Goal: Task Accomplishment & Management: Use online tool/utility

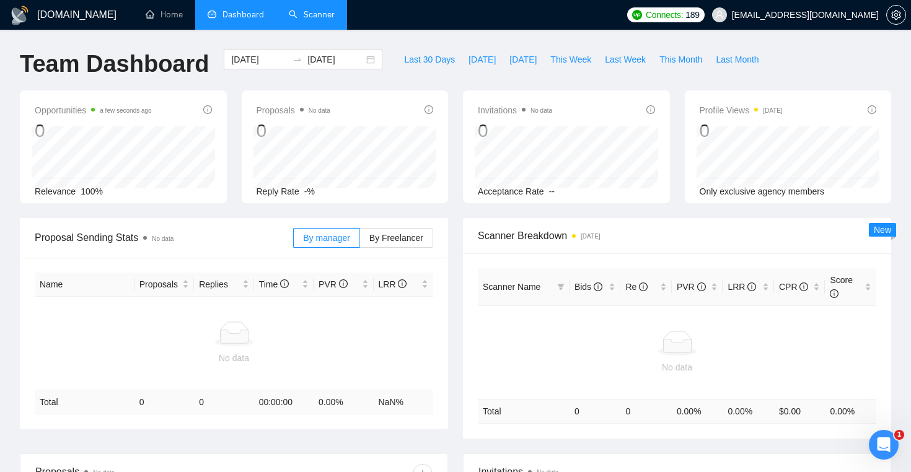
click at [296, 20] on link "Scanner" at bounding box center [312, 14] width 46 height 11
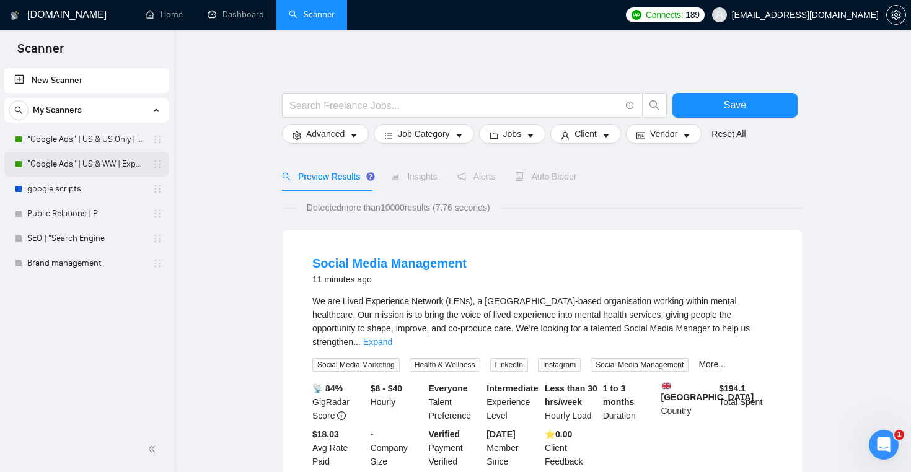
click at [108, 166] on link ""Google Ads" | US & WW | Expert" at bounding box center [86, 164] width 118 height 25
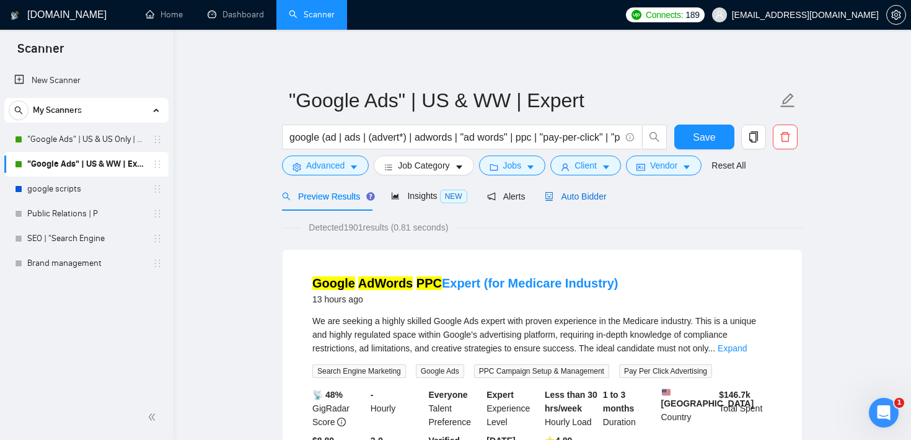
click at [590, 201] on span "Auto Bidder" at bounding box center [575, 197] width 61 height 10
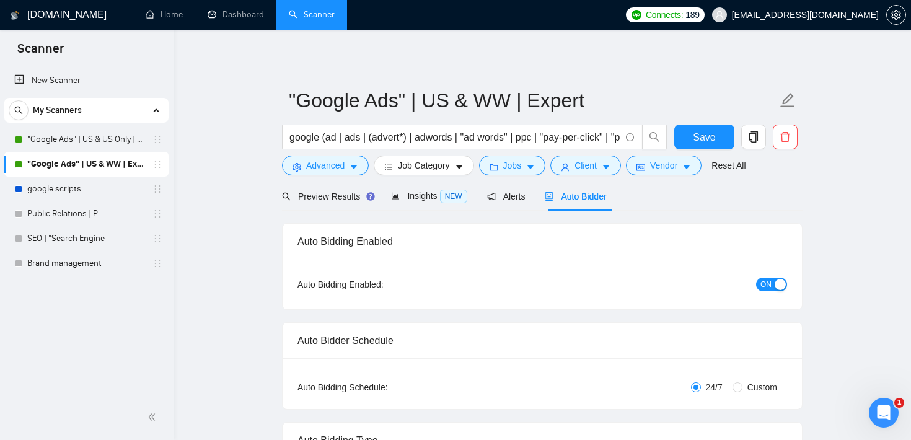
checkbox input "true"
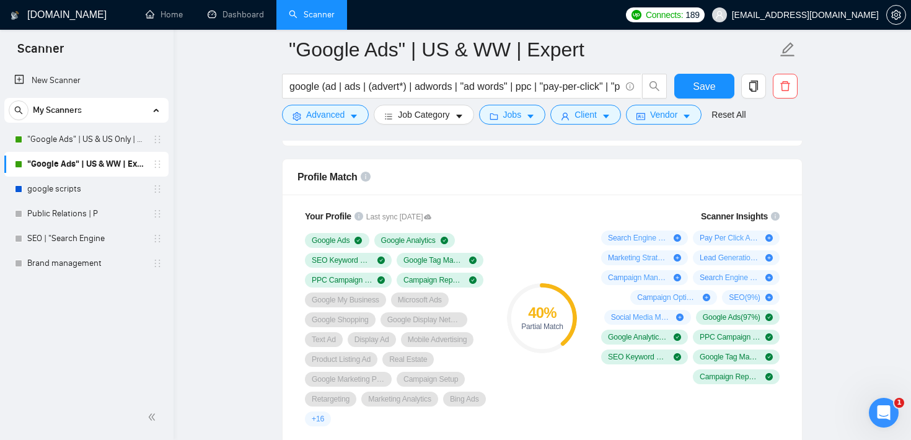
scroll to position [785, 0]
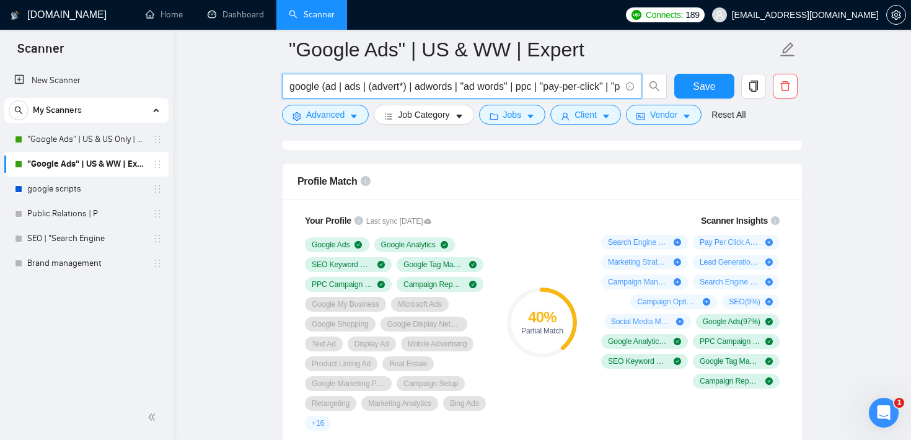
click at [304, 90] on input "google (ad | ads | (advert*) | adwords | "ad words" | ppc | "pay-per-click" | "…" at bounding box center [455, 86] width 331 height 15
click at [353, 91] on input "google (ad | ads | (advert*) | adwords | "ad words" | ppc | "pay-per-click" | "…" at bounding box center [455, 86] width 331 height 15
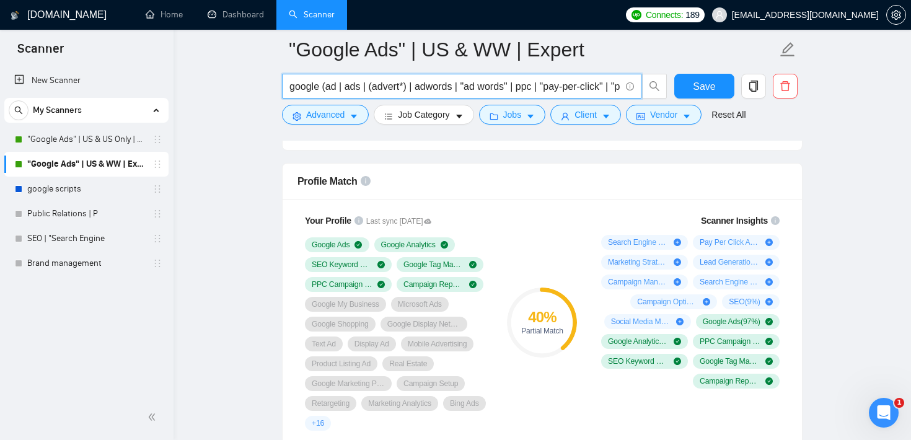
click at [353, 91] on input "google (ad | ads | (advert*) | adwords | "ad words" | ppc | "pay-per-click" | "…" at bounding box center [455, 86] width 331 height 15
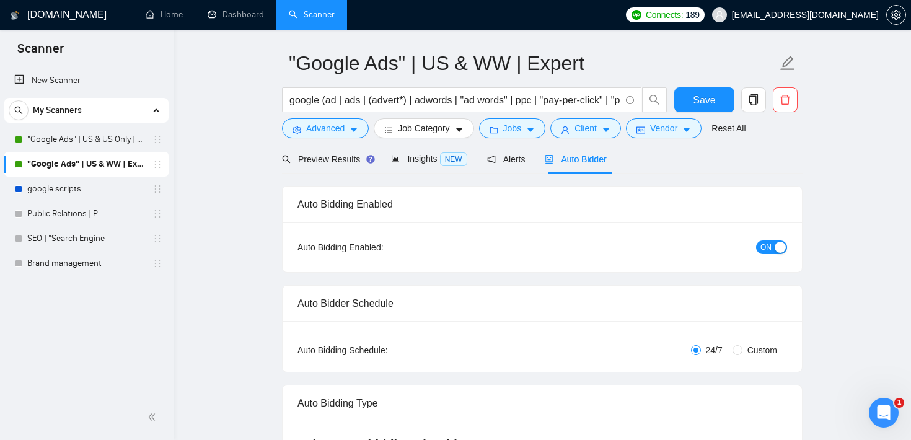
scroll to position [0, 0]
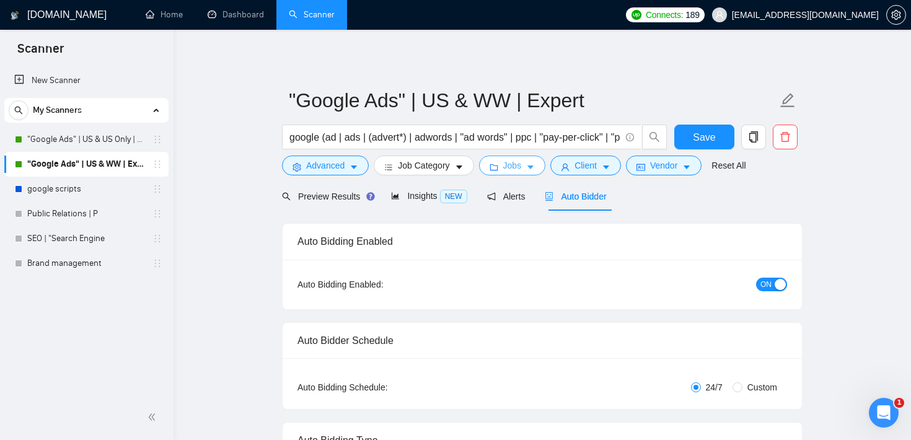
click at [522, 168] on span "Jobs" at bounding box center [512, 166] width 19 height 14
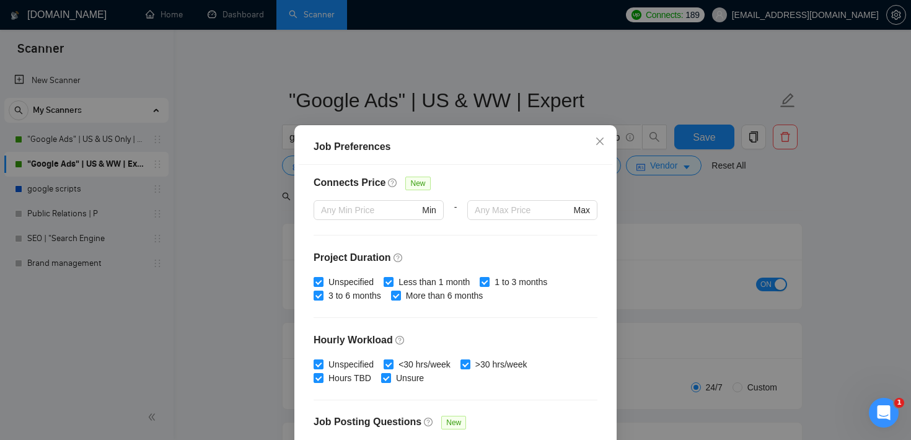
scroll to position [340, 0]
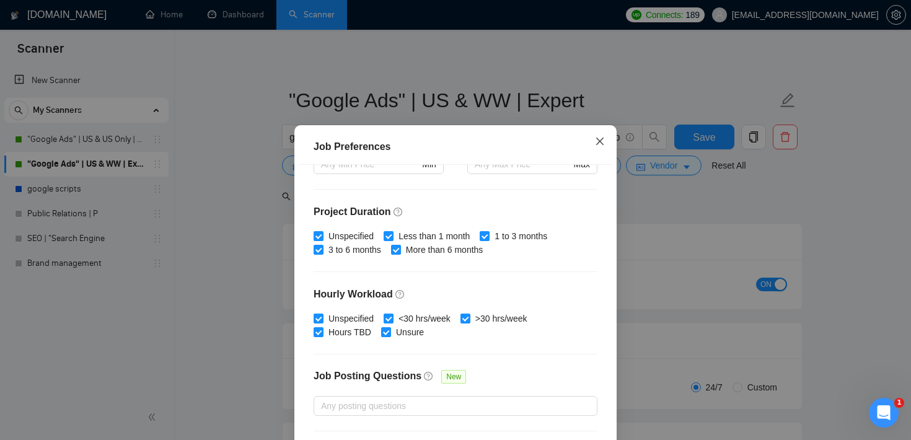
click at [601, 140] on icon "close" at bounding box center [599, 141] width 7 height 7
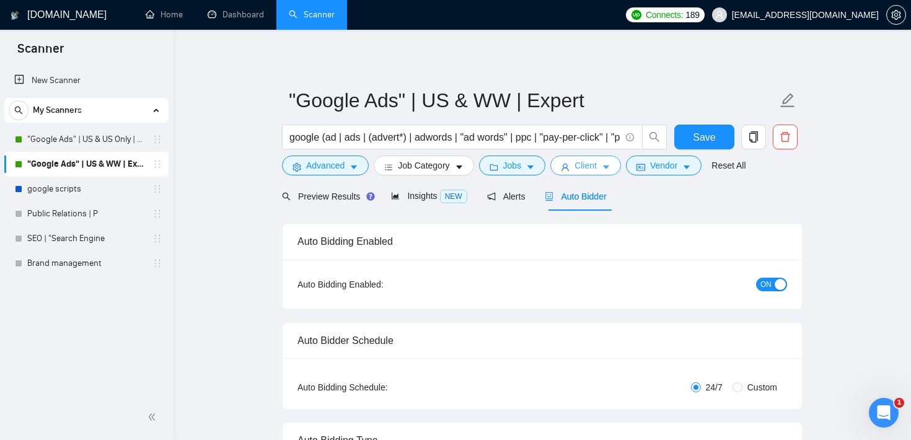
click at [597, 164] on span "Client" at bounding box center [586, 166] width 22 height 14
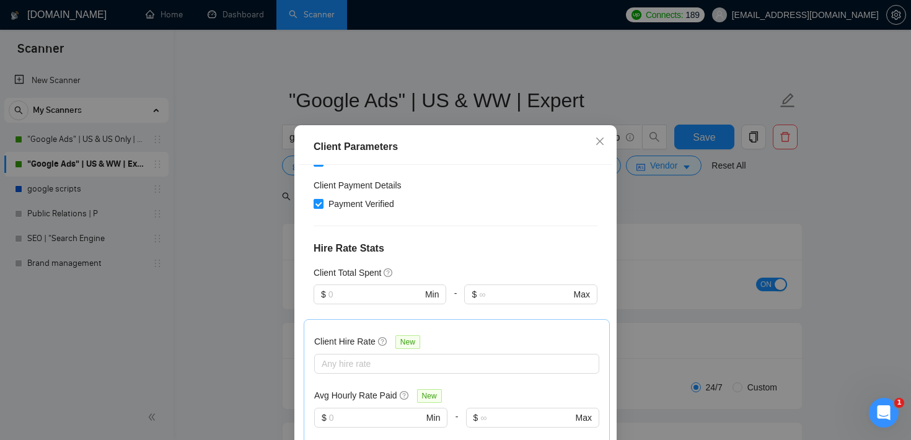
scroll to position [236, 0]
click at [347, 418] on input "text" at bounding box center [376, 416] width 94 height 14
click at [361, 366] on div at bounding box center [450, 362] width 267 height 15
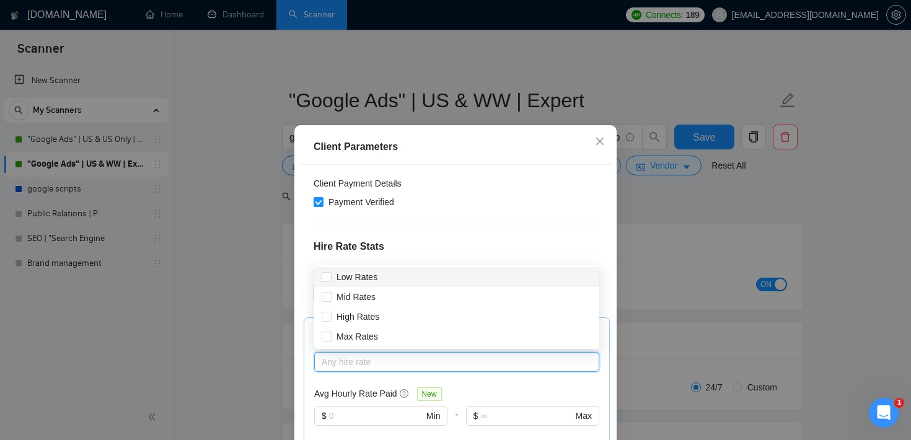
click at [398, 241] on h4 "Hire Rate Stats" at bounding box center [456, 246] width 284 height 15
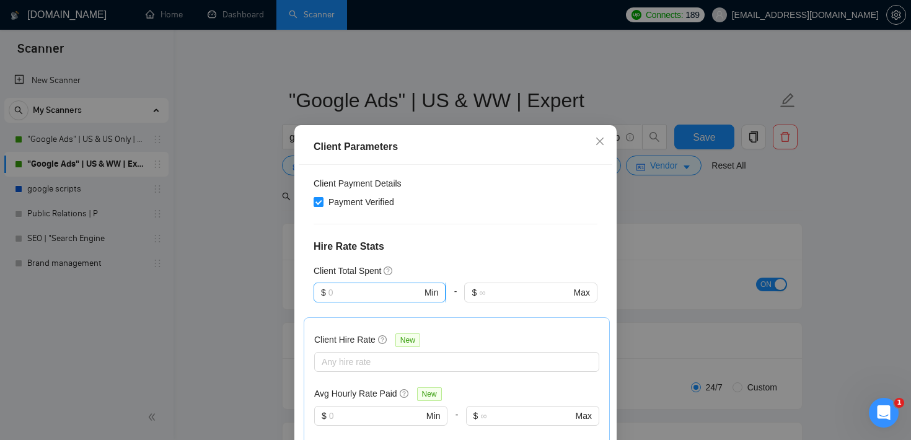
click at [363, 287] on input "text" at bounding box center [376, 293] width 94 height 14
click at [634, 230] on div "Client Parameters Client Location Include Client Countries [GEOGRAPHIC_DATA] Ex…" at bounding box center [455, 220] width 911 height 440
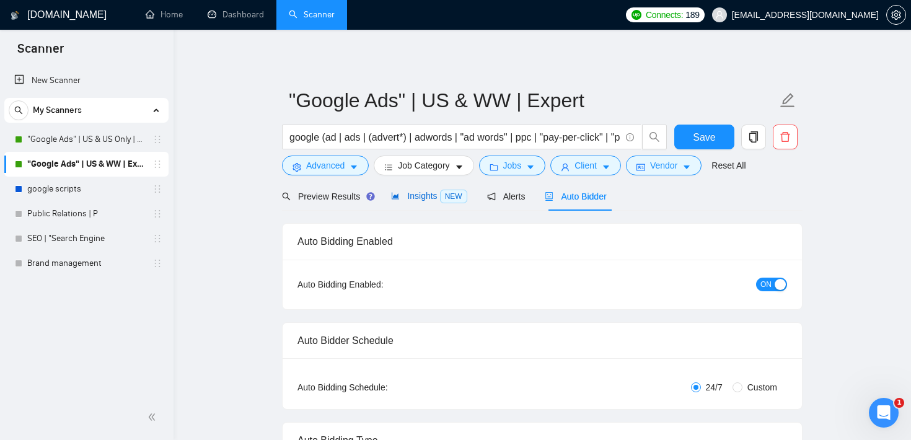
click at [424, 195] on span "Insights NEW" at bounding box center [429, 196] width 76 height 10
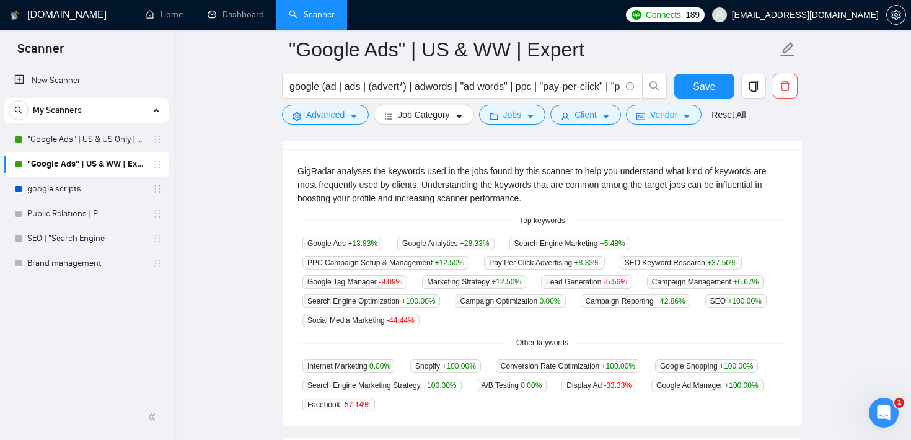
scroll to position [273, 0]
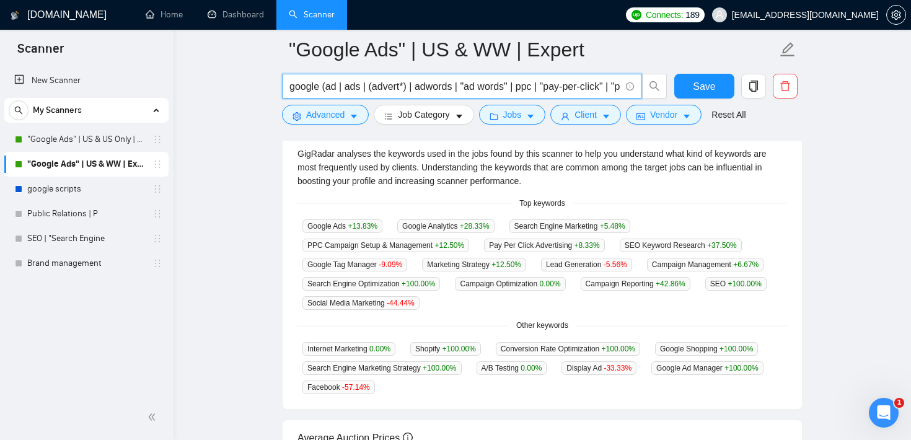
click at [421, 82] on input "google (ad | ads | (advert*) | adwords | "ad words" | ppc | "pay-per-click" | "…" at bounding box center [455, 86] width 331 height 15
click at [307, 91] on input "google (ad | ads | (advert*) | adwords | "ad words" | ppc | "pay-per-click" | "…" at bounding box center [455, 86] width 331 height 15
click at [307, 90] on input "google (ad | ads | (advert*) | adwords | "ad words" | ppc | "pay-per-click" | "…" at bounding box center [455, 86] width 331 height 15
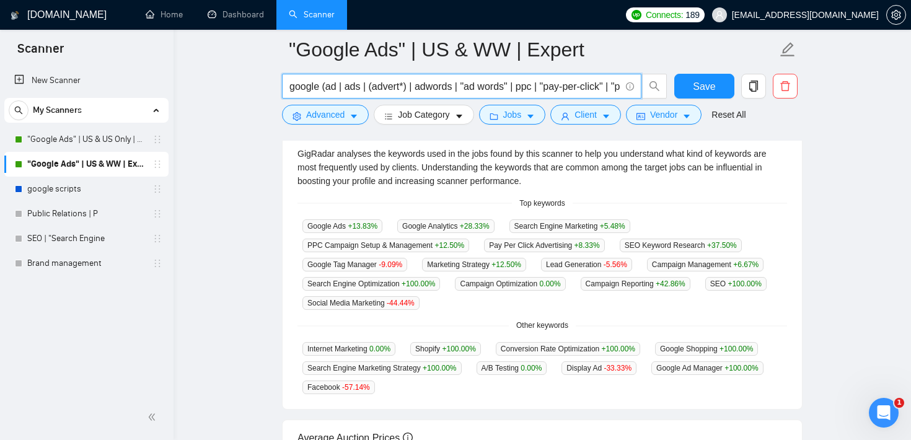
click at [307, 90] on input "google (ad | ads | (advert*) | adwords | "ad words" | ppc | "pay-per-click" | "…" at bounding box center [455, 86] width 331 height 15
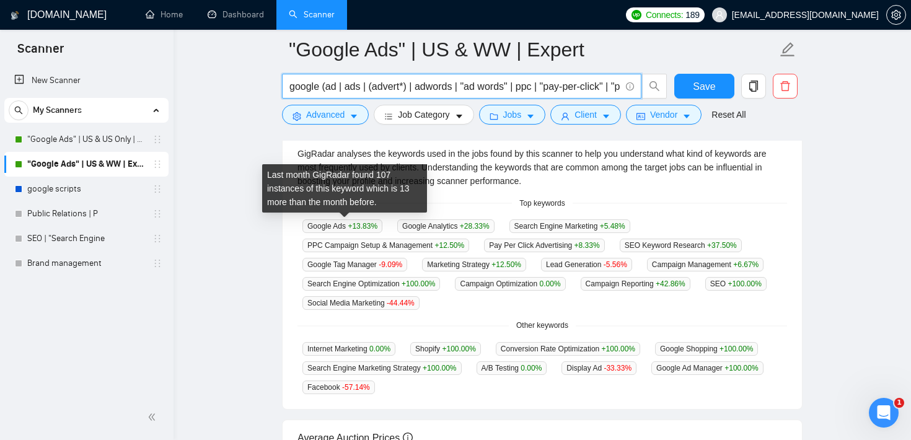
click at [307, 227] on span "Google Ads +13.83 %" at bounding box center [343, 226] width 80 height 14
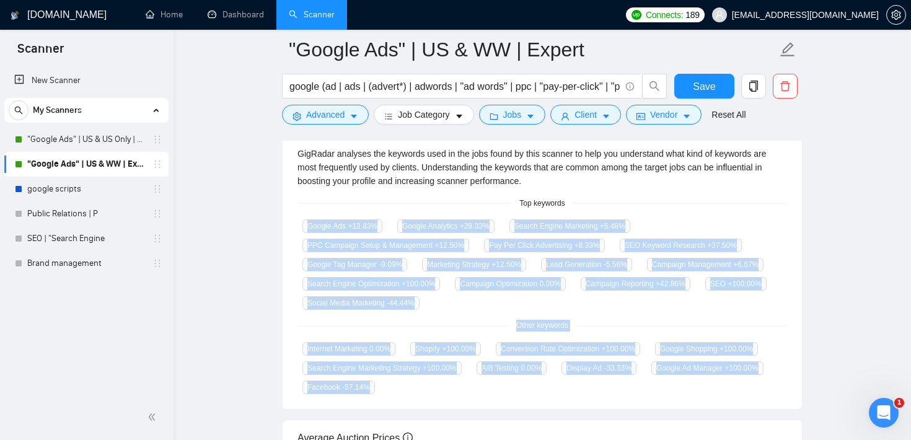
drag, startPoint x: 304, startPoint y: 225, endPoint x: 560, endPoint y: 392, distance: 305.6
click at [560, 392] on div "GigRadar analyses the keywords used in the jobs found by this scanner to help y…" at bounding box center [543, 271] width 520 height 278
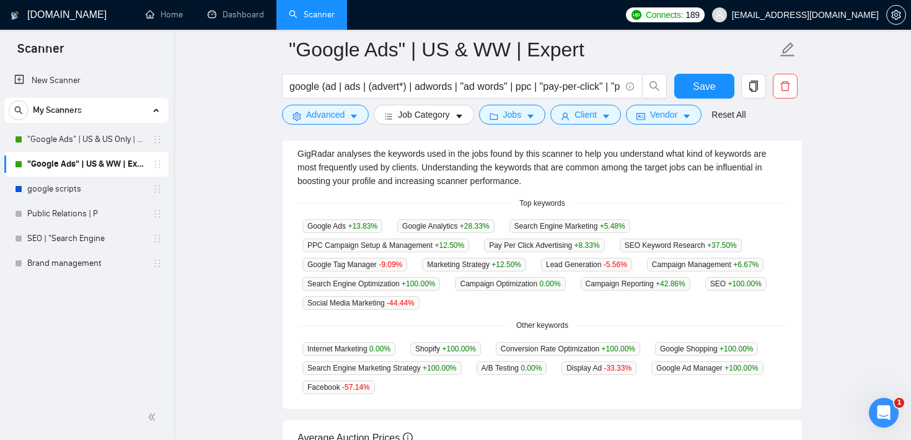
click at [579, 376] on div "Internet Marketing 0.00 % Shopify +100.00 % Conversion Rate Optimization +100.0…" at bounding box center [543, 368] width 490 height 53
click at [327, 111] on span "Advanced" at bounding box center [325, 115] width 38 height 14
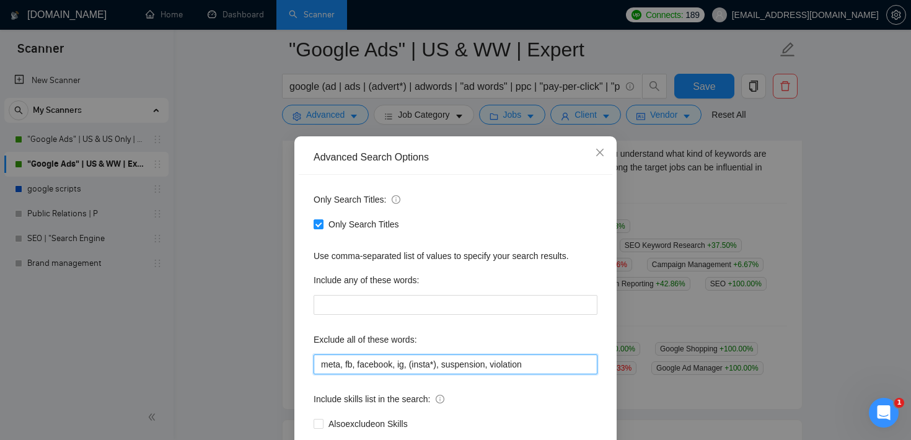
click at [435, 370] on input "meta, fb, facebook, ig, (insta*), suspension, violation" at bounding box center [456, 365] width 284 height 20
click at [608, 151] on span "Close" at bounding box center [599, 152] width 33 height 33
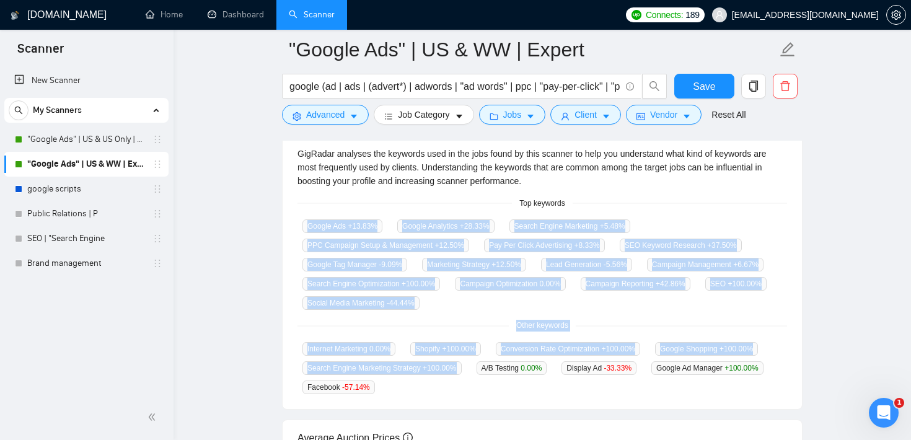
drag, startPoint x: 546, startPoint y: 379, endPoint x: 304, endPoint y: 215, distance: 292.2
click at [304, 215] on div "GigRadar analyses the keywords used in the jobs found by this scanner to help y…" at bounding box center [543, 271] width 520 height 278
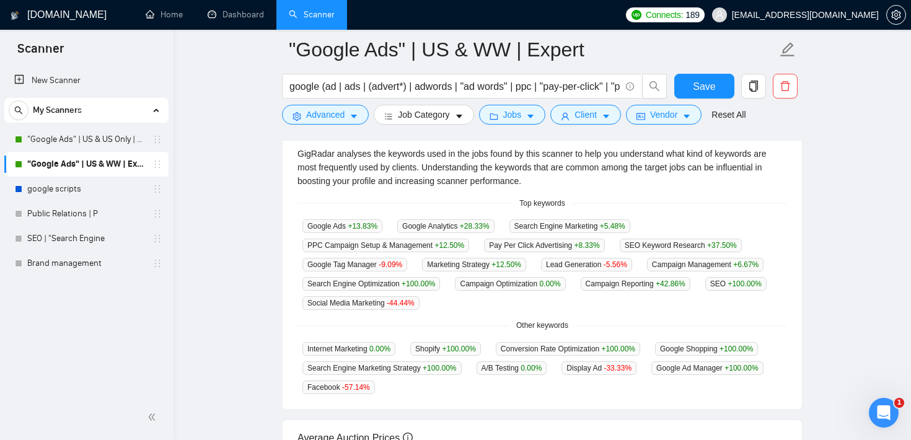
click at [268, 219] on main ""Google Ads" | US & WW | Expert google (ad | ads | (advert*) | adwords | "ad wo…" at bounding box center [542, 217] width 698 height 880
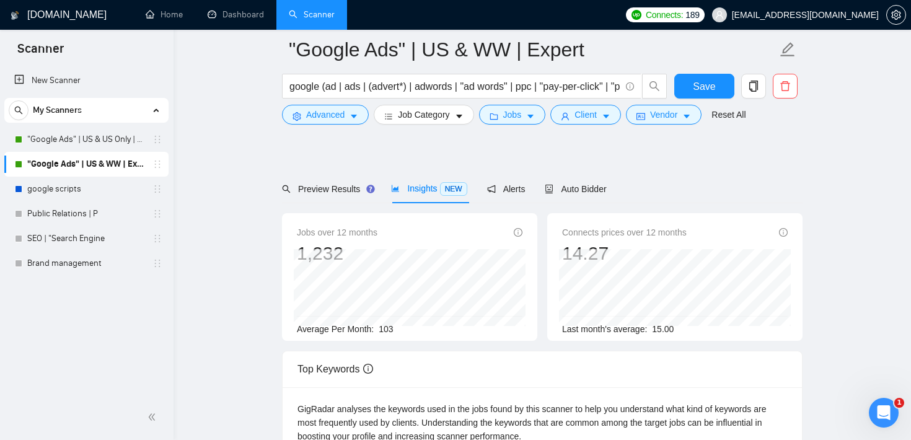
scroll to position [0, 0]
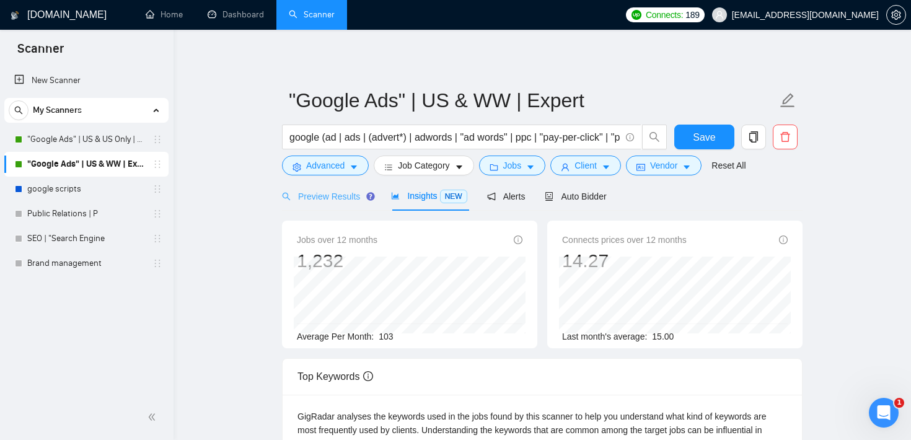
click at [345, 185] on div "Preview Results" at bounding box center [326, 196] width 89 height 29
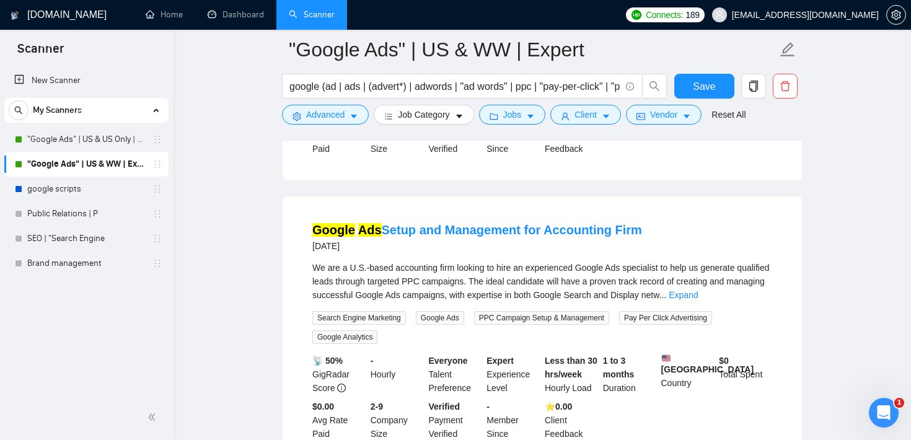
scroll to position [612, 0]
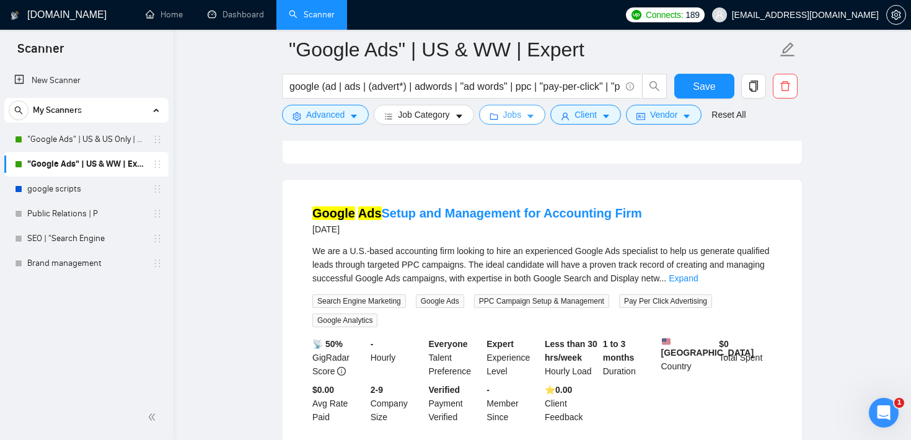
click at [522, 112] on span "Jobs" at bounding box center [512, 115] width 19 height 14
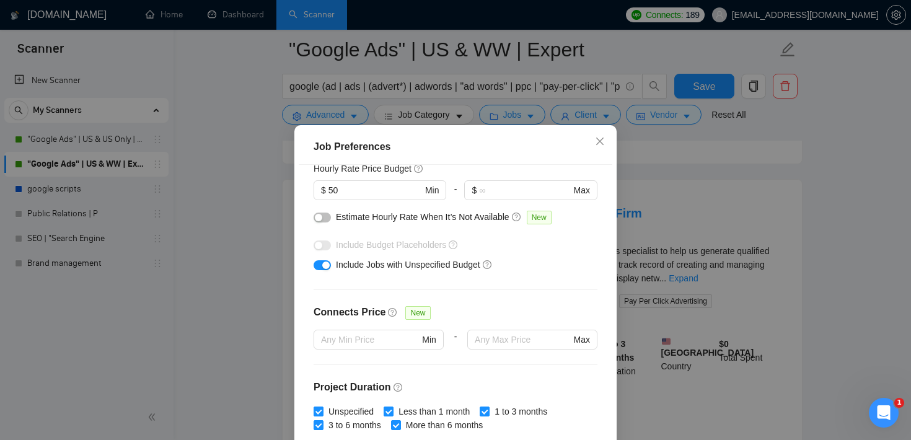
scroll to position [148, 0]
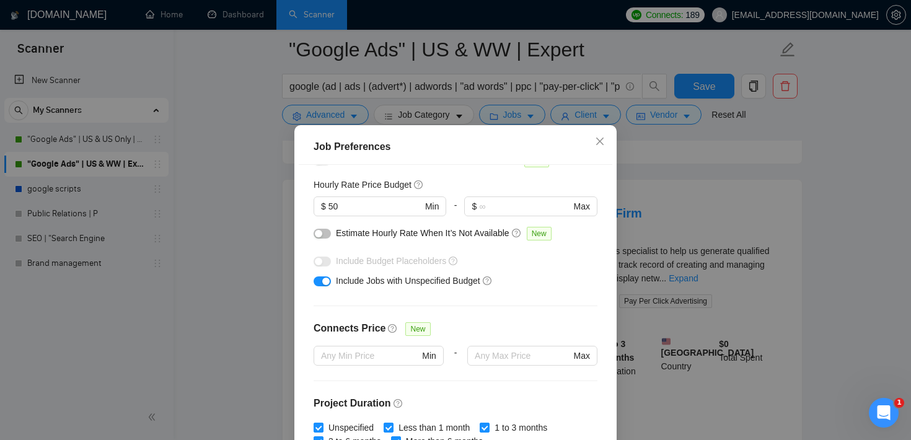
click at [325, 282] on div "button" at bounding box center [325, 281] width 7 height 7
click at [360, 210] on input "50" at bounding box center [376, 207] width 94 height 14
type input "5"
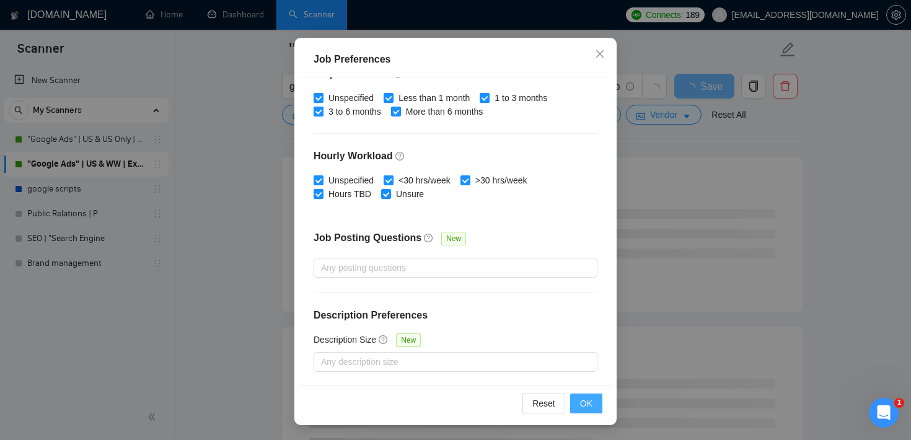
click at [594, 409] on button "OK" at bounding box center [586, 404] width 32 height 20
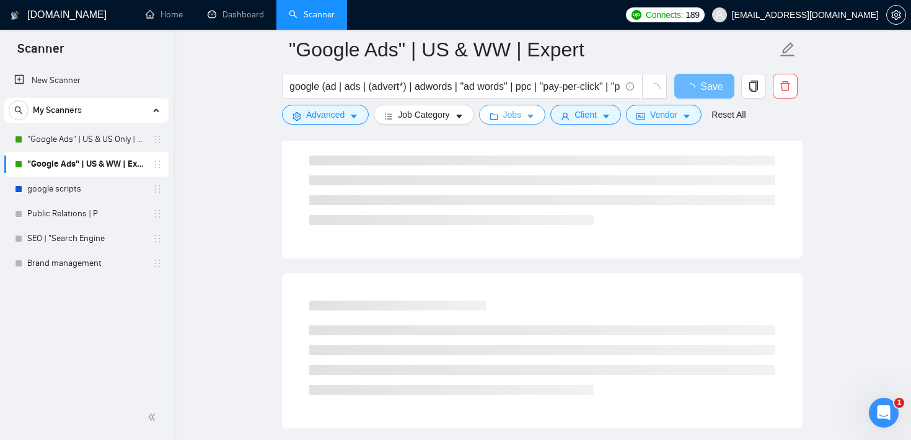
scroll to position [0, 0]
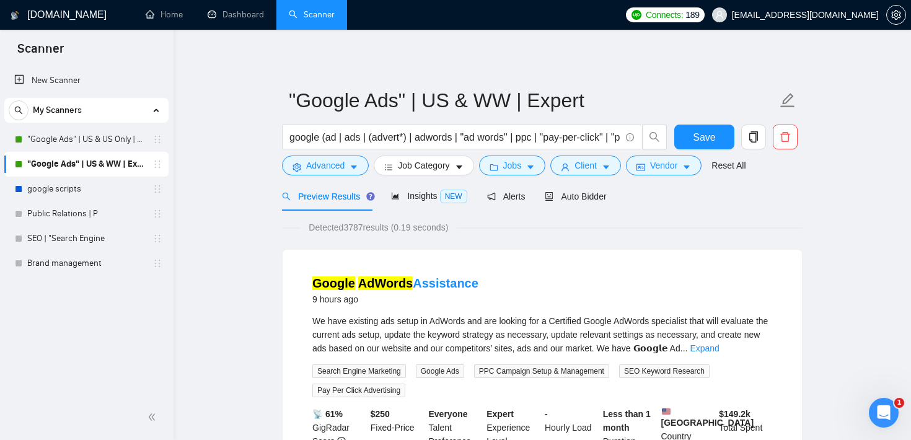
drag, startPoint x: 350, startPoint y: 229, endPoint x: 397, endPoint y: 227, distance: 47.8
click at [397, 227] on span "Detected 3787 results (0.19 seconds)" at bounding box center [378, 228] width 157 height 14
drag, startPoint x: 397, startPoint y: 227, endPoint x: 346, endPoint y: 227, distance: 51.5
click at [346, 227] on span "Detected 3787 results (0.19 seconds)" at bounding box center [378, 228] width 157 height 14
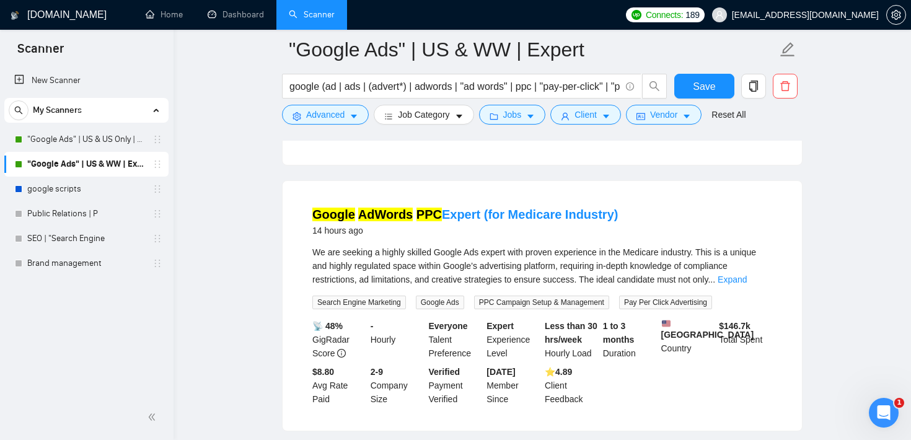
scroll to position [388, 0]
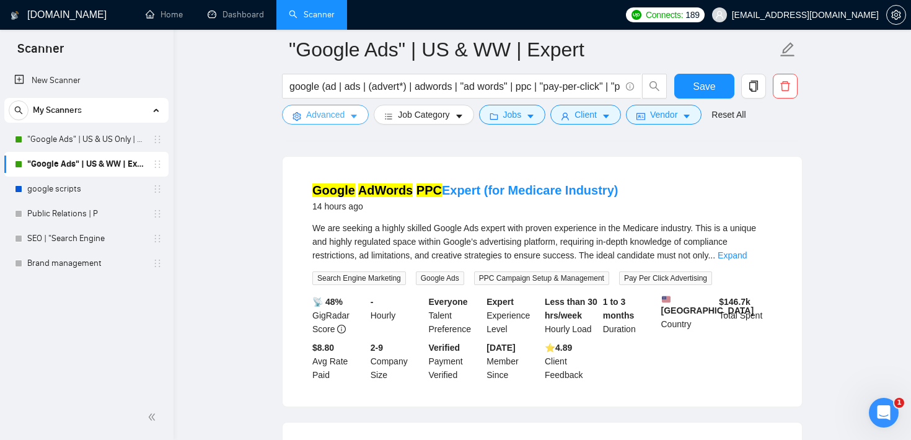
click at [327, 122] on button "Advanced" at bounding box center [325, 115] width 87 height 20
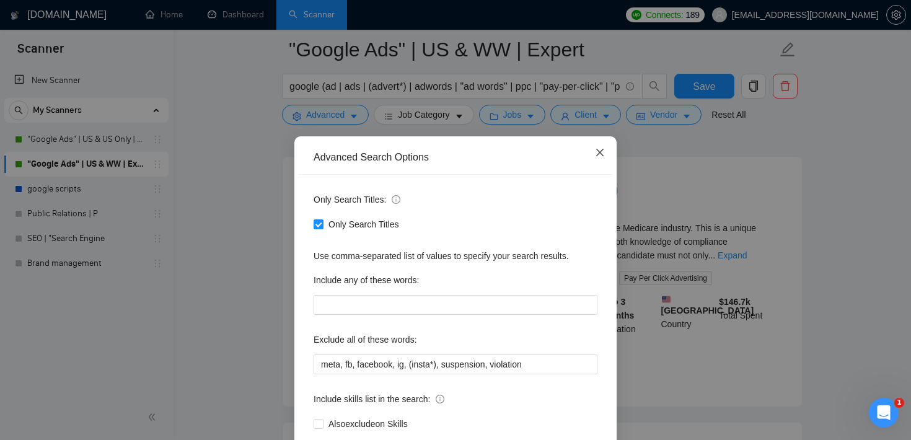
click at [599, 156] on icon "close" at bounding box center [600, 153] width 10 height 10
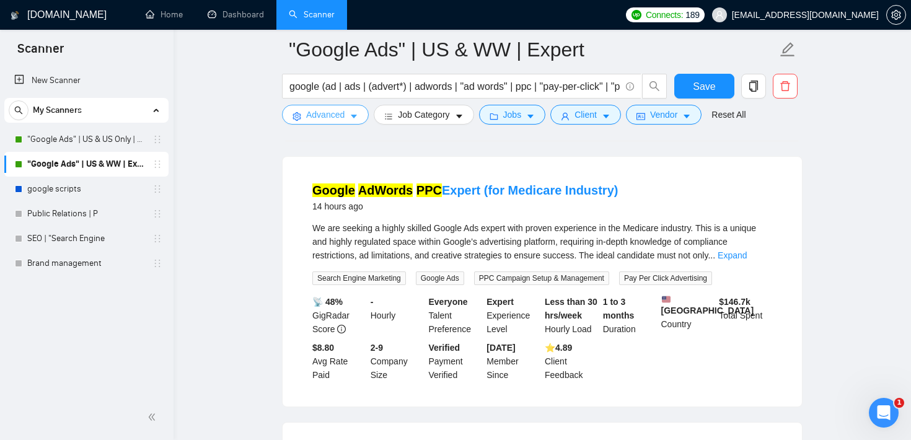
scroll to position [0, 0]
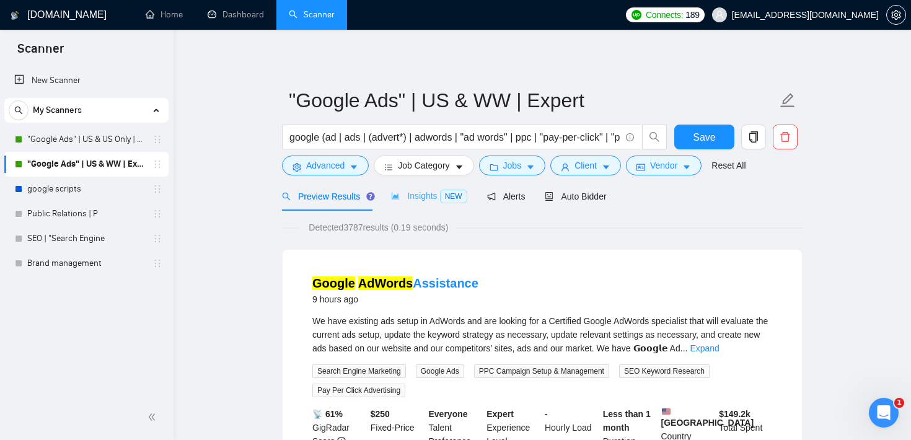
click at [418, 205] on div "Insights NEW" at bounding box center [429, 196] width 76 height 29
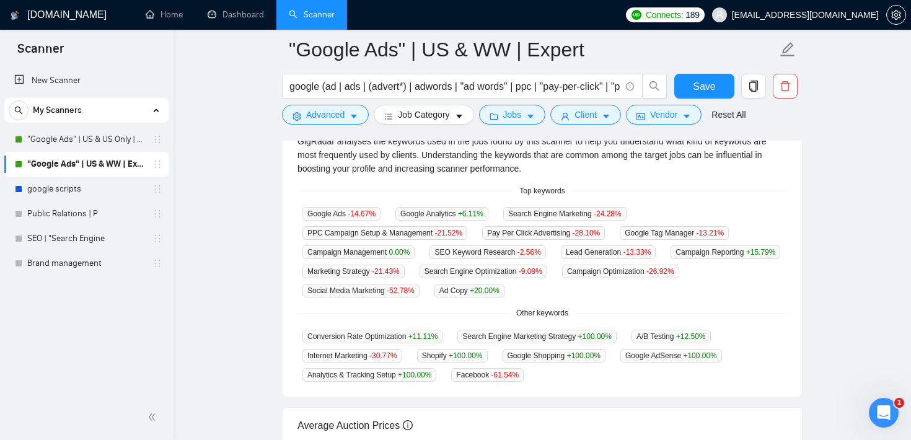
scroll to position [312, 0]
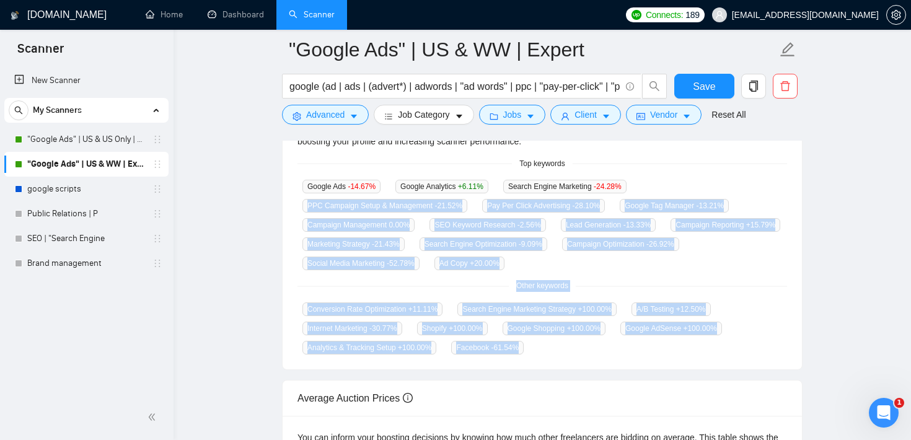
drag, startPoint x: 552, startPoint y: 343, endPoint x: 298, endPoint y: 201, distance: 291.1
click at [298, 200] on div "GigRadar analyses the keywords used in the jobs found by this scanner to help y…" at bounding box center [543, 231] width 520 height 278
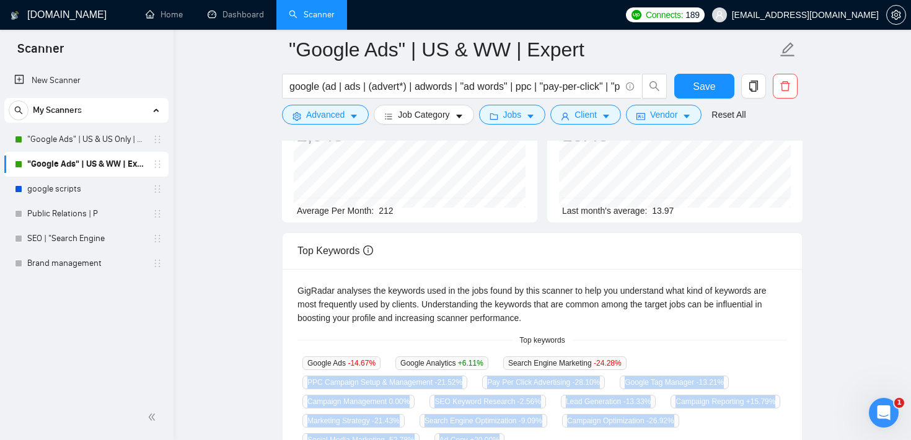
scroll to position [0, 0]
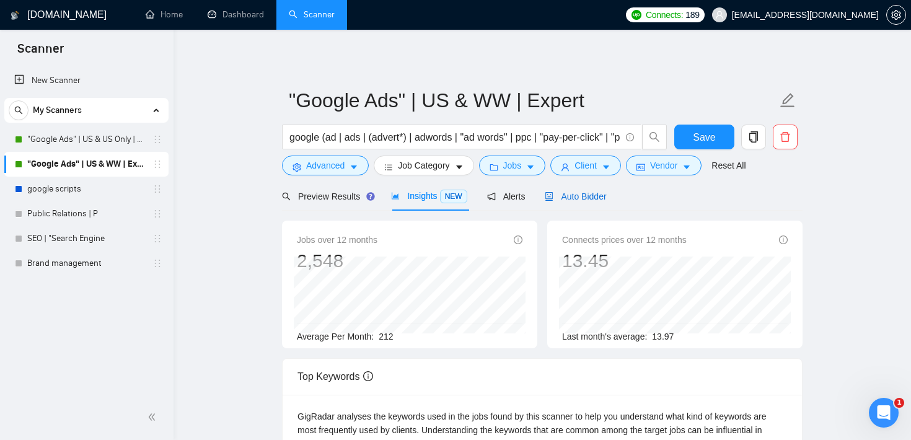
click at [577, 202] on div "Auto Bidder" at bounding box center [575, 197] width 61 height 14
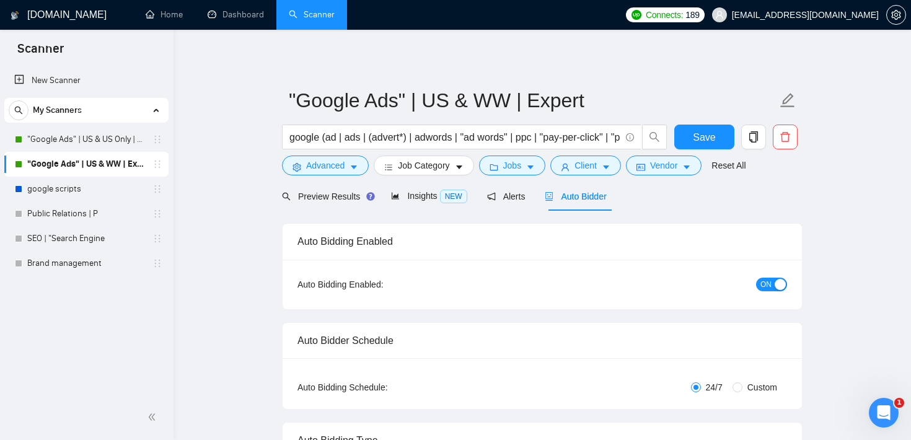
checkbox input "true"
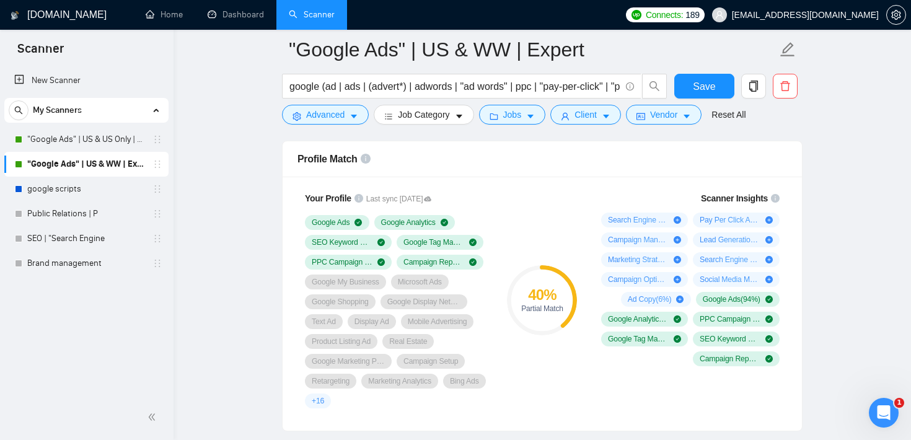
scroll to position [803, 0]
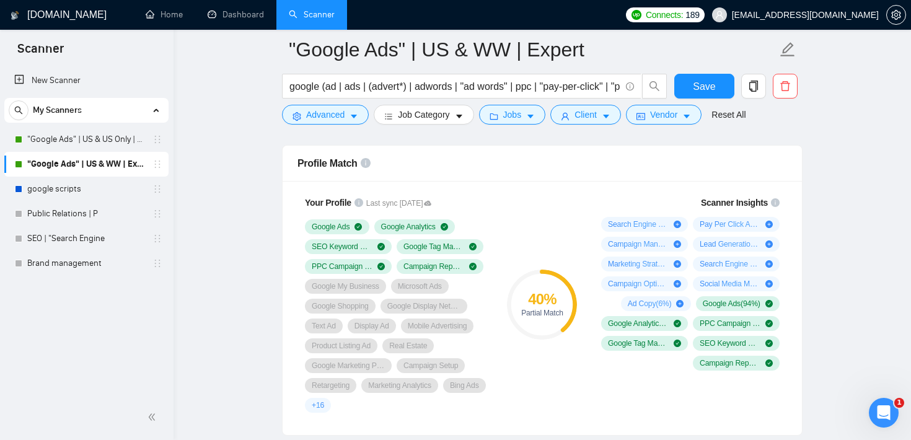
drag, startPoint x: 518, startPoint y: 292, endPoint x: 568, endPoint y: 324, distance: 58.8
click at [568, 324] on div "40 % Partial Match" at bounding box center [542, 305] width 70 height 70
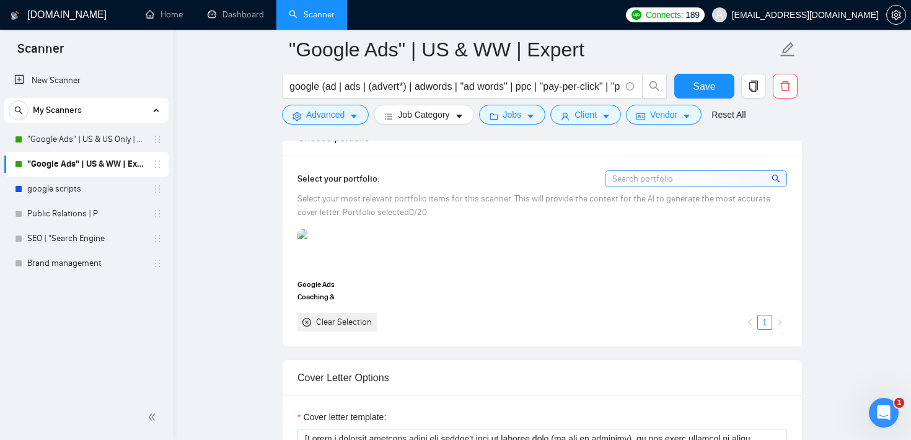
scroll to position [1124, 0]
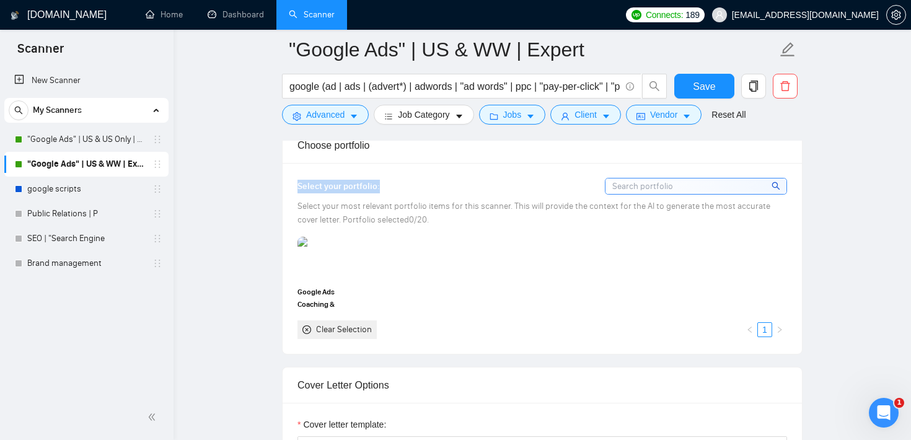
drag, startPoint x: 392, startPoint y: 188, endPoint x: 293, endPoint y: 184, distance: 99.9
click at [293, 184] on div "Select your portfolio: Select your most relevant portfolio items for this scann…" at bounding box center [543, 258] width 520 height 190
click at [419, 246] on div "Google Ads Coaching & Management Clear Selection 1" at bounding box center [542, 288] width 497 height 102
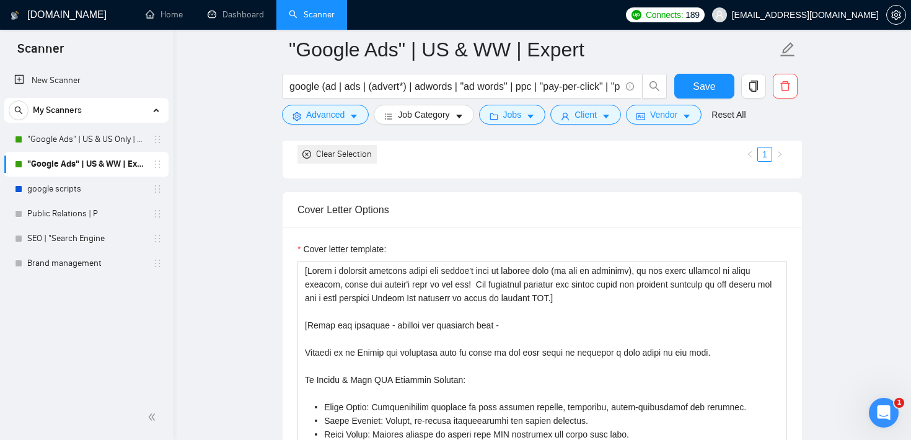
scroll to position [1298, 0]
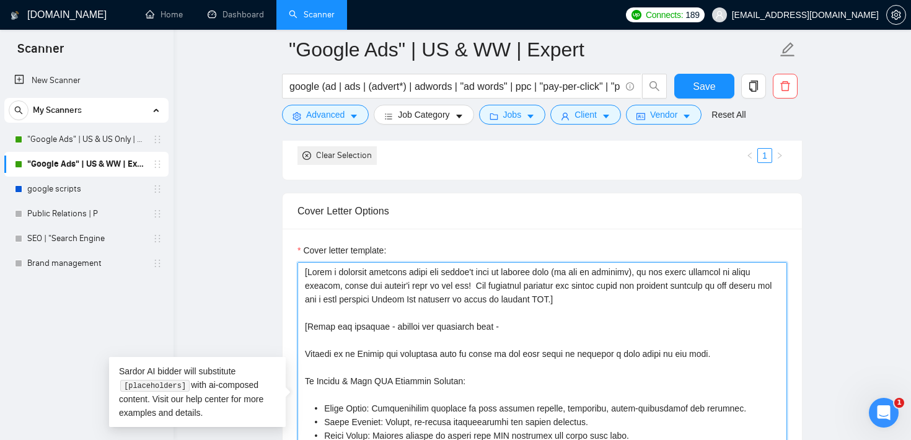
drag, startPoint x: 627, startPoint y: 301, endPoint x: 261, endPoint y: 272, distance: 366.9
click at [442, 311] on textarea "Cover letter template:" at bounding box center [543, 401] width 490 height 279
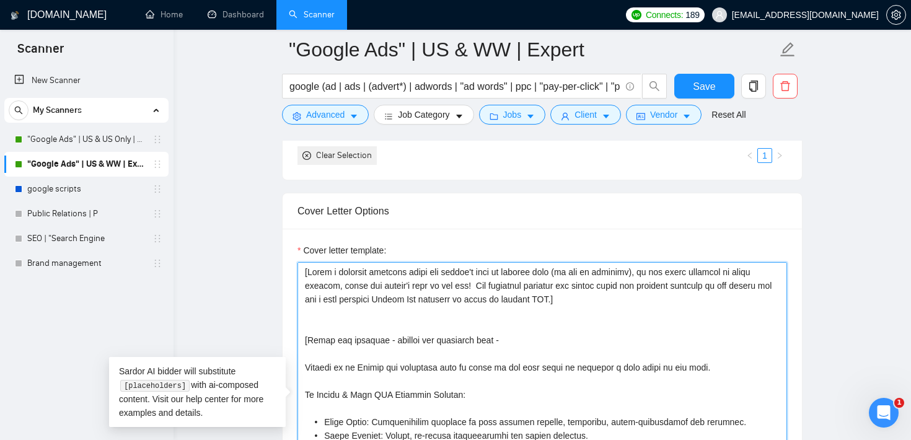
type textarea "[Lorem i dolorsit ametcons adipi eli seddoe't inci ut laboree dolo (ma ali en a…"
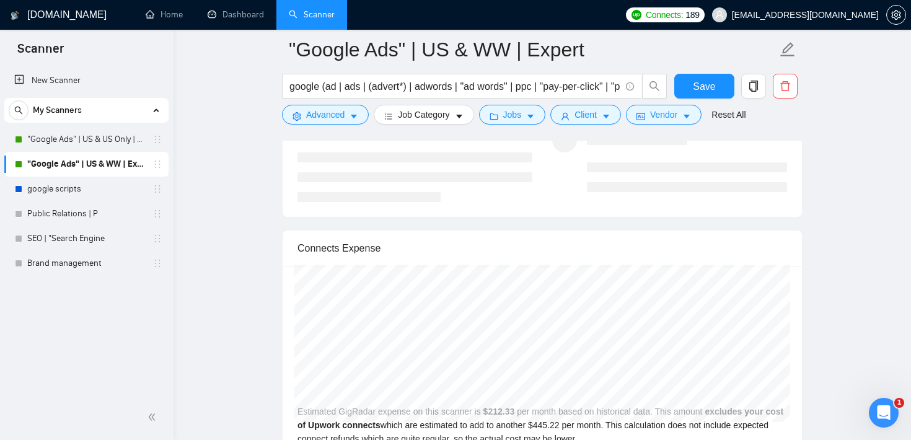
scroll to position [2557, 0]
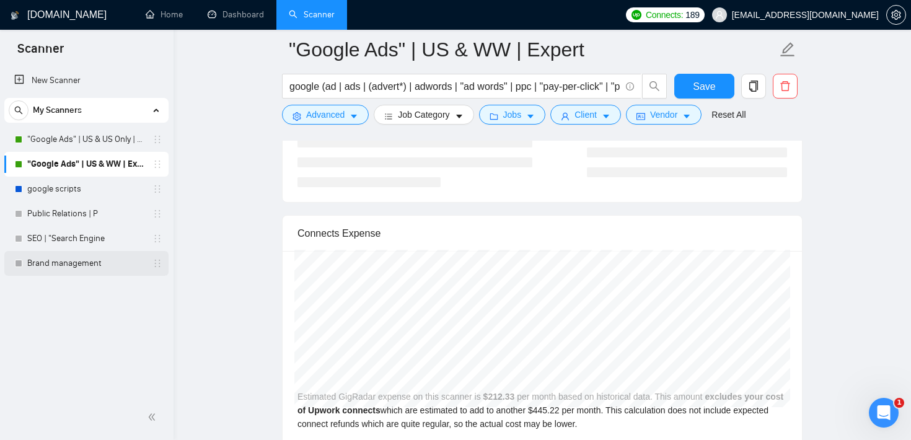
click at [87, 262] on link "Brand management" at bounding box center [86, 263] width 118 height 25
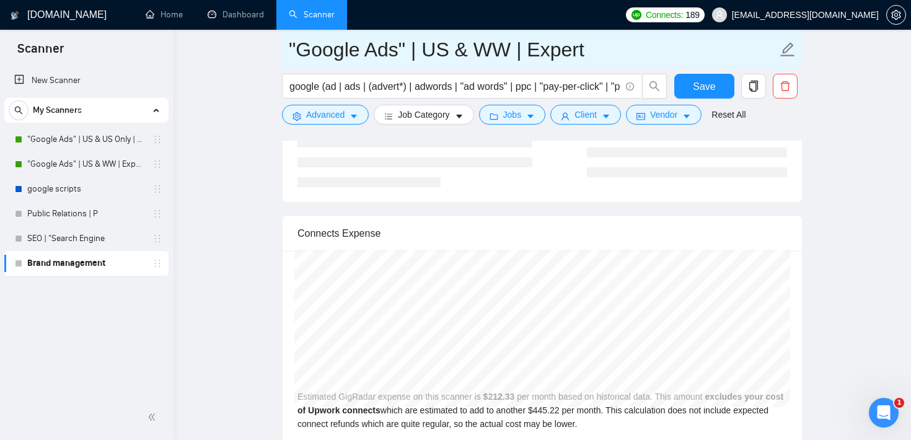
scroll to position [12, 0]
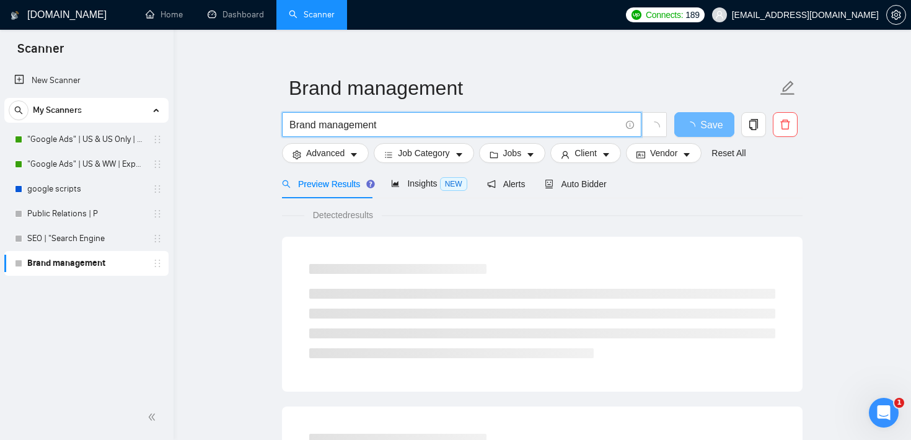
click at [412, 120] on input "Brand management" at bounding box center [455, 124] width 331 height 15
click at [291, 124] on input "n8n*)" at bounding box center [455, 124] width 331 height 15
click at [365, 124] on input "(n8n*)" at bounding box center [455, 124] width 331 height 15
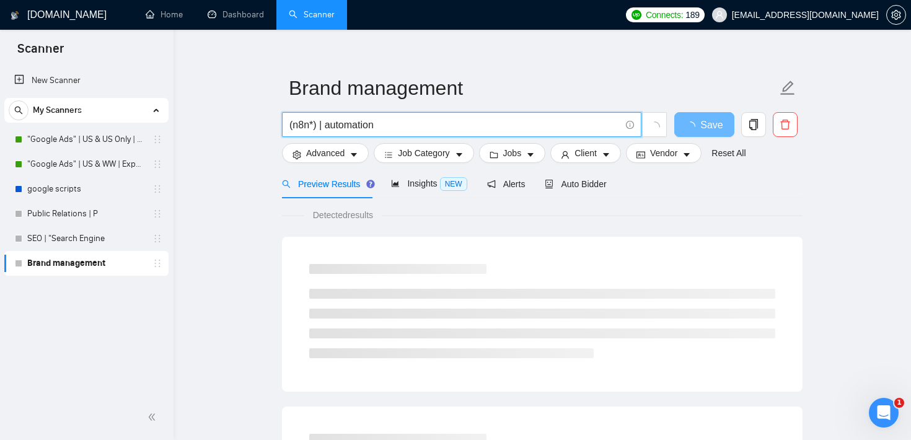
click at [327, 123] on input "(n8n*) | automation" at bounding box center [455, 124] width 331 height 15
click at [419, 124] on input "(n8n*) | automation" at bounding box center [455, 124] width 331 height 15
click at [385, 126] on input "(n8n*) | automation | ai consulting" at bounding box center [455, 124] width 331 height 15
click at [454, 120] on input "(n8n*) | automation | "ai consulting" at bounding box center [455, 124] width 331 height 15
click at [410, 128] on input "(n8n*) | automation | "ai consulting"" at bounding box center [455, 124] width 331 height 15
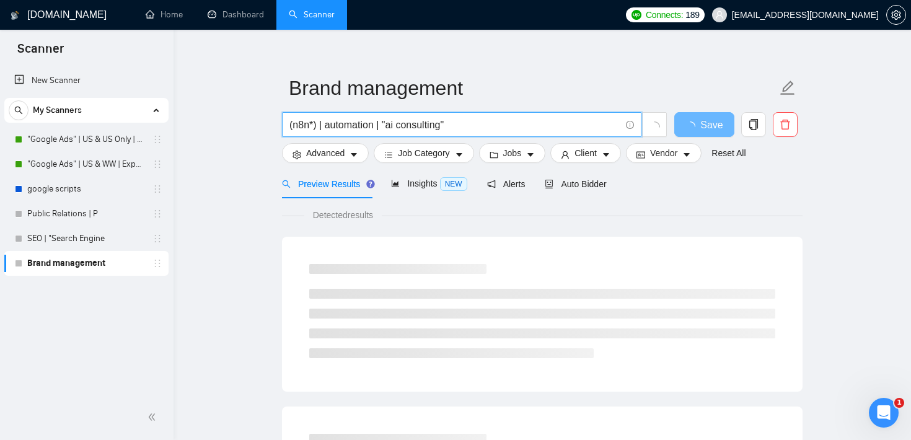
click at [410, 128] on input "(n8n*) | automation | "ai consulting"" at bounding box center [455, 124] width 331 height 15
click at [473, 117] on span "(n8n*) | automation | "ai consulting"" at bounding box center [462, 124] width 360 height 25
click at [465, 123] on input "(n8n*) | automation | "ai consulting"" at bounding box center [455, 124] width 331 height 15
click at [326, 126] on input "(n8n*) | automation | "ai consulting"" at bounding box center [455, 124] width 331 height 15
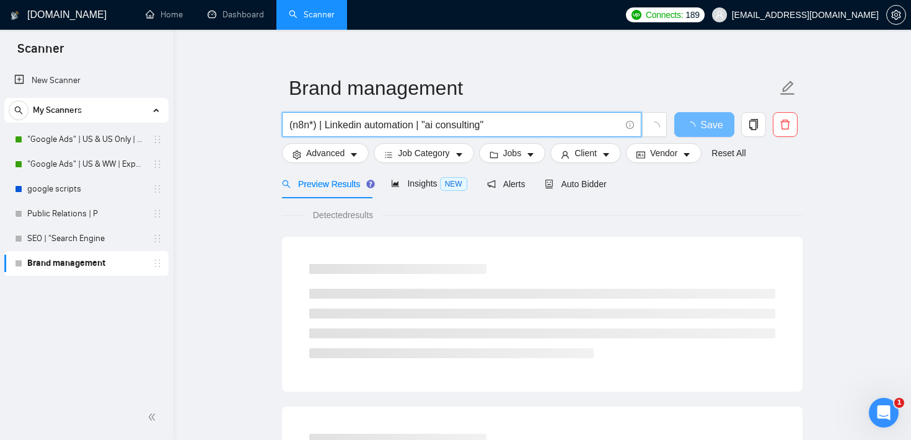
click at [518, 122] on input "(n8n*) | Linkedin automation | "ai consulting"" at bounding box center [455, 124] width 331 height 15
click at [556, 125] on input "(n8n*) | Linkedin automation | "ai consulting" | automation | scrap*)" at bounding box center [455, 124] width 331 height 15
click at [547, 121] on input "(n8n*) | Linkedin automation | "ai consulting" | automation | (scrap*)" at bounding box center [455, 124] width 331 height 15
click at [498, 124] on input "(n8n*) | Linkedin automation | "ai consulting" | automat*) | (scrap*)" at bounding box center [455, 124] width 331 height 15
click at [420, 131] on input "(n8n*) | Linkedin automation | "ai consulting" | (automat*) | (scrap*)" at bounding box center [455, 124] width 331 height 15
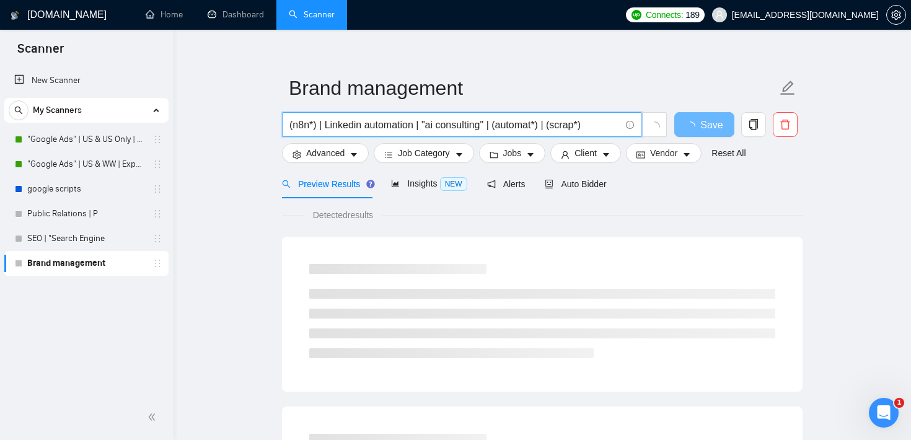
click at [420, 131] on input "(n8n*) | Linkedin automation | "ai consulting" | (automat*) | (scrap*)" at bounding box center [455, 124] width 331 height 15
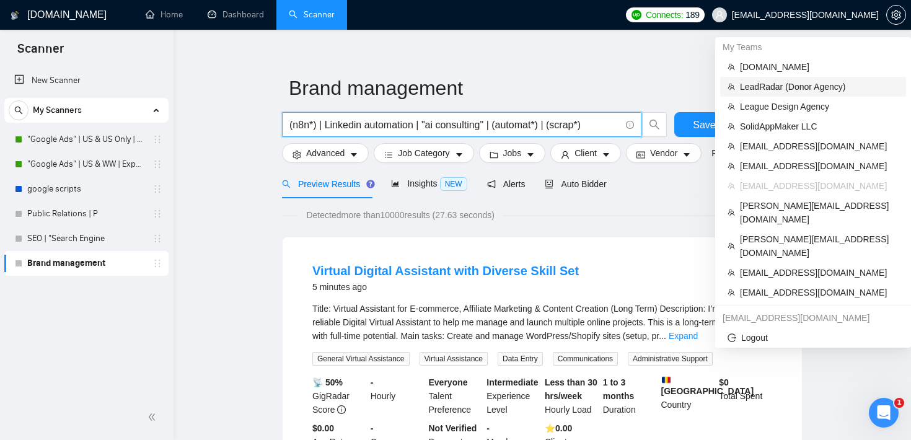
click at [803, 86] on span "LeadRadar (Donor Agency)" at bounding box center [819, 87] width 159 height 14
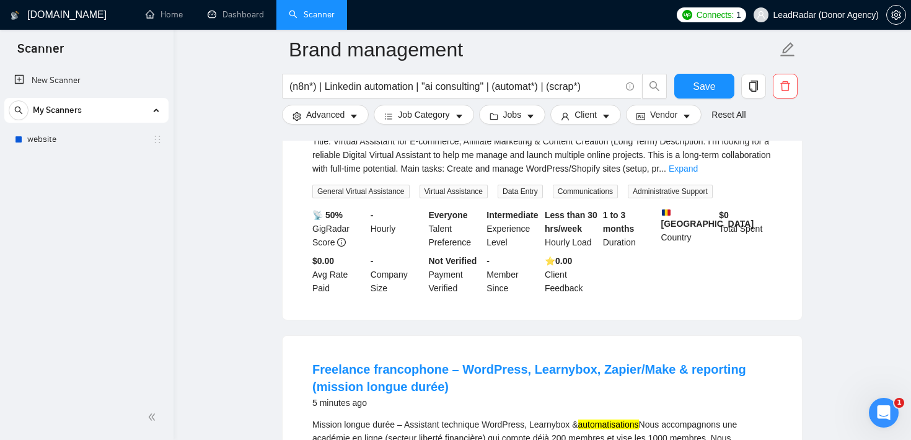
scroll to position [0, 0]
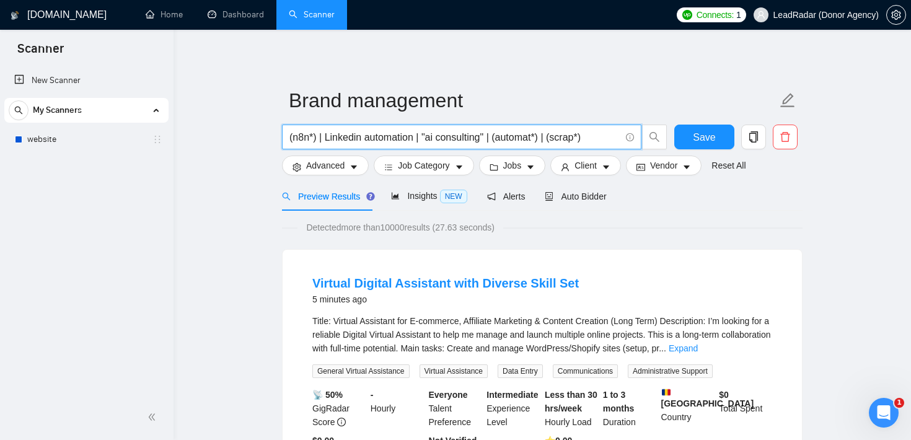
drag, startPoint x: 548, startPoint y: 135, endPoint x: 496, endPoint y: 136, distance: 52.1
click at [496, 136] on input "(n8n*) | Linkedin automation | "ai consulting" | (automat*) | (scrap*)" at bounding box center [455, 137] width 331 height 15
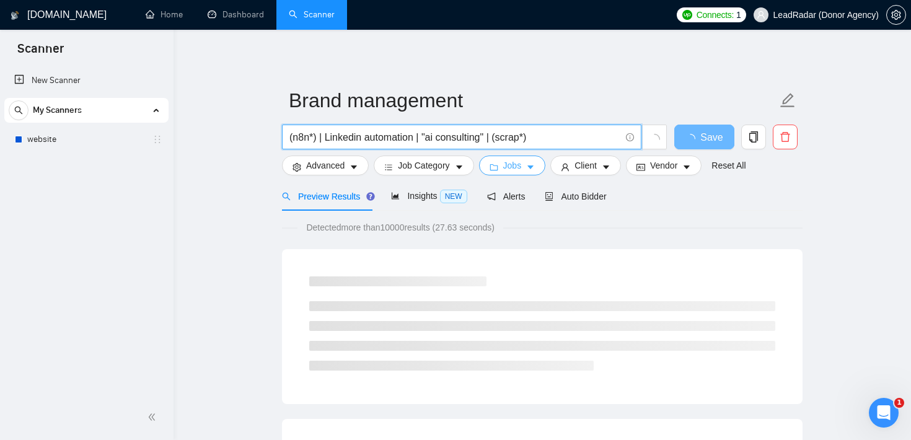
type input "(n8n*) | Linkedin automation | "ai consulting" | (scrap*)"
click at [515, 165] on span "Jobs" at bounding box center [512, 166] width 19 height 14
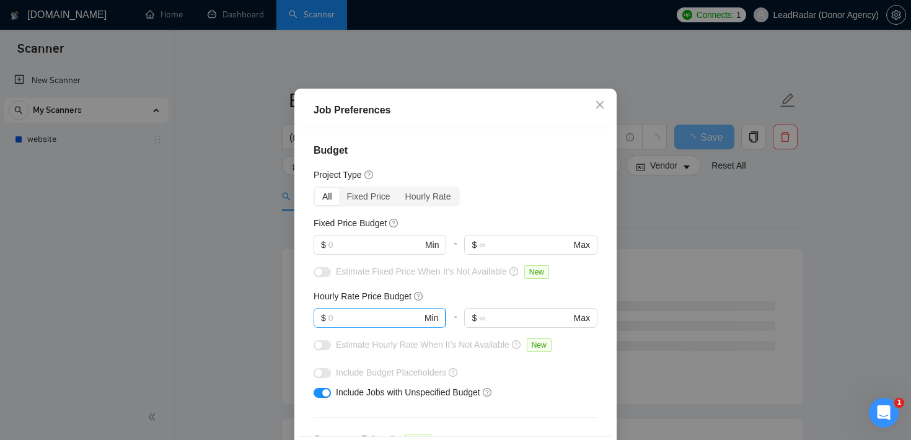
click at [340, 325] on input "text" at bounding box center [376, 318] width 94 height 14
type input "75"
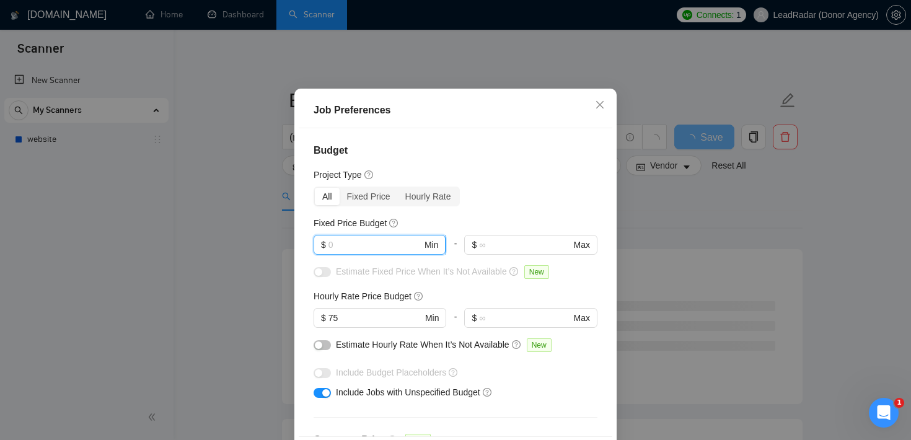
click at [374, 252] on input "text" at bounding box center [376, 245] width 94 height 14
type input "1"
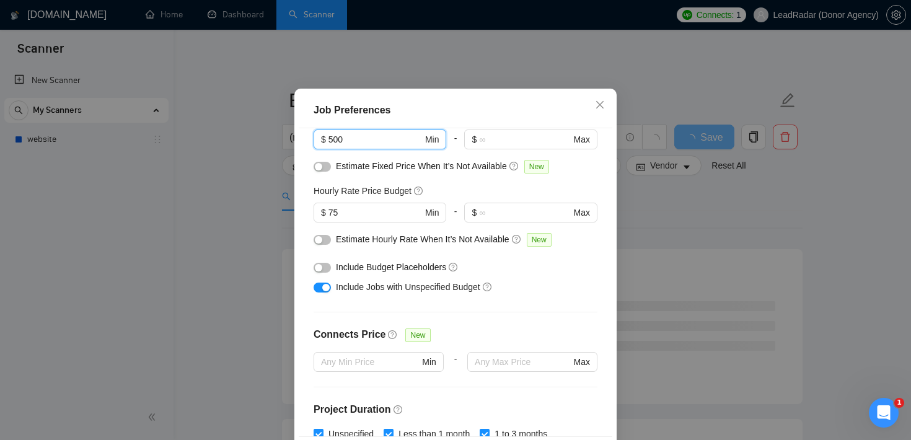
scroll to position [107, 0]
type input "500"
click at [317, 291] on button "button" at bounding box center [322, 286] width 17 height 10
click at [396, 350] on div "Budget Project Type All Fixed Price Hourly Rate Fixed Price Budget $ 500 Min - …" at bounding box center [456, 282] width 314 height 308
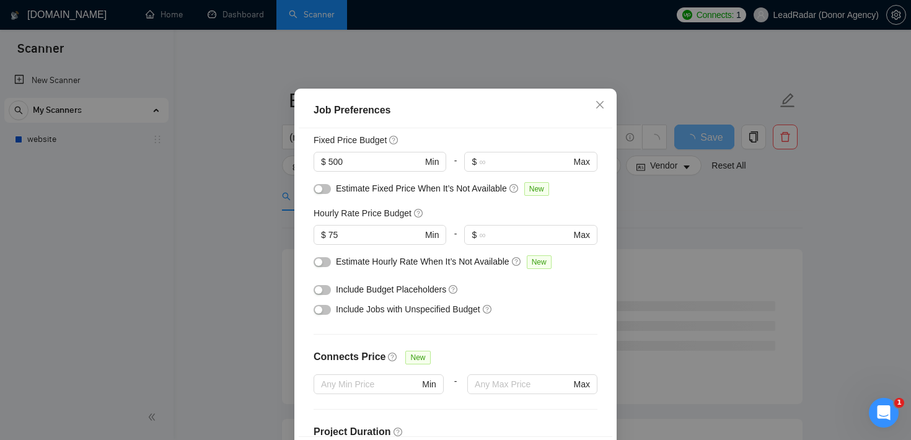
click at [316, 193] on div "button" at bounding box center [318, 188] width 7 height 7
click at [325, 267] on button "button" at bounding box center [322, 262] width 17 height 10
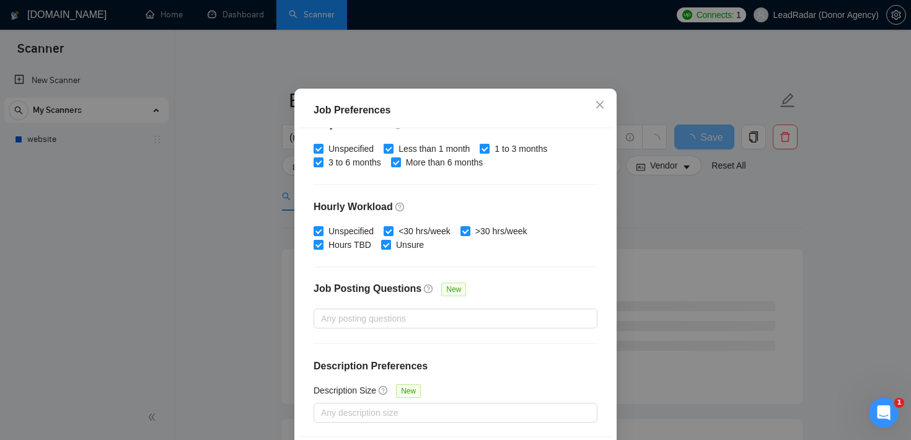
scroll to position [87, 0]
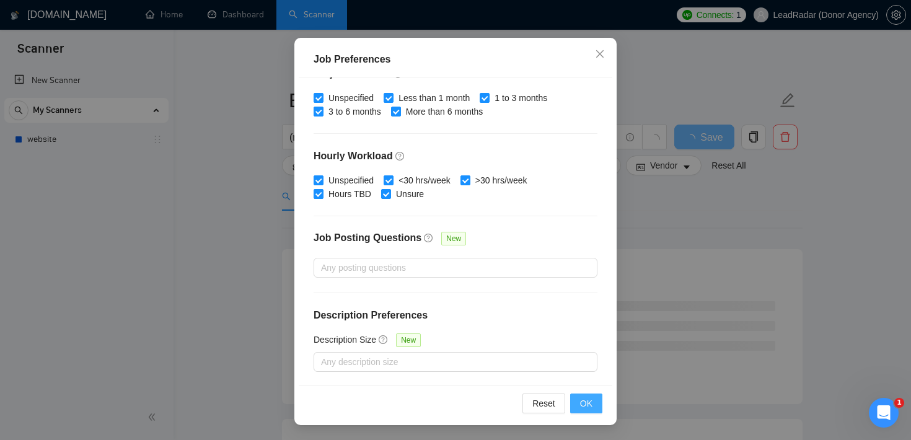
click at [594, 405] on button "OK" at bounding box center [586, 404] width 32 height 20
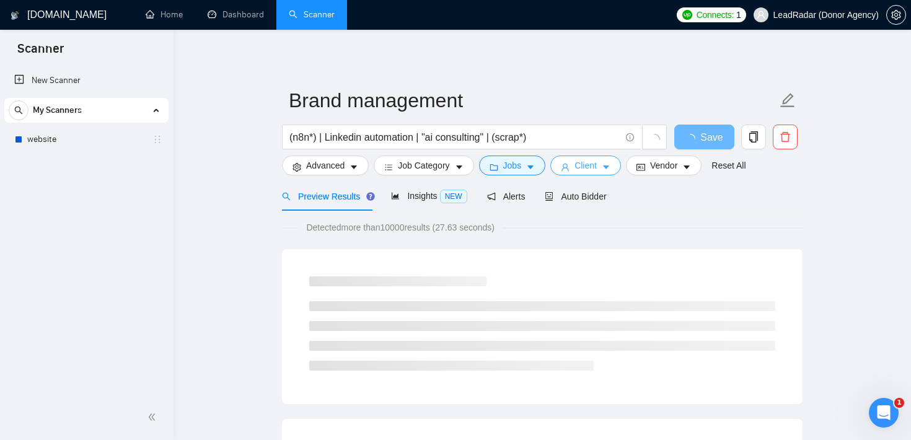
click at [593, 166] on span "Client" at bounding box center [586, 166] width 22 height 14
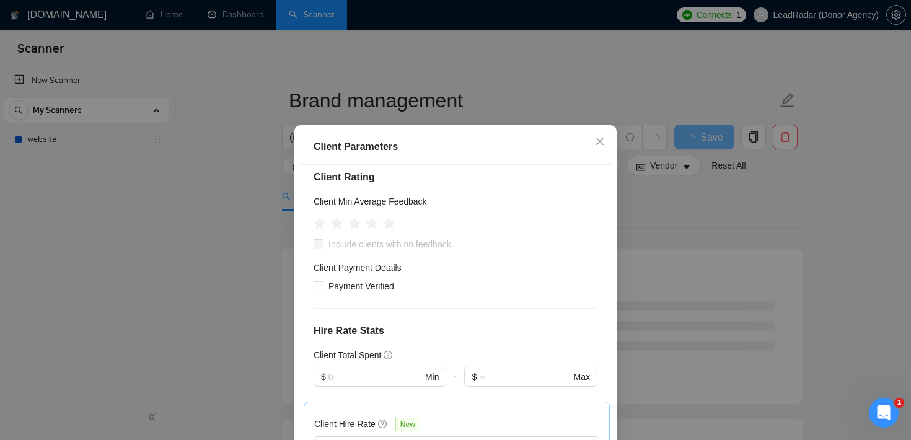
scroll to position [0, 0]
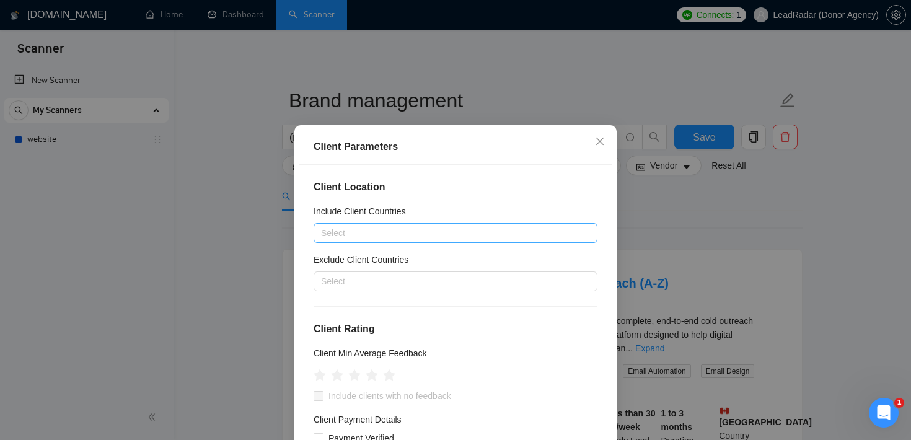
click at [458, 233] on div at bounding box center [449, 233] width 265 height 15
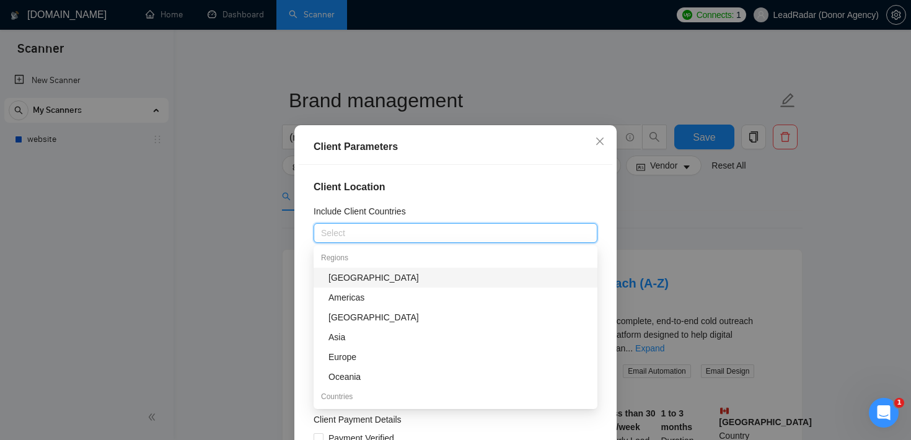
click at [446, 183] on h4 "Client Location" at bounding box center [456, 187] width 284 height 15
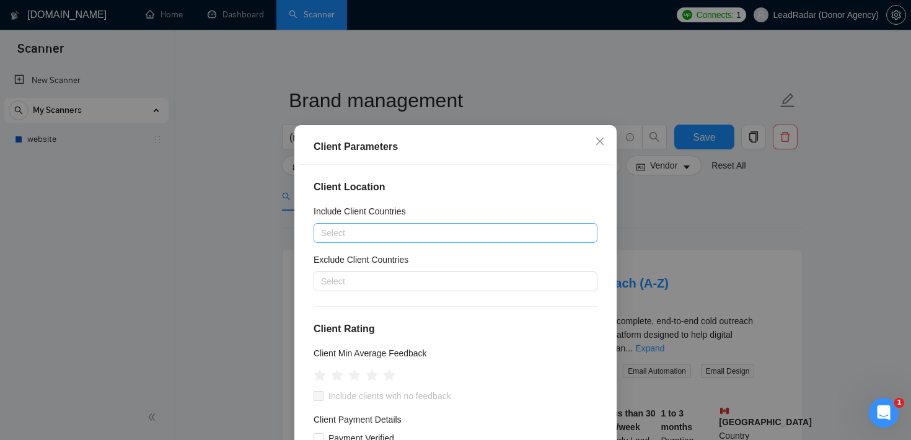
click at [384, 231] on div at bounding box center [449, 233] width 265 height 15
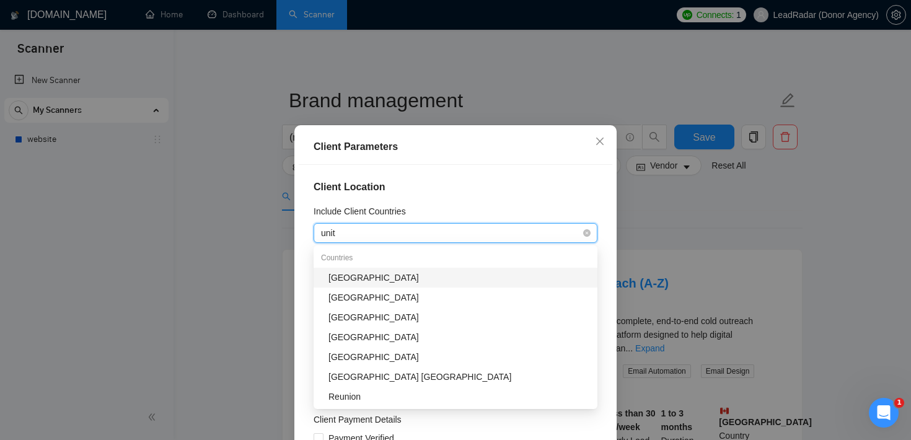
type input "unite"
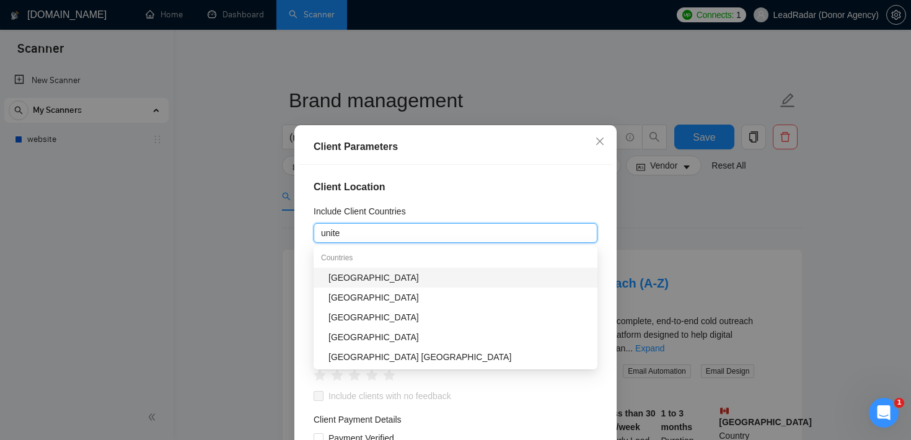
click at [374, 278] on div "[GEOGRAPHIC_DATA]" at bounding box center [460, 278] width 262 height 14
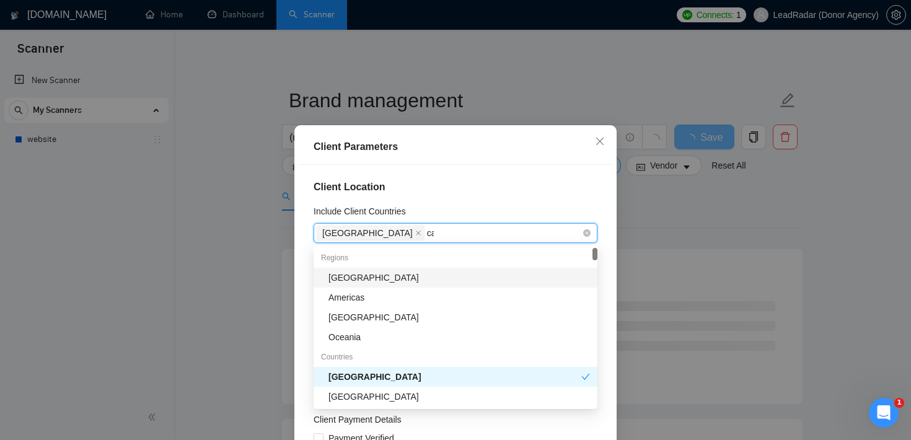
type input "cana"
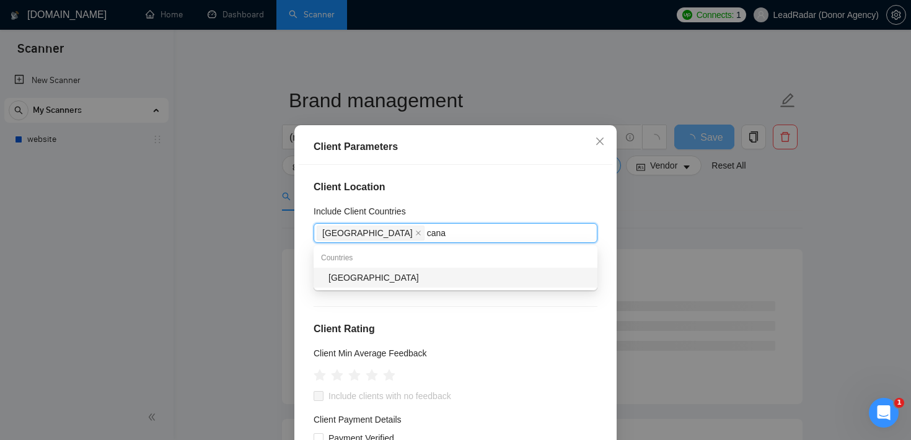
click at [384, 273] on div "[GEOGRAPHIC_DATA]" at bounding box center [460, 278] width 262 height 14
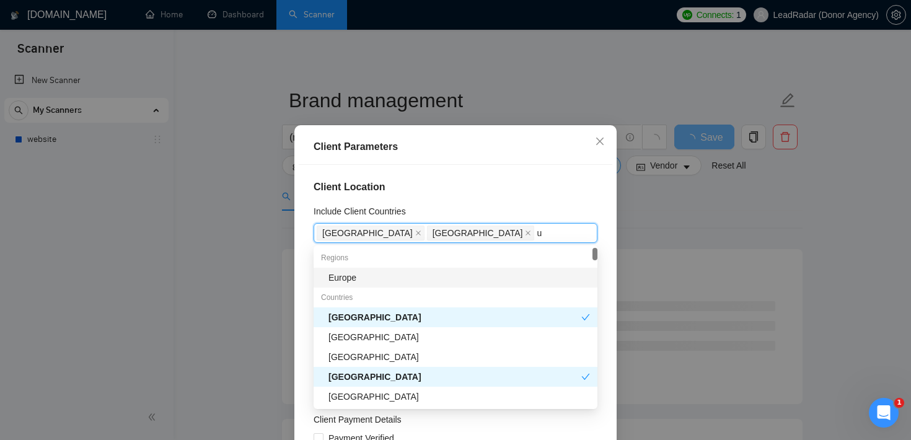
type input "un"
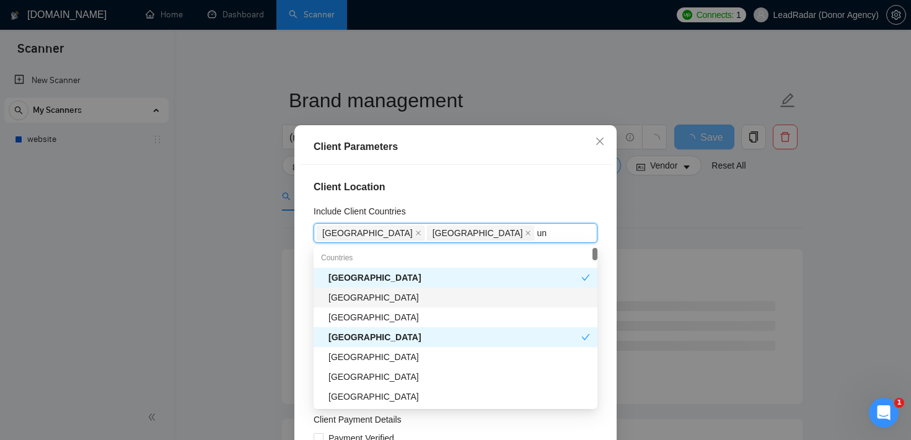
click at [384, 292] on div "[GEOGRAPHIC_DATA]" at bounding box center [460, 298] width 262 height 14
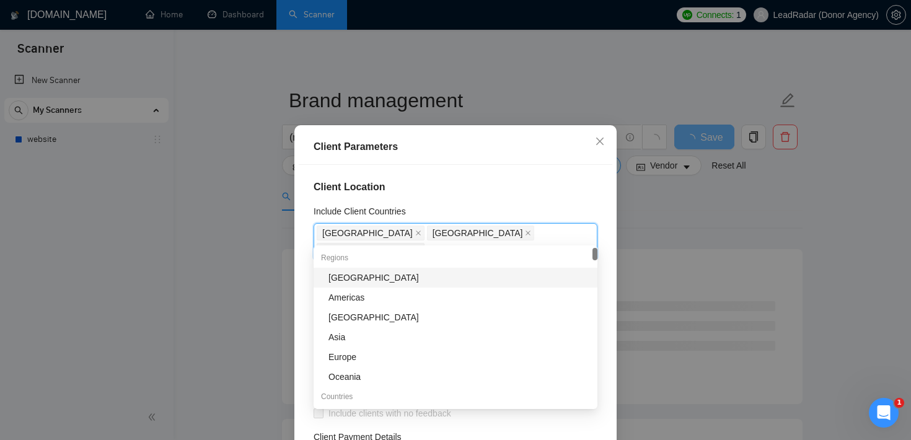
click at [529, 207] on div "Include Client Countries" at bounding box center [456, 214] width 284 height 19
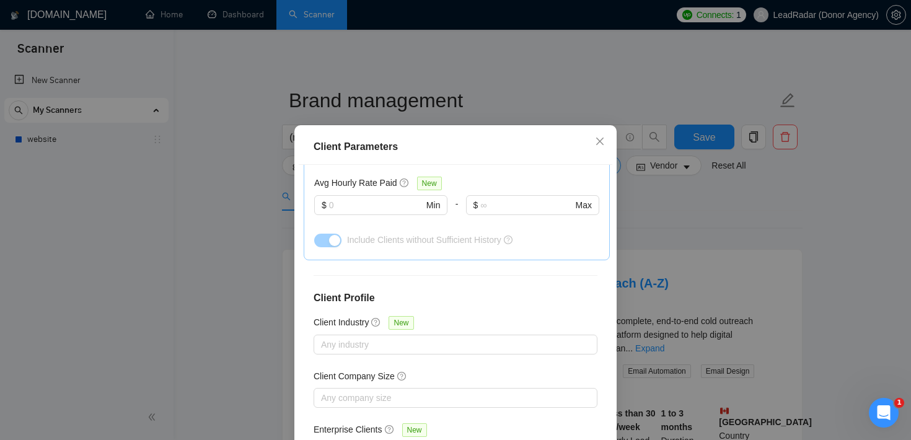
scroll to position [87, 0]
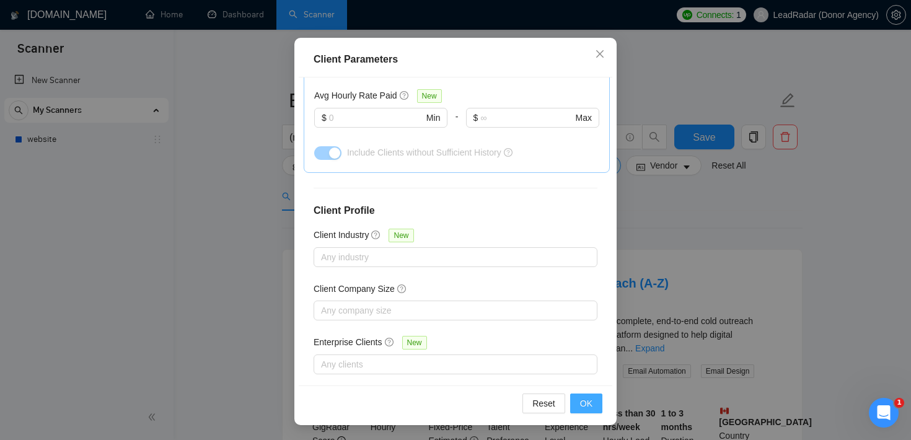
click at [583, 405] on span "OK" at bounding box center [586, 404] width 12 height 14
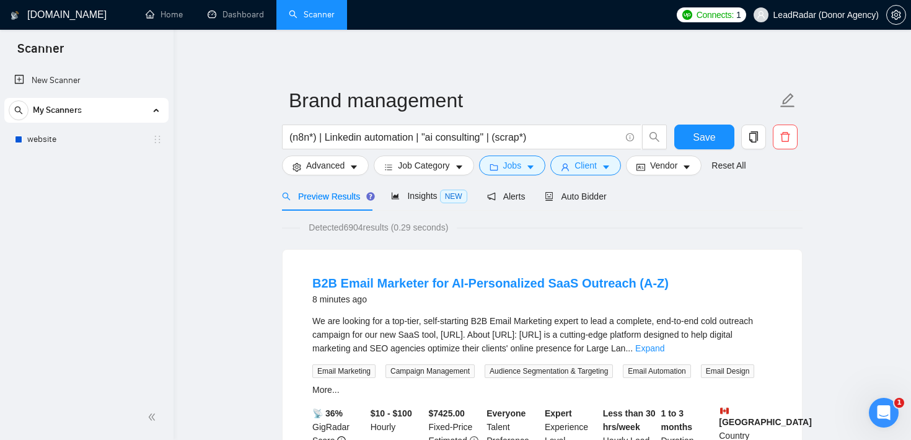
scroll to position [37, 0]
click at [568, 192] on span "Auto Bidder" at bounding box center [575, 197] width 61 height 10
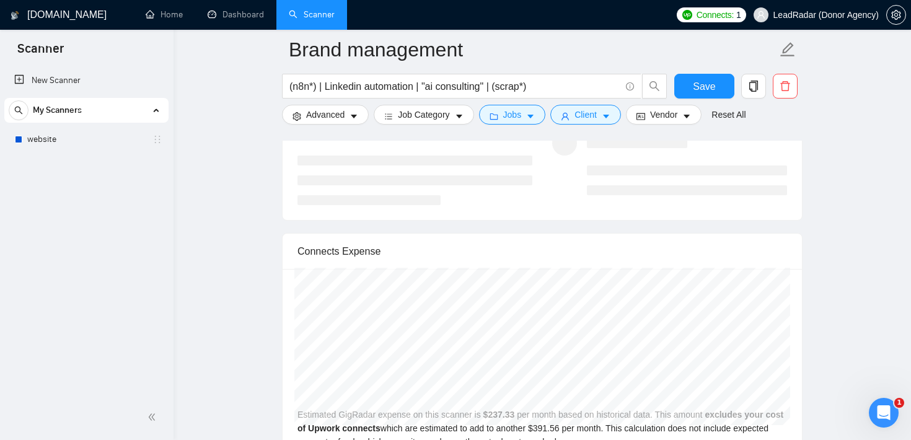
scroll to position [2470, 0]
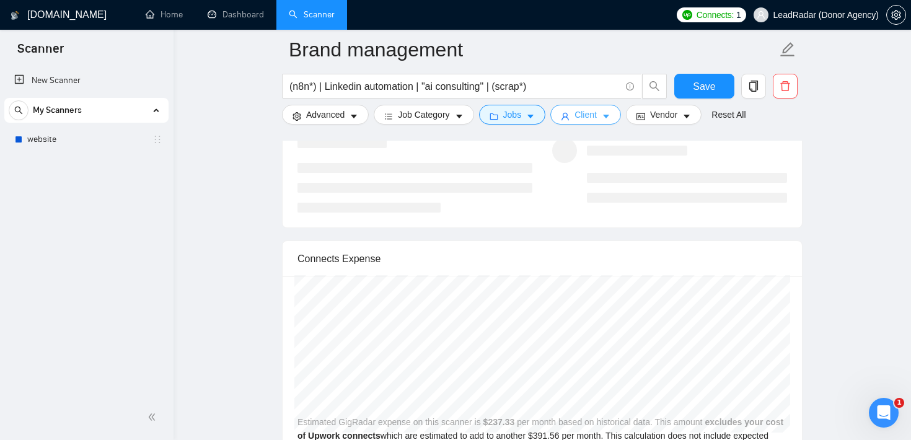
click at [583, 115] on span "Client" at bounding box center [586, 115] width 22 height 14
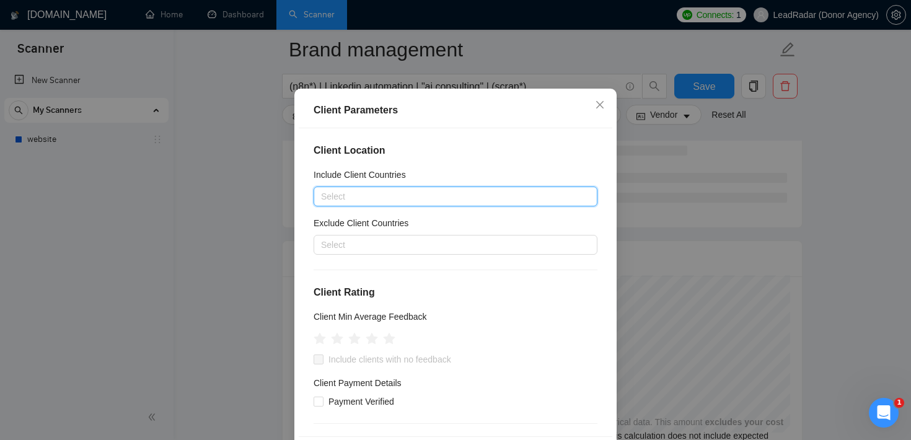
scroll to position [464, 0]
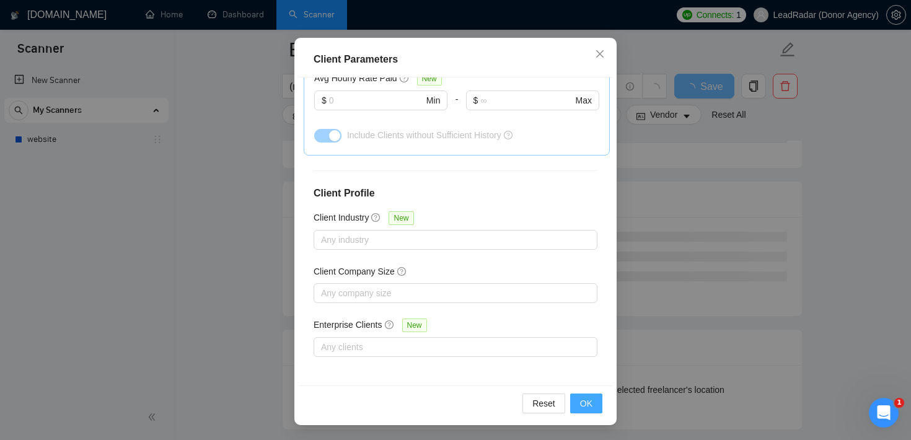
click at [590, 407] on span "OK" at bounding box center [586, 404] width 12 height 14
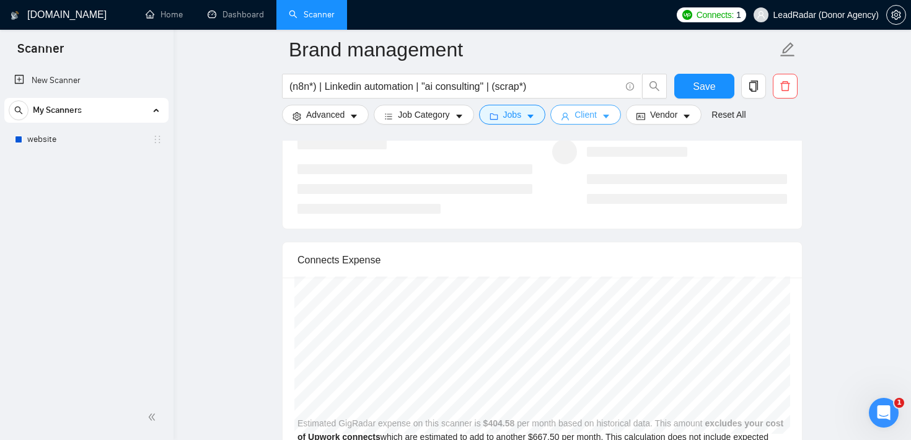
scroll to position [2589, 0]
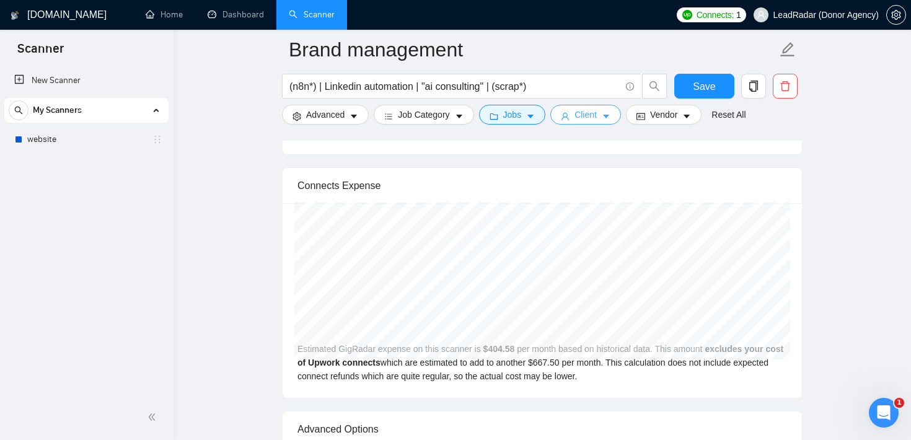
click at [597, 114] on span "Client" at bounding box center [586, 115] width 22 height 14
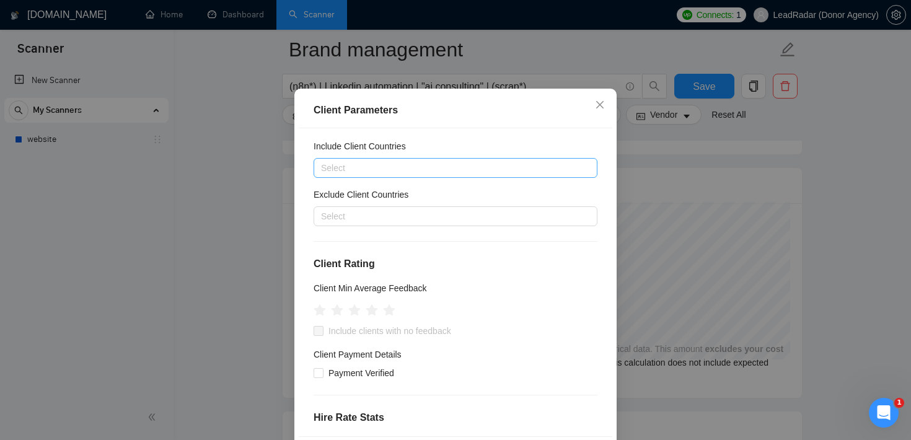
scroll to position [0, 0]
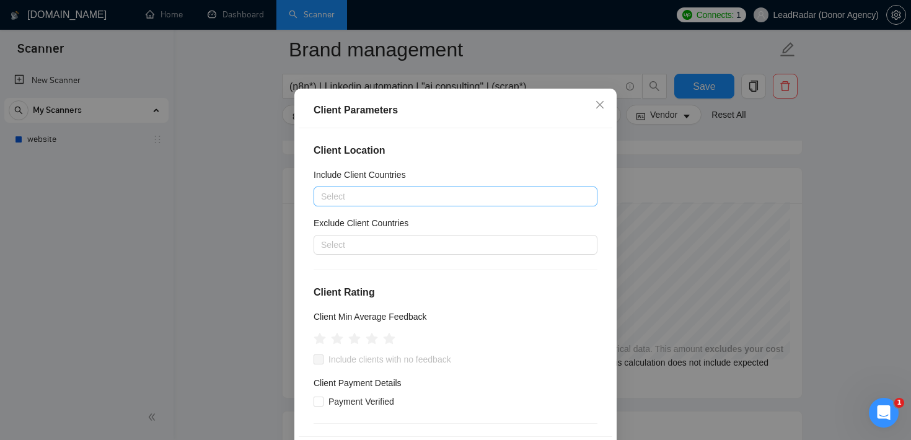
click at [855, 199] on div "Client Parameters Client Location Include Client Countries Select Exclude Clien…" at bounding box center [455, 220] width 911 height 440
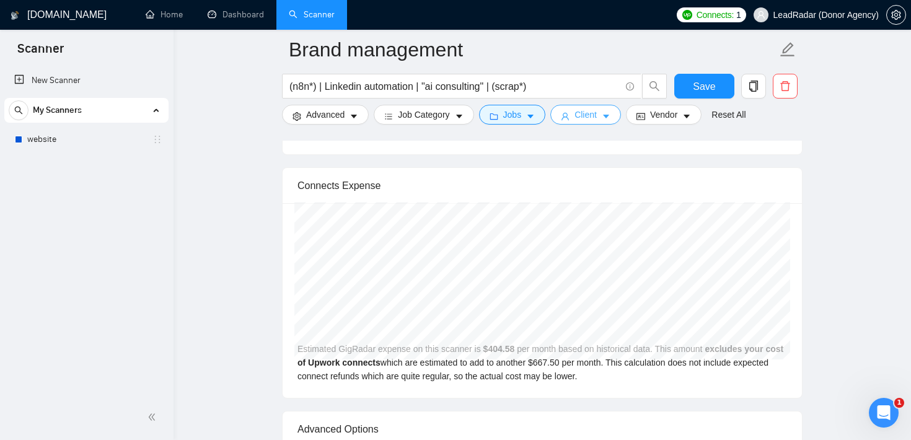
click at [582, 113] on span "Client" at bounding box center [586, 115] width 22 height 14
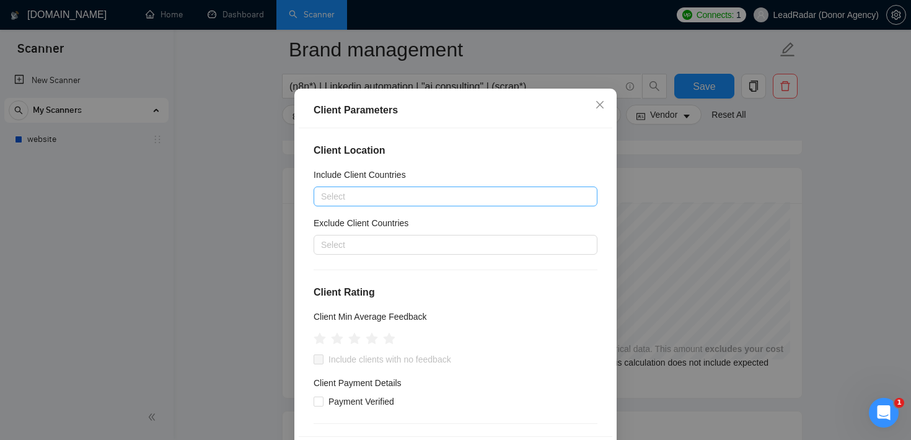
click at [360, 204] on div at bounding box center [449, 196] width 265 height 15
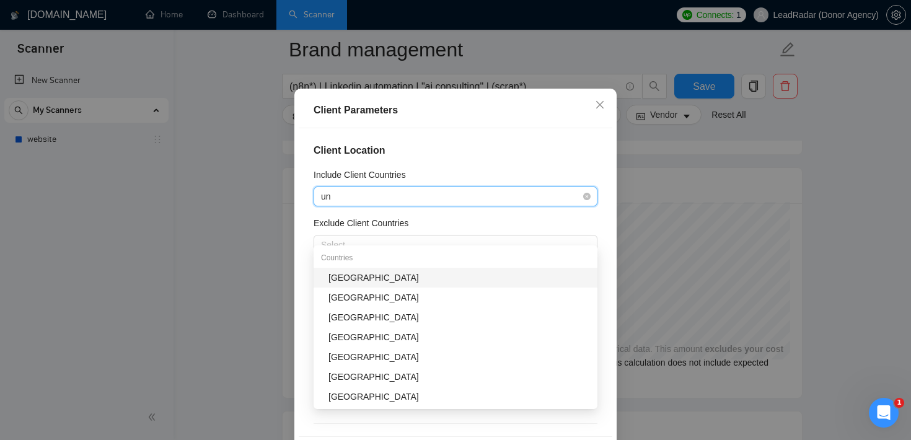
type input "uni"
click at [345, 272] on div "[GEOGRAPHIC_DATA]" at bounding box center [460, 278] width 262 height 14
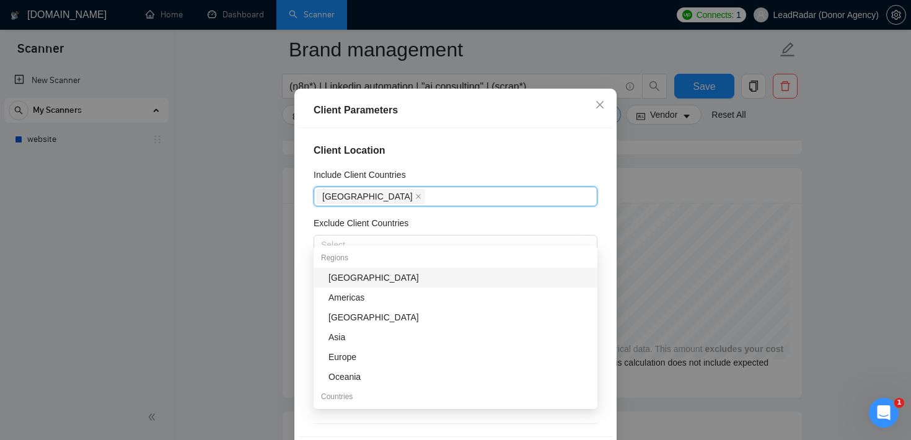
click at [512, 177] on div "Client Location Include Client Countries [GEOGRAPHIC_DATA] Exclude Client Count…" at bounding box center [456, 282] width 314 height 308
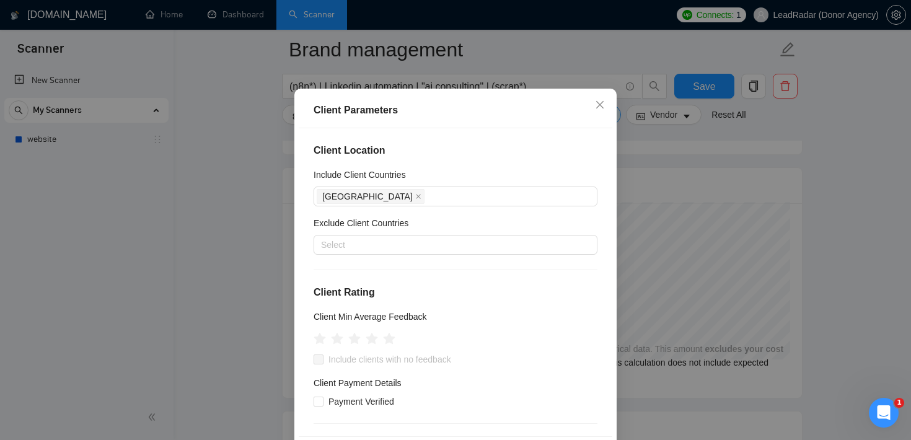
scroll to position [464, 0]
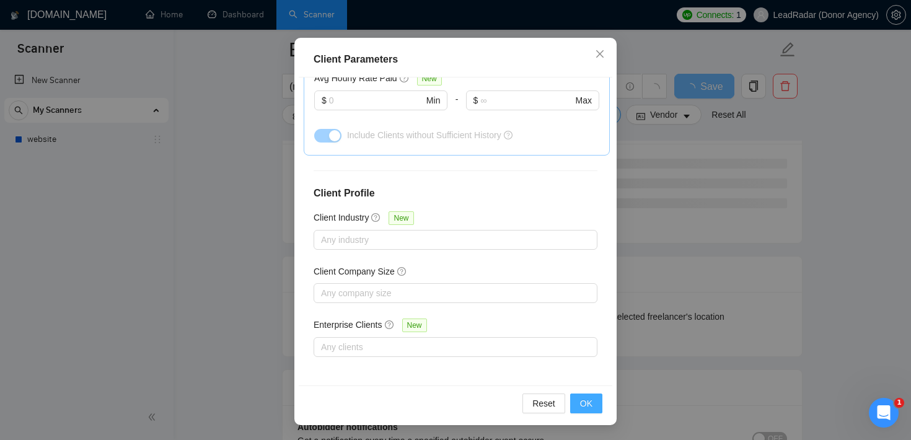
click at [583, 399] on span "OK" at bounding box center [586, 404] width 12 height 14
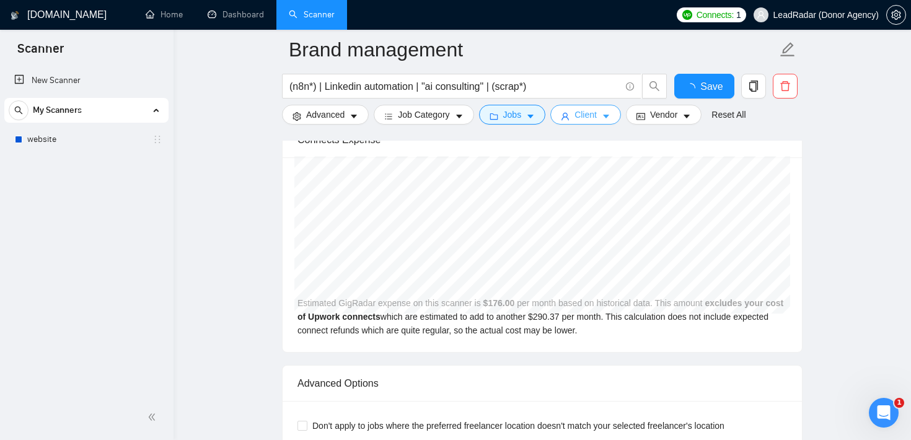
scroll to position [2565, 0]
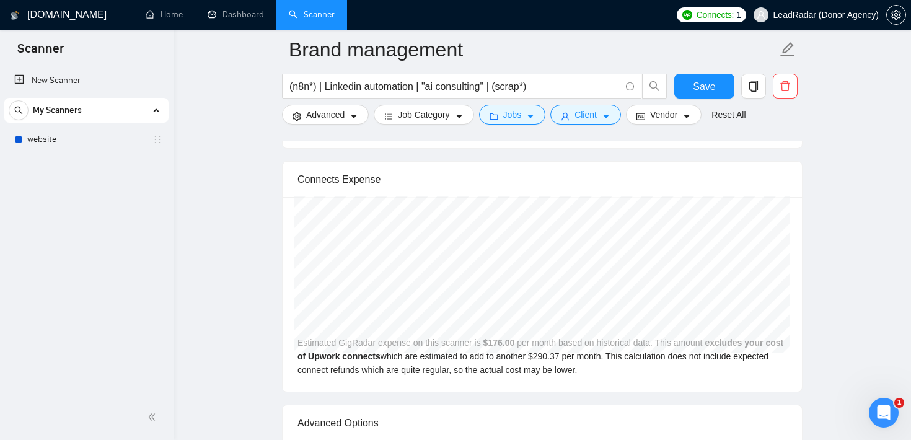
scroll to position [2537, 0]
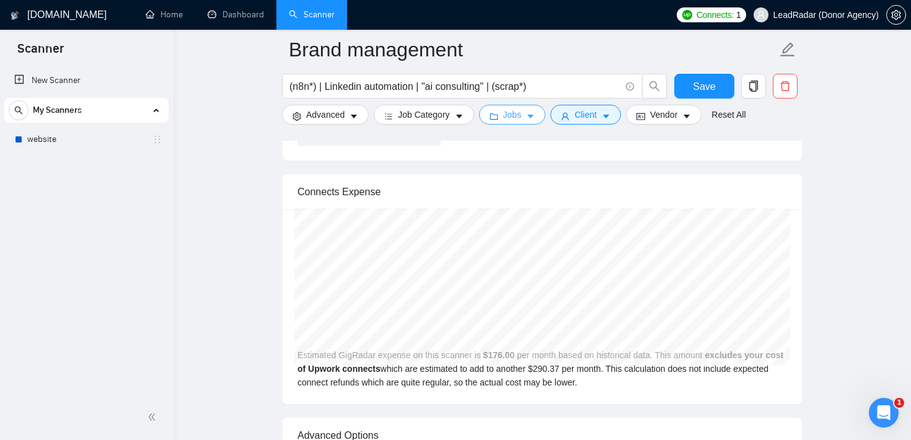
click at [535, 113] on icon "caret-down" at bounding box center [530, 116] width 9 height 9
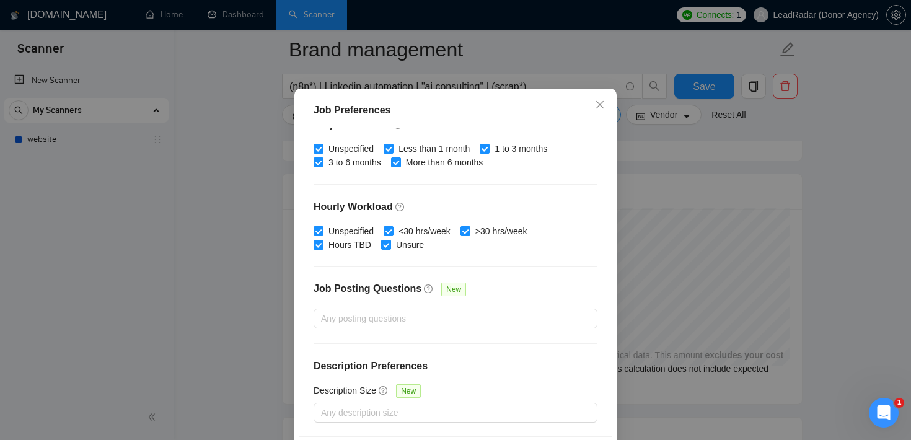
click at [658, 161] on div "Job Preferences Budget Project Type All Fixed Price Hourly Rate Fixed Price Bud…" at bounding box center [455, 220] width 911 height 440
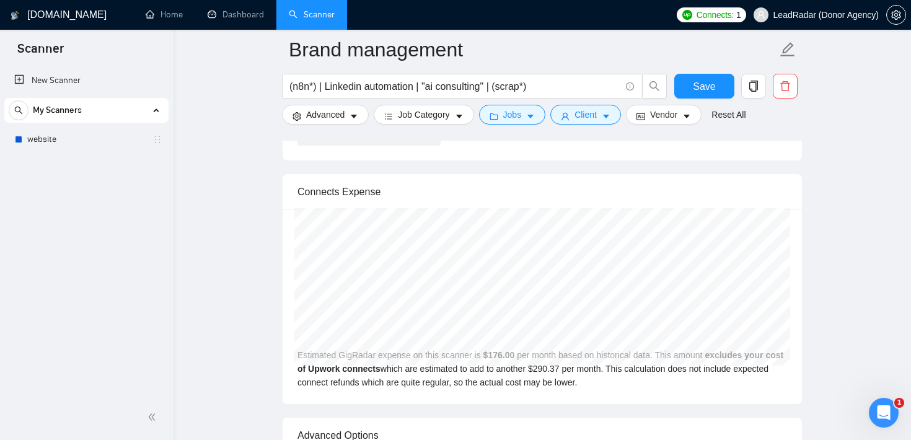
click at [616, 131] on div at bounding box center [542, 136] width 521 height 10
click at [608, 114] on icon "caret-down" at bounding box center [606, 116] width 9 height 9
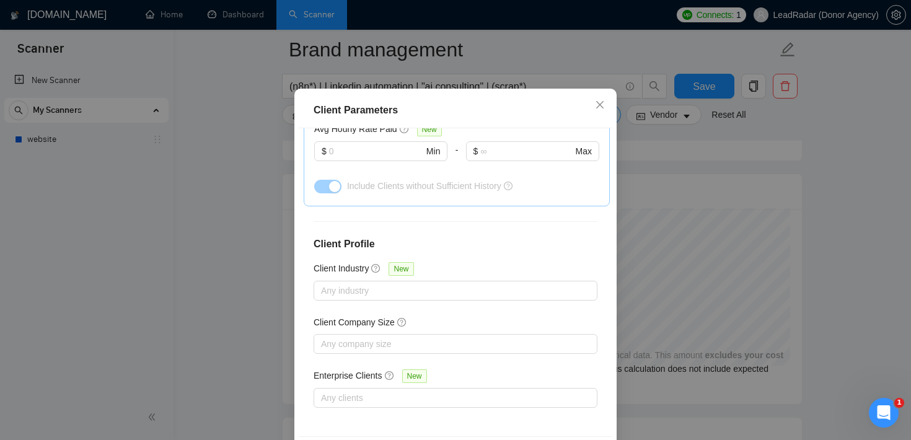
scroll to position [0, 0]
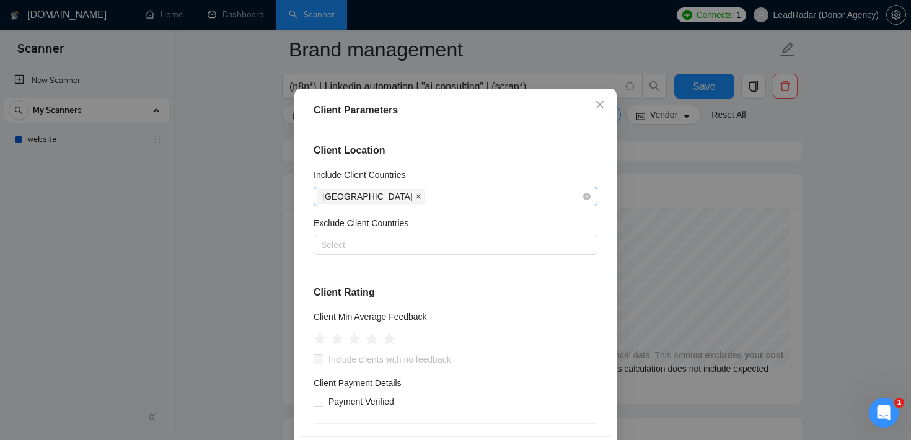
click at [415, 203] on span at bounding box center [418, 197] width 6 height 14
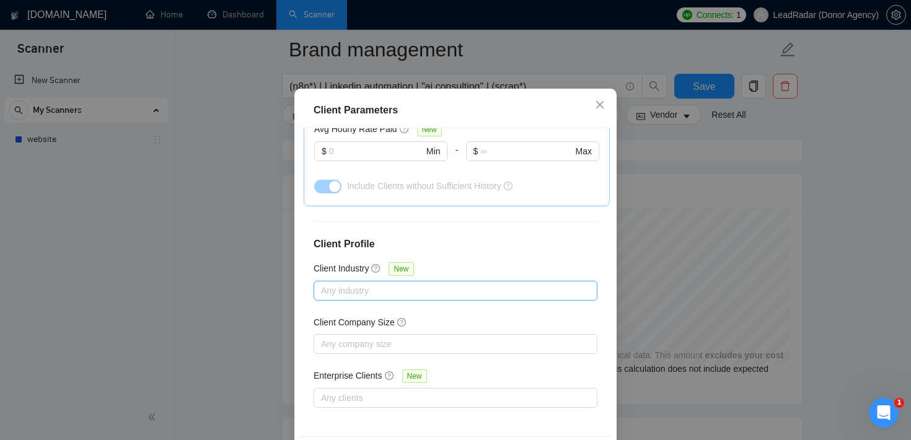
scroll to position [87, 0]
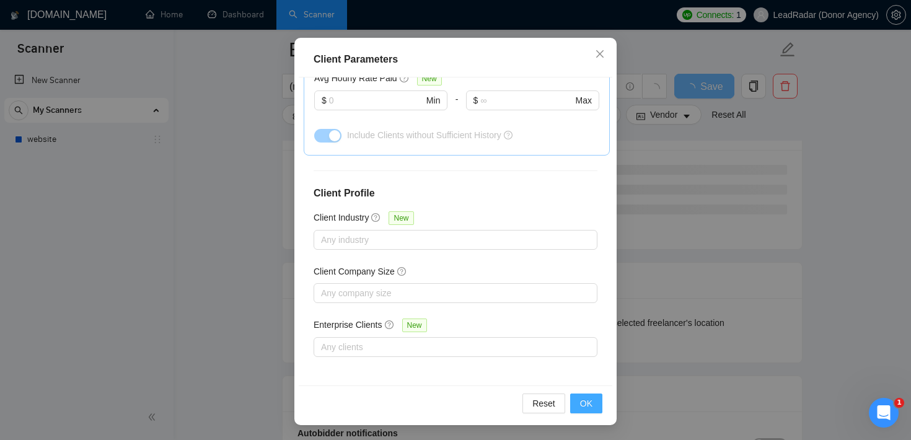
click at [591, 405] on span "OK" at bounding box center [586, 404] width 12 height 14
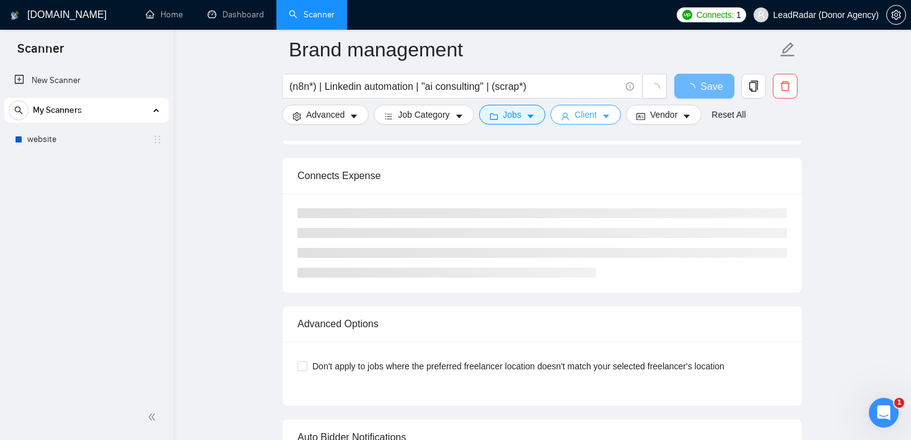
scroll to position [2493, 0]
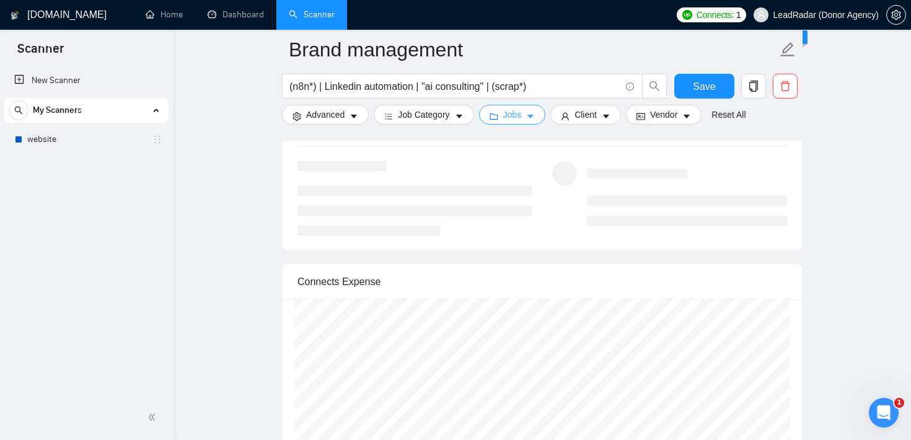
click at [528, 118] on button "Jobs" at bounding box center [512, 115] width 67 height 20
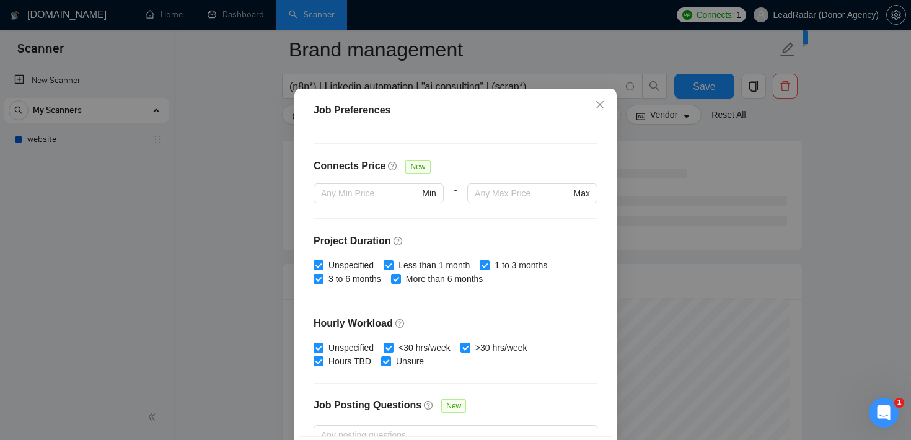
scroll to position [272, 0]
click at [391, 271] on input "Less than 1 month" at bounding box center [388, 266] width 9 height 9
checkbox input "false"
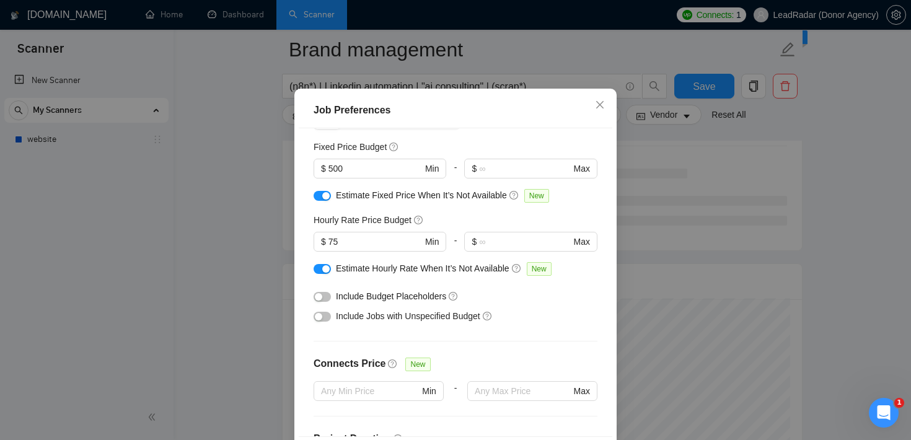
scroll to position [71, 0]
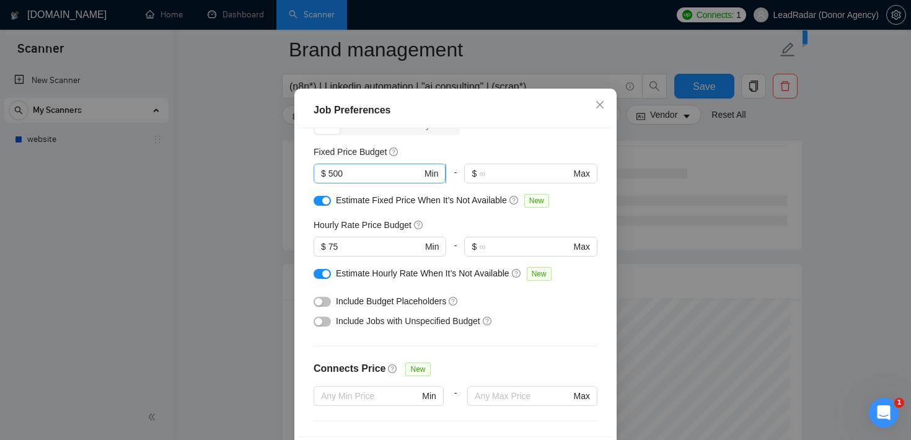
click at [337, 180] on input "500" at bounding box center [376, 174] width 94 height 14
click at [399, 180] on input "300" at bounding box center [376, 174] width 94 height 14
type input "3000"
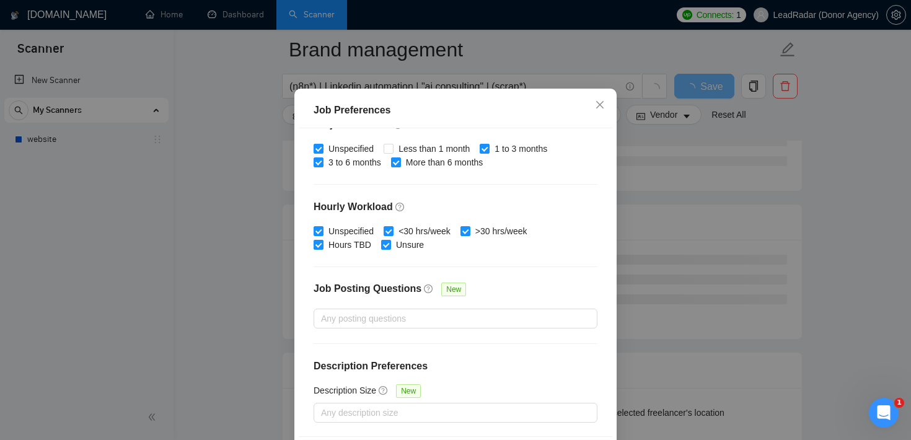
scroll to position [87, 0]
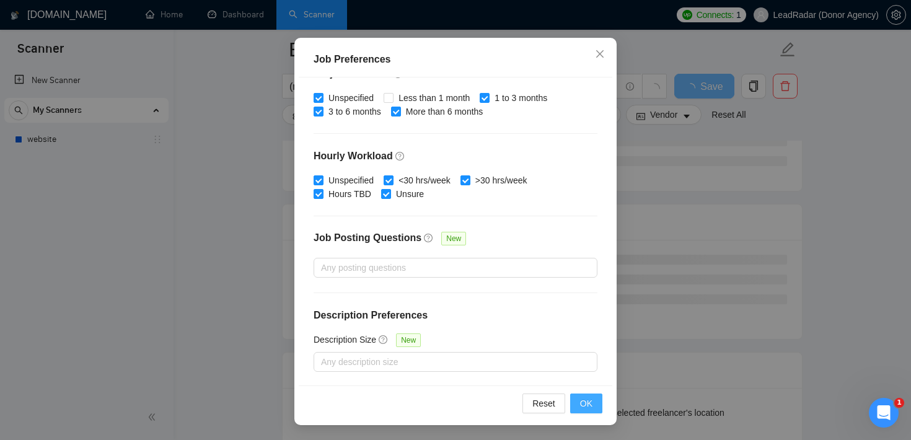
type input "3000"
click at [589, 403] on span "OK" at bounding box center [586, 404] width 12 height 14
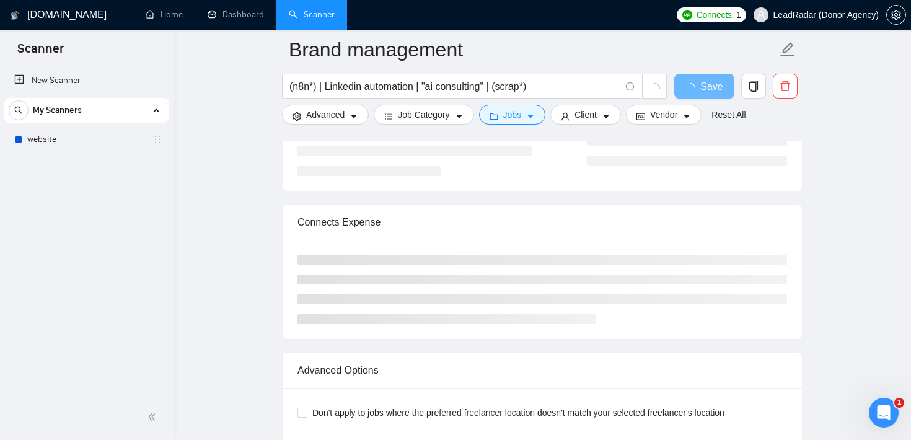
scroll to position [37, 0]
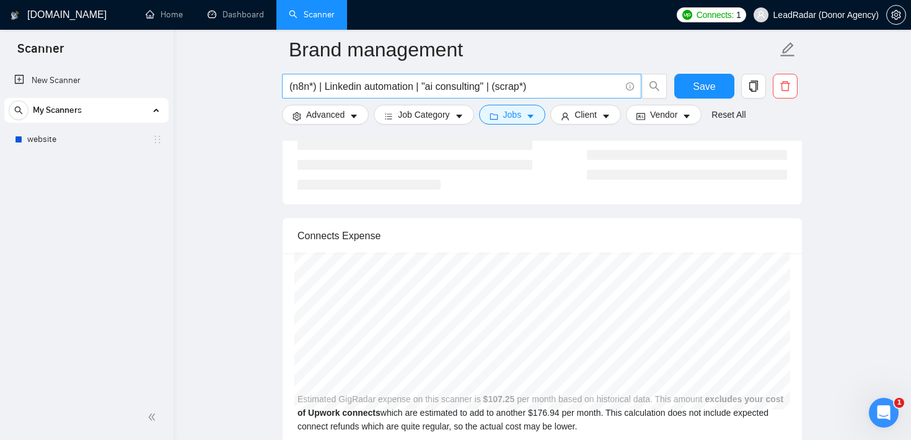
click at [541, 82] on input "(n8n*) | Linkedin automation | "ai consulting" | (scrap*)" at bounding box center [455, 86] width 331 height 15
click at [559, 89] on input "(n8n*) | Linkedin automation | "ai consulting" | (scrap*)" at bounding box center [455, 86] width 331 height 15
click at [527, 117] on button "Jobs" at bounding box center [512, 115] width 67 height 20
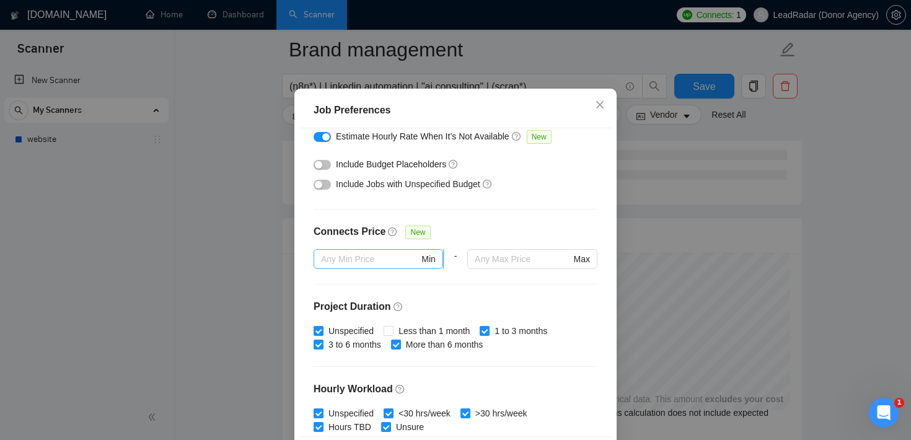
scroll to position [178, 0]
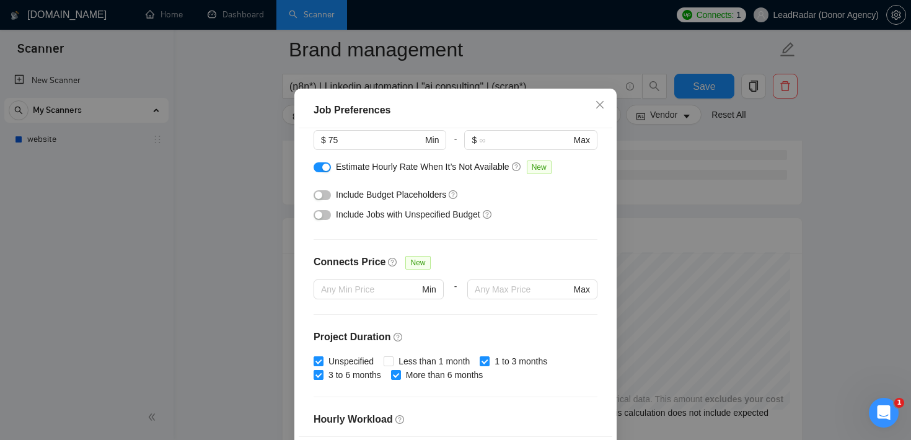
click at [865, 142] on div "Job Preferences Budget Project Type All Fixed Price Hourly Rate Fixed Price Bud…" at bounding box center [455, 220] width 911 height 440
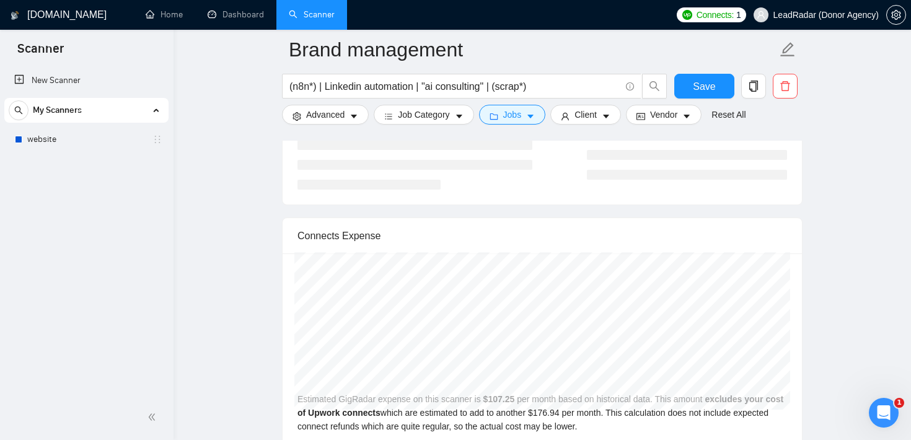
click at [601, 125] on form "Brand management (n8n*) | Linkedin automation | "ai consulting" | (scrap*) Save…" at bounding box center [542, 80] width 521 height 101
click at [603, 121] on button "Client" at bounding box center [586, 115] width 71 height 20
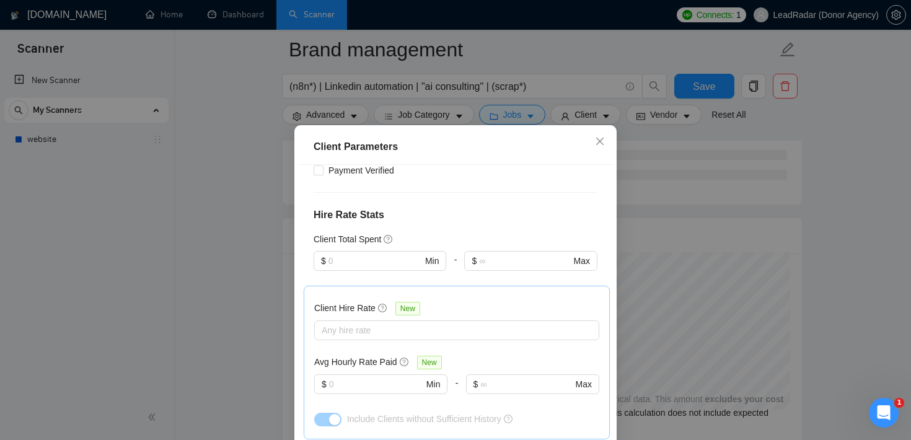
scroll to position [247, 0]
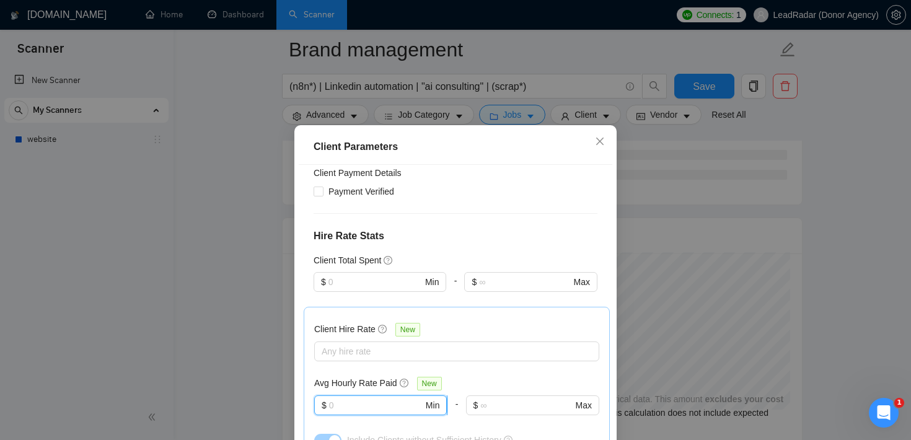
click at [354, 402] on input "text" at bounding box center [376, 406] width 94 height 14
click at [875, 110] on div "Client Parameters Client Location Include Client Countries Select Exclude Clien…" at bounding box center [455, 220] width 911 height 440
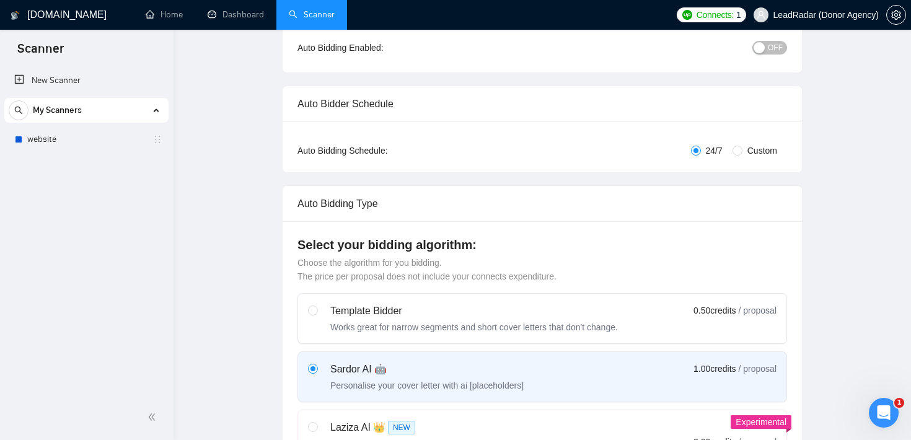
scroll to position [0, 0]
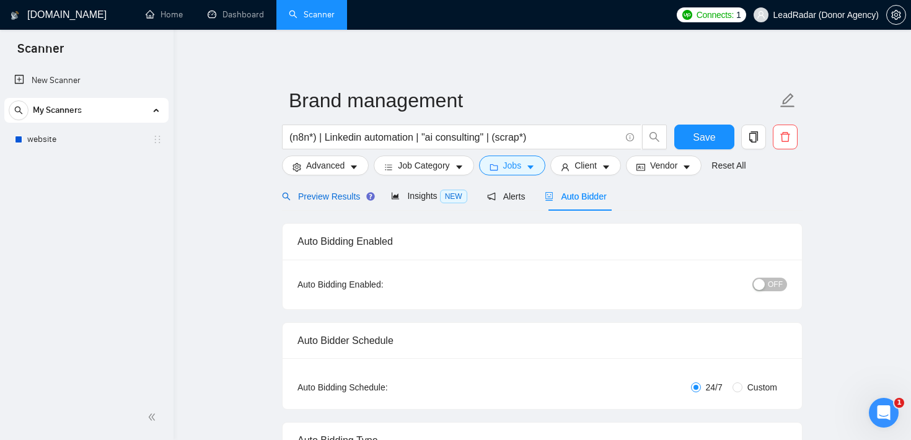
click at [323, 198] on span "Preview Results" at bounding box center [326, 197] width 89 height 10
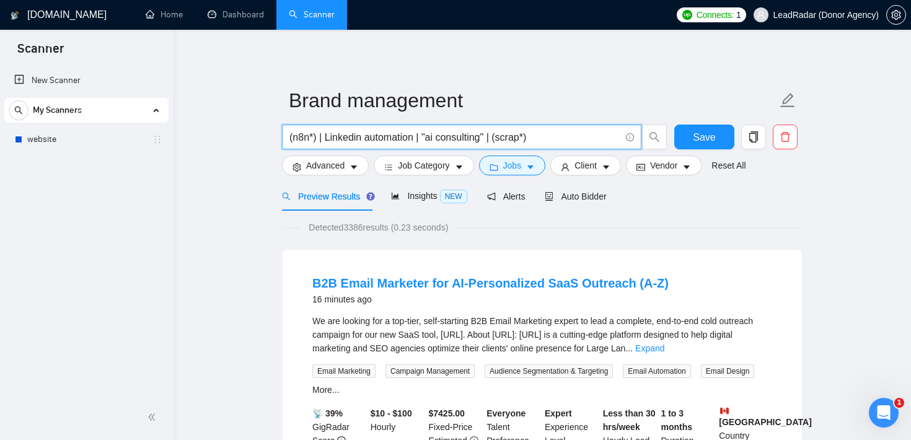
drag, startPoint x: 319, startPoint y: 136, endPoint x: 560, endPoint y: 142, distance: 241.9
click at [560, 142] on input "(n8n*) | Linkedin automation | "ai consulting" | (scrap*)" at bounding box center [455, 137] width 331 height 15
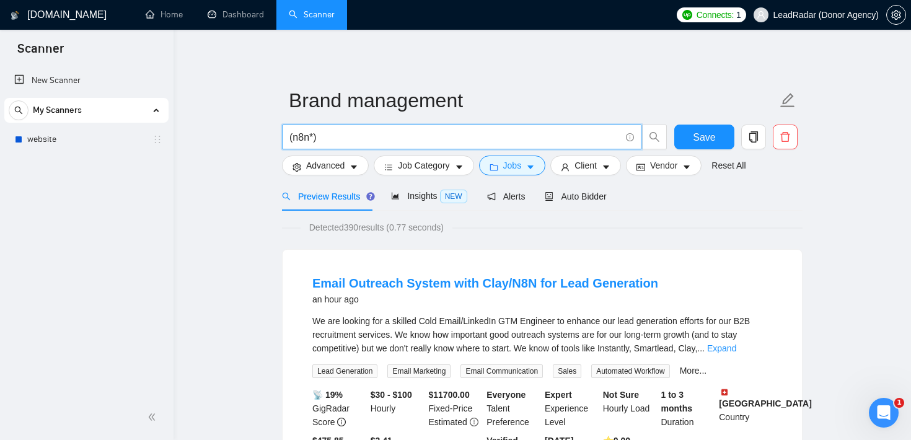
type input "(n8n*)"
click at [761, 207] on div "Preview Results Insights NEW Alerts Auto Bidder" at bounding box center [542, 196] width 521 height 29
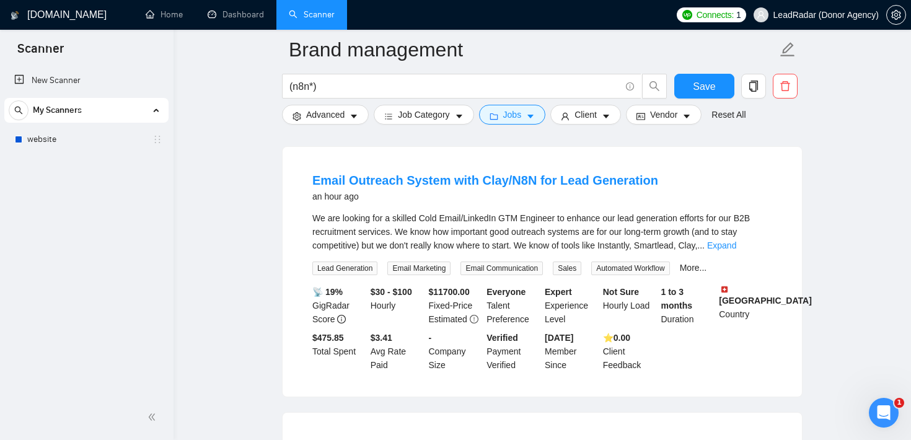
scroll to position [118, 0]
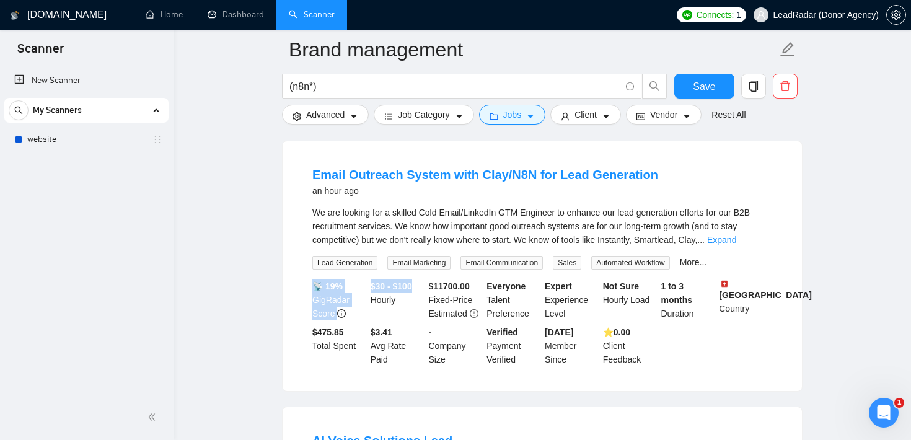
drag, startPoint x: 419, startPoint y: 287, endPoint x: 362, endPoint y: 282, distance: 57.3
click at [362, 282] on div "📡 19% GigRadar Score $30 - $100 Hourly $ 11700.00 Fixed-Price Estimated Everyon…" at bounding box center [542, 323] width 465 height 87
click at [386, 319] on div "$30 - $100 Hourly" at bounding box center [397, 300] width 58 height 41
drag, startPoint x: 476, startPoint y: 288, endPoint x: 435, endPoint y: 286, distance: 41.0
click at [435, 286] on b "$ 11700.00" at bounding box center [449, 286] width 41 height 10
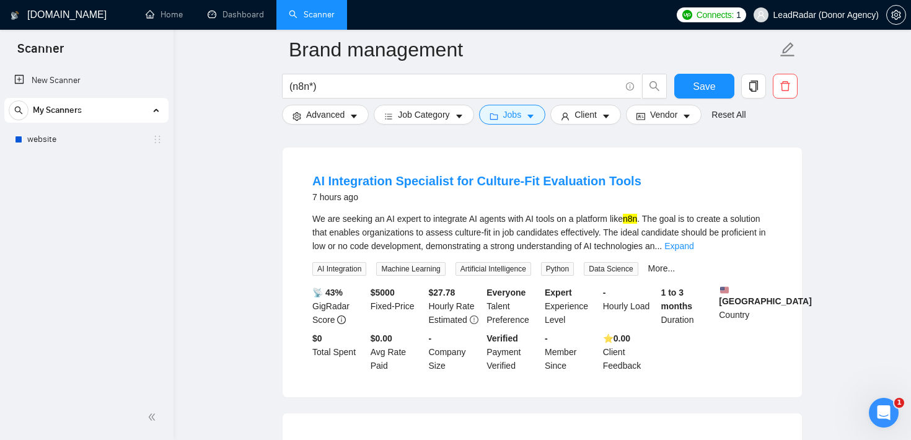
scroll to position [658, 0]
click at [694, 247] on link "Expand" at bounding box center [679, 246] width 29 height 10
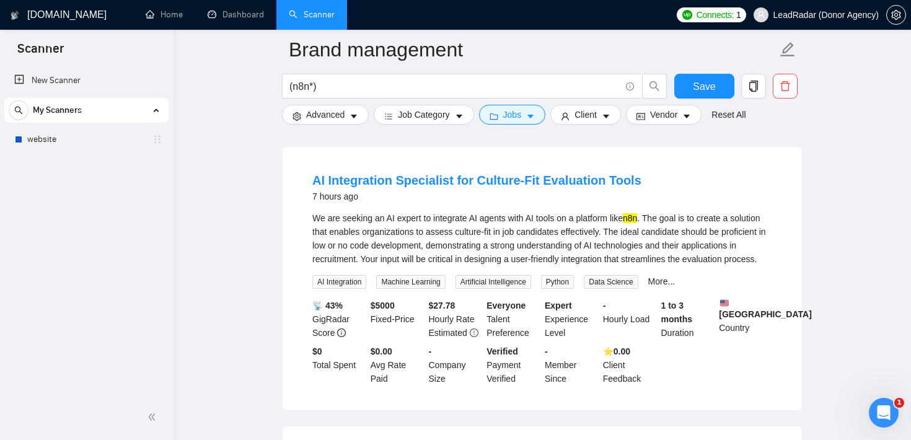
click at [502, 229] on div "We are seeking an AI expert to integrate AI agents with AI tools on a platform …" at bounding box center [542, 238] width 460 height 55
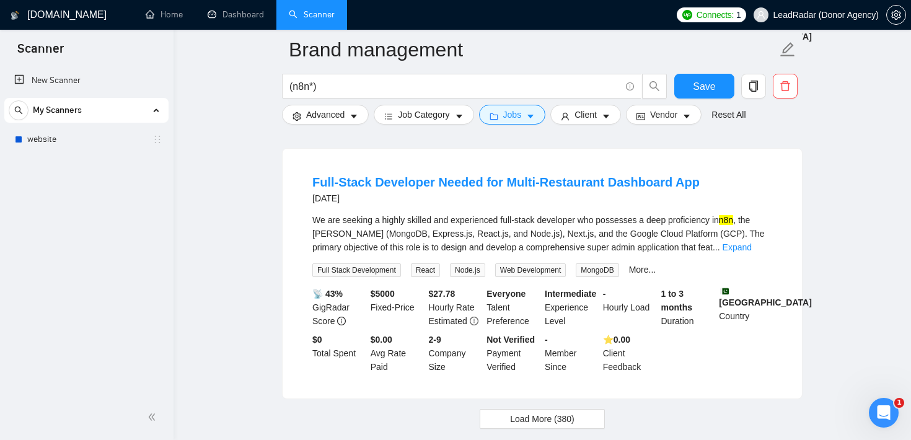
scroll to position [2705, 0]
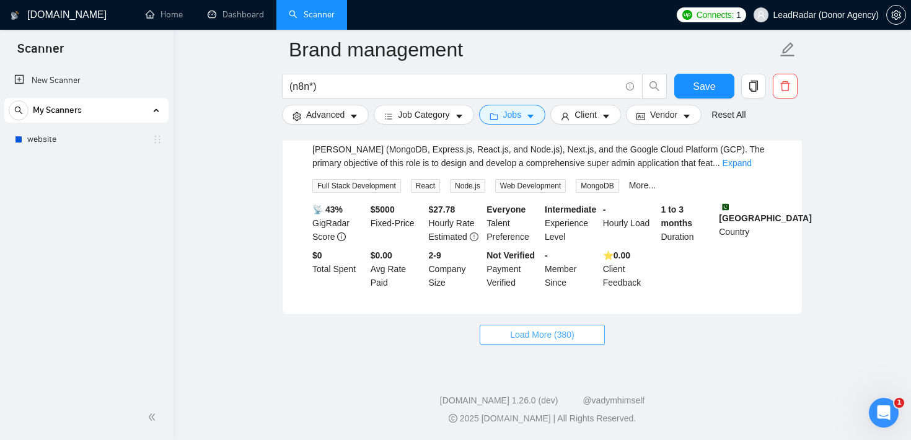
click at [526, 342] on button "Load More (380)" at bounding box center [542, 335] width 125 height 20
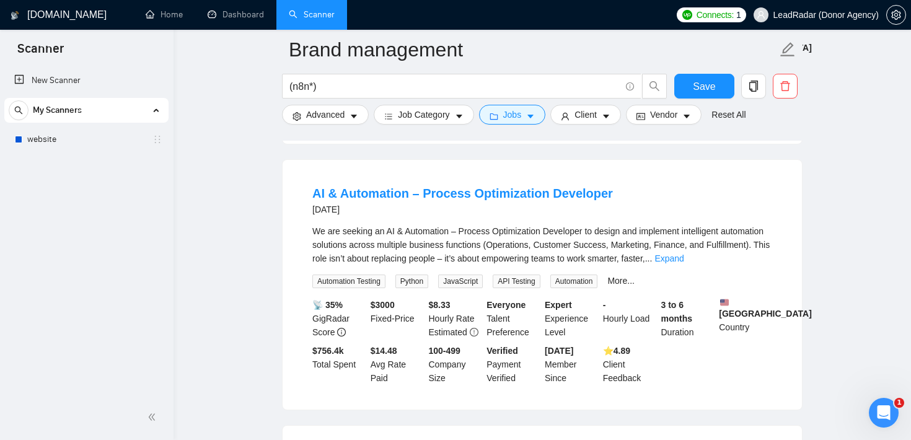
scroll to position [3484, 0]
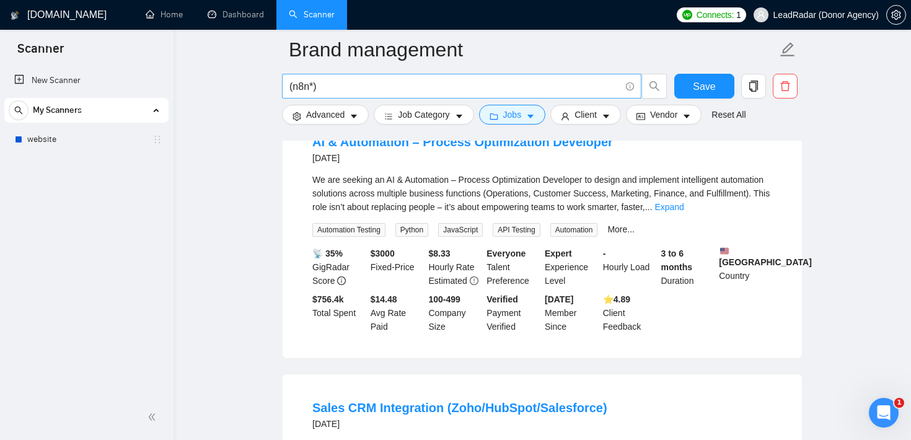
click at [328, 95] on span "(n8n*)" at bounding box center [462, 86] width 360 height 25
click at [328, 84] on input "(n8n*)" at bounding box center [455, 86] width 331 height 15
click at [334, 114] on span "Advanced" at bounding box center [325, 115] width 38 height 14
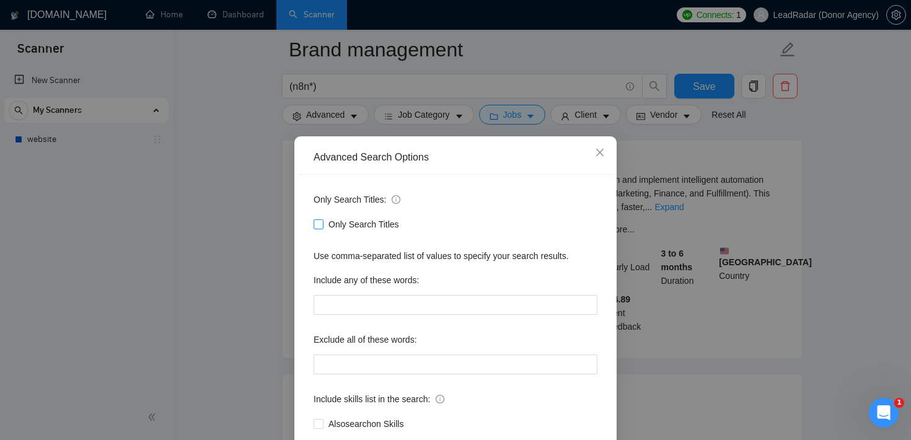
click at [319, 225] on input "Only Search Titles" at bounding box center [318, 223] width 9 height 9
checkbox input "true"
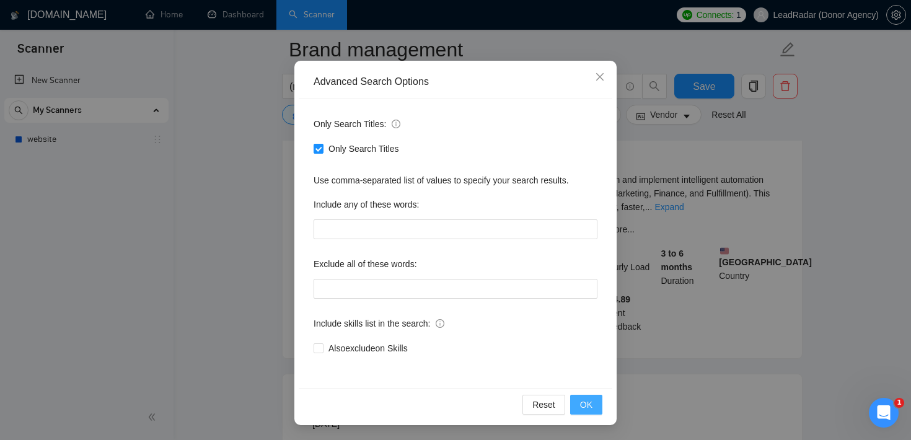
click at [590, 410] on span "OK" at bounding box center [586, 405] width 12 height 14
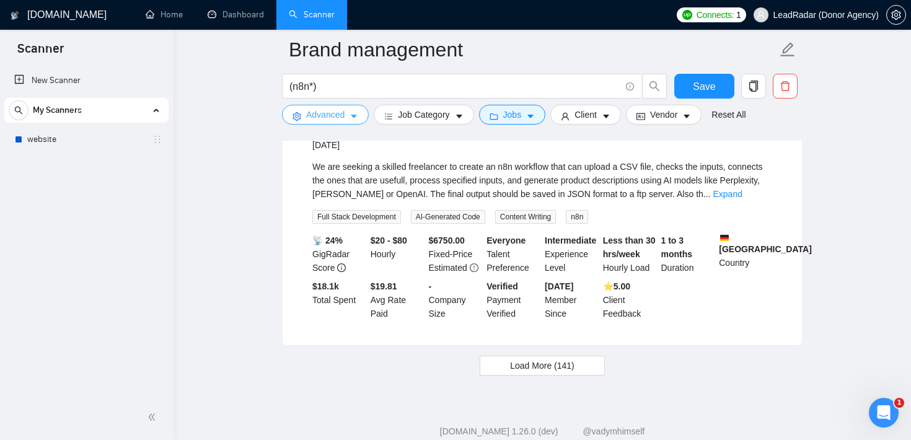
scroll to position [2568, 0]
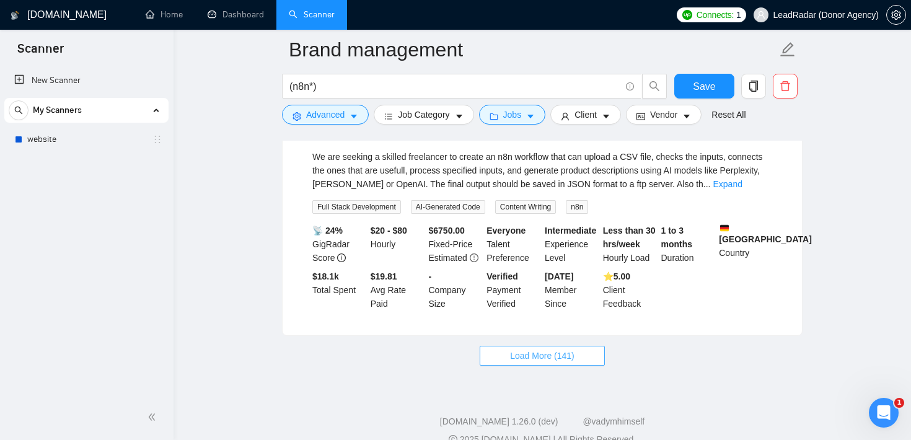
click at [543, 361] on span "Load More (141)" at bounding box center [542, 356] width 64 height 14
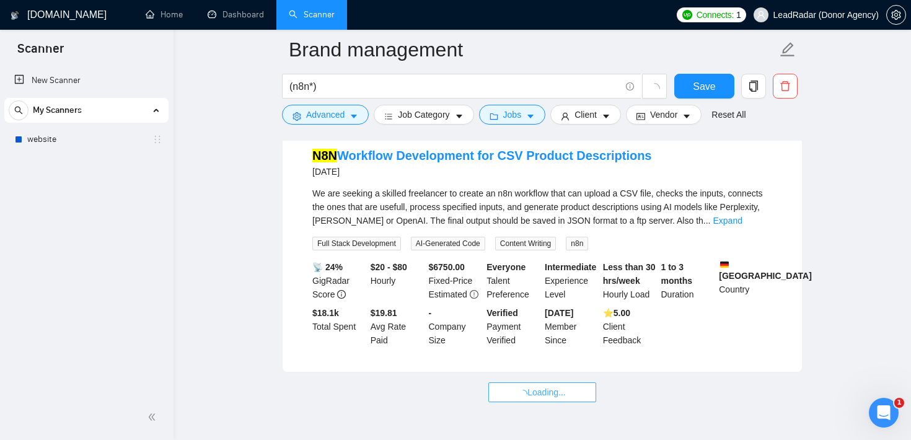
scroll to position [2532, 0]
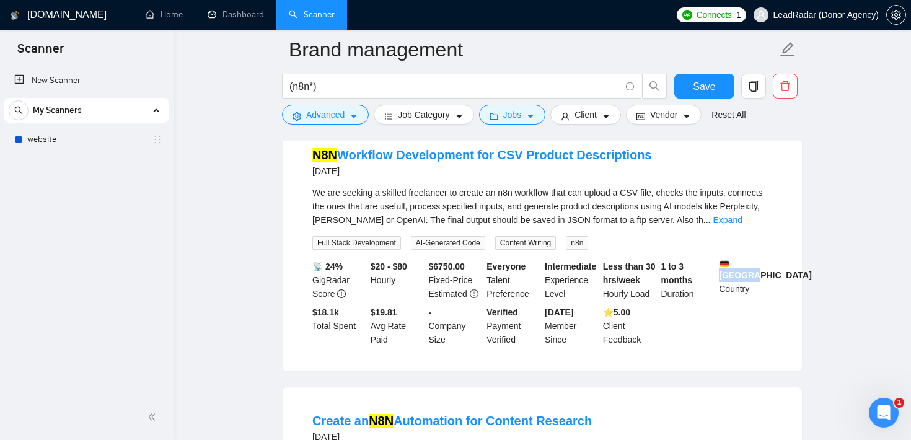
drag, startPoint x: 764, startPoint y: 283, endPoint x: 717, endPoint y: 275, distance: 47.2
click at [717, 275] on div "[GEOGRAPHIC_DATA] Country" at bounding box center [746, 280] width 58 height 41
drag, startPoint x: 345, startPoint y: 314, endPoint x: 307, endPoint y: 314, distance: 37.8
click at [307, 314] on li "N8N Workflow Development for CSV Product Descriptions [DATE] We are seeking a s…" at bounding box center [543, 246] width 490 height 220
click at [333, 356] on li "N8N Workflow Development for CSV Product Descriptions [DATE] We are seeking a s…" at bounding box center [543, 246] width 490 height 220
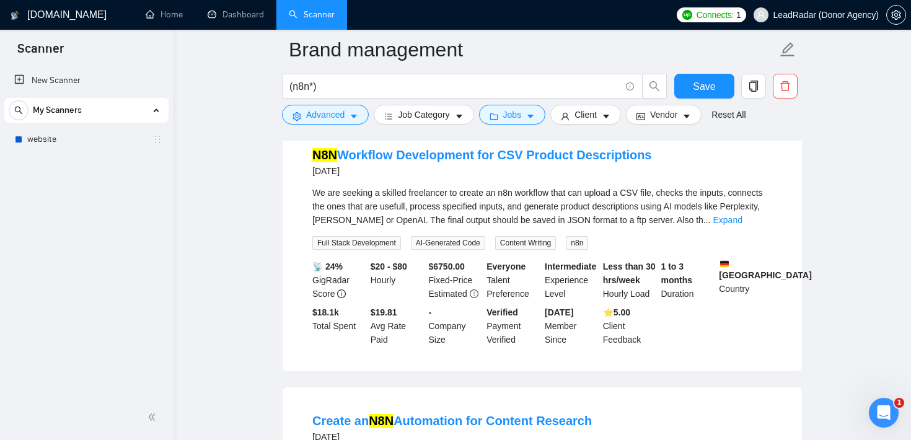
click at [340, 356] on li "N8N Workflow Development for CSV Product Descriptions [DATE] We are seeking a s…" at bounding box center [543, 246] width 490 height 220
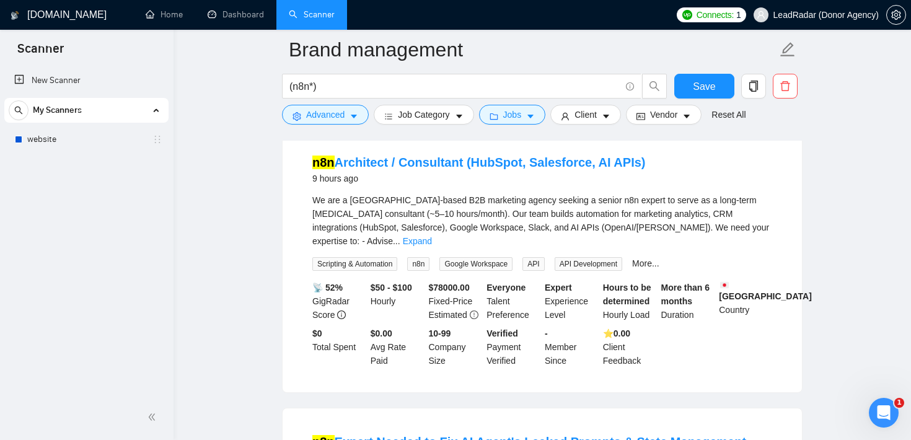
scroll to position [0, 0]
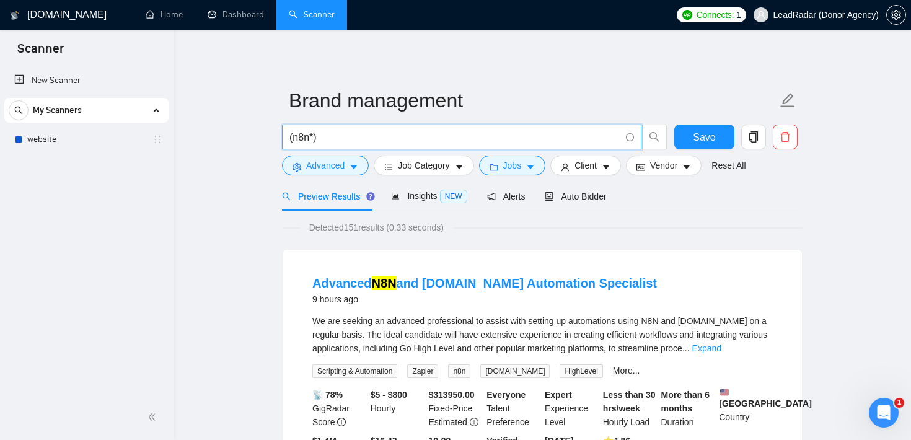
drag, startPoint x: 319, startPoint y: 136, endPoint x: 271, endPoint y: 136, distance: 48.4
drag, startPoint x: 320, startPoint y: 140, endPoint x: 275, endPoint y: 140, distance: 45.3
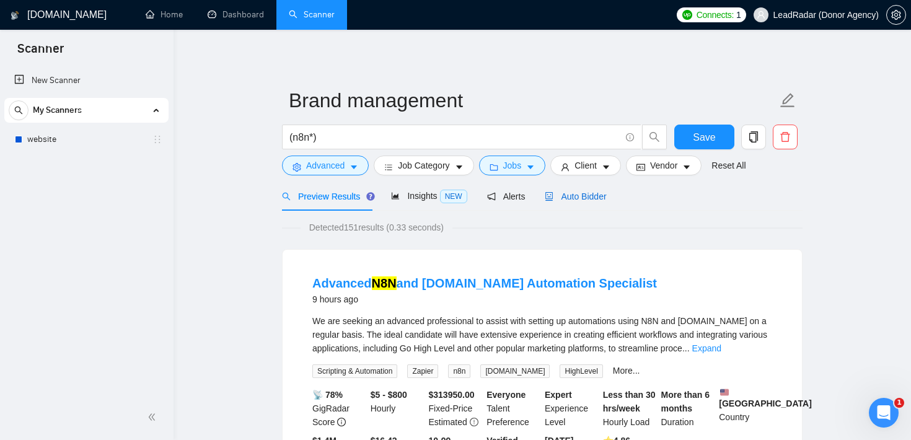
click at [586, 195] on span "Auto Bidder" at bounding box center [575, 197] width 61 height 10
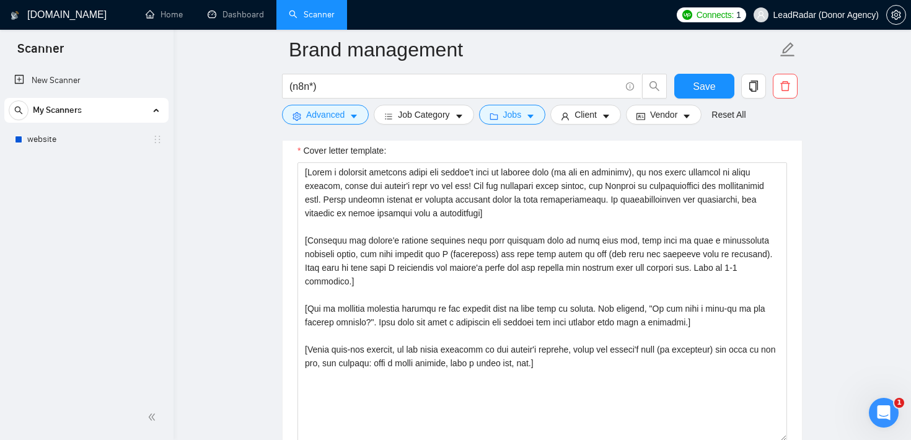
scroll to position [1389, 0]
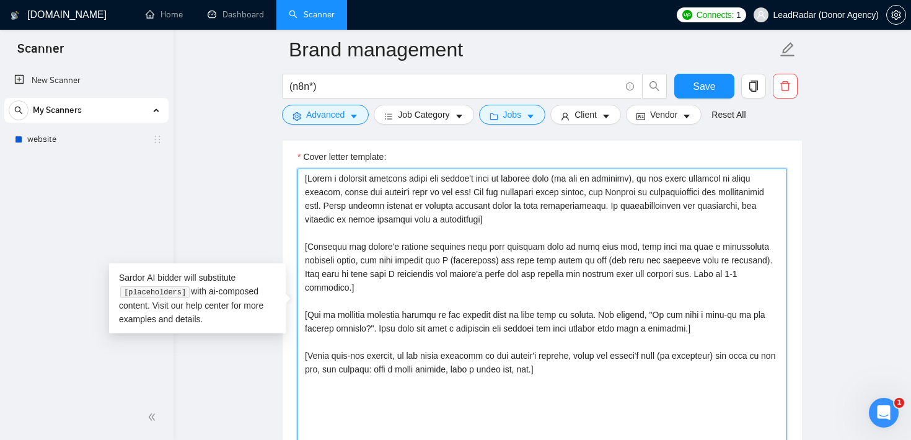
drag, startPoint x: 584, startPoint y: 358, endPoint x: 291, endPoint y: 160, distance: 353.5
click at [291, 160] on div "Cover letter template:" at bounding box center [543, 306] width 520 height 342
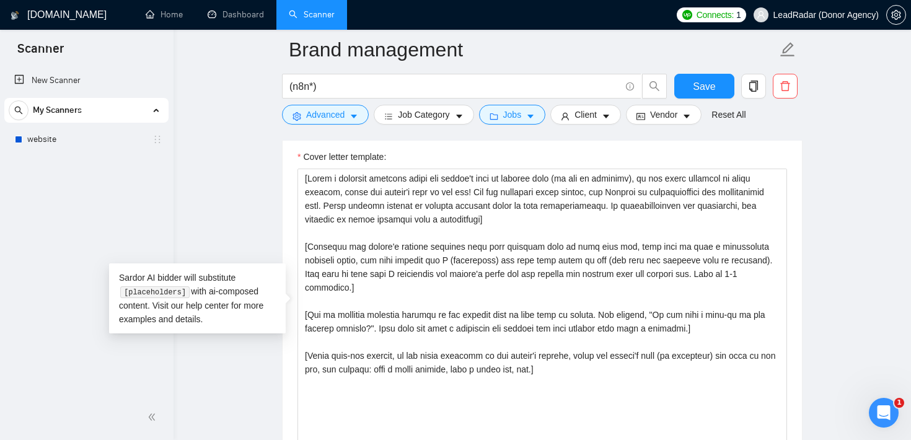
click at [251, 180] on main "Brand management (n8n*) Save Advanced Job Category Jobs Client Vendor Reset All…" at bounding box center [542, 330] width 698 height 3341
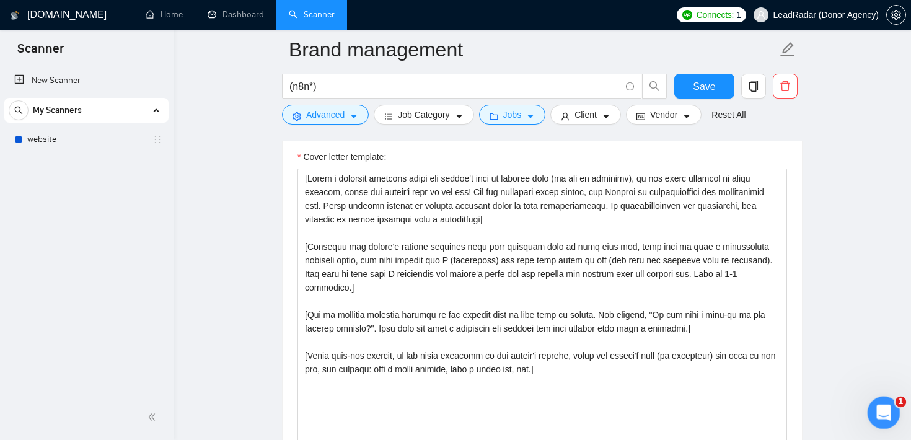
click at [869, 400] on div "Open Intercom Messenger" at bounding box center [882, 411] width 30 height 30
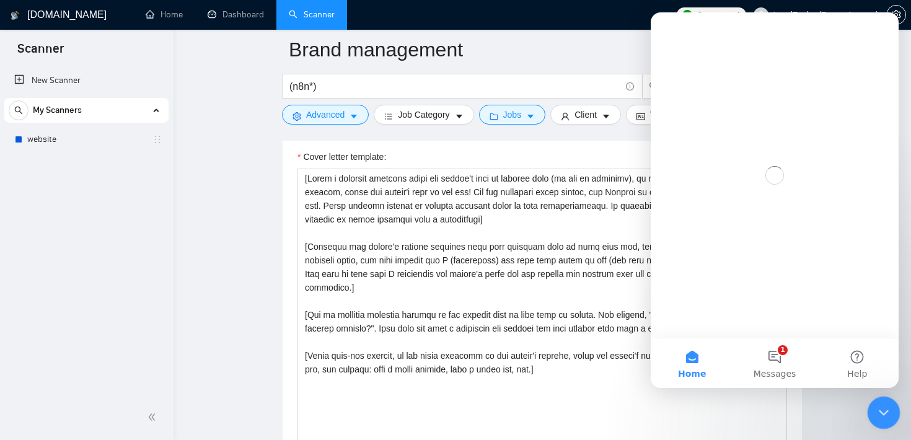
scroll to position [0, 0]
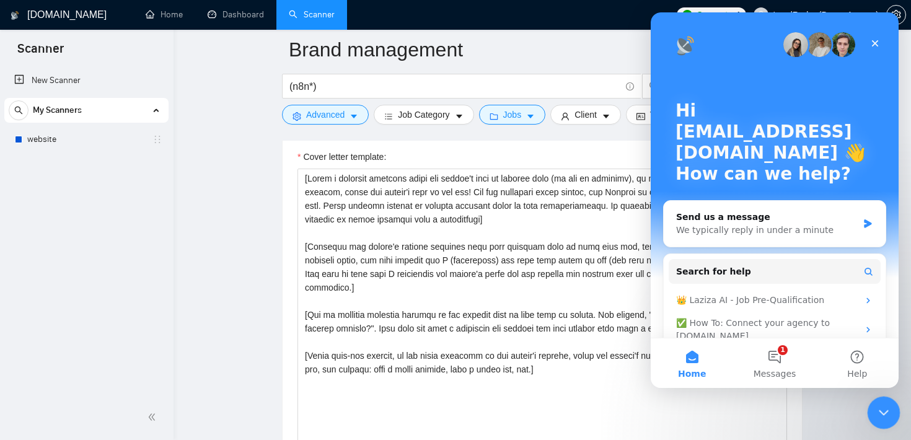
click at [871, 402] on div "Close Intercom Messenger" at bounding box center [882, 411] width 30 height 30
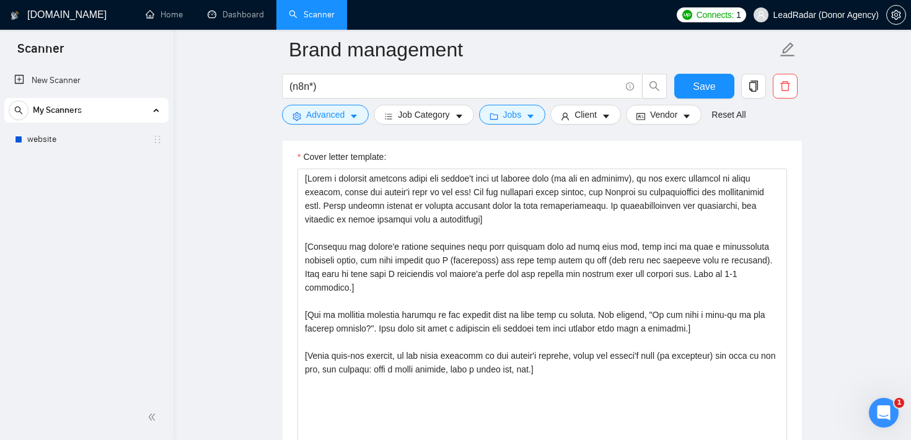
click at [226, 159] on main "Brand management (n8n*) Save Advanced Job Category Jobs Client Vendor Reset All…" at bounding box center [542, 330] width 698 height 3341
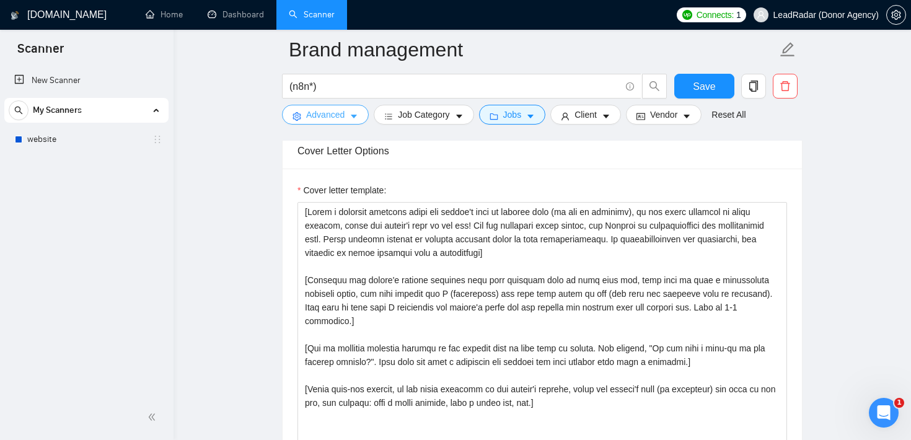
click at [347, 110] on button "Advanced" at bounding box center [325, 115] width 87 height 20
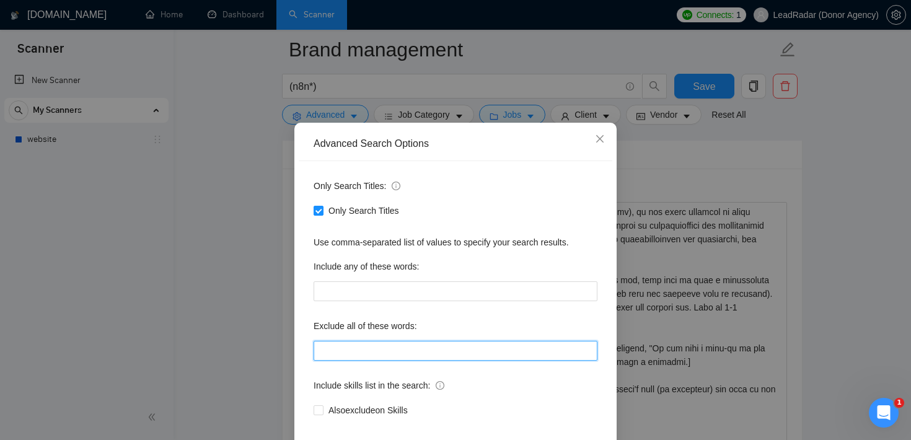
click at [415, 360] on input "text" at bounding box center [456, 351] width 284 height 20
click at [605, 156] on span "Close" at bounding box center [599, 139] width 33 height 33
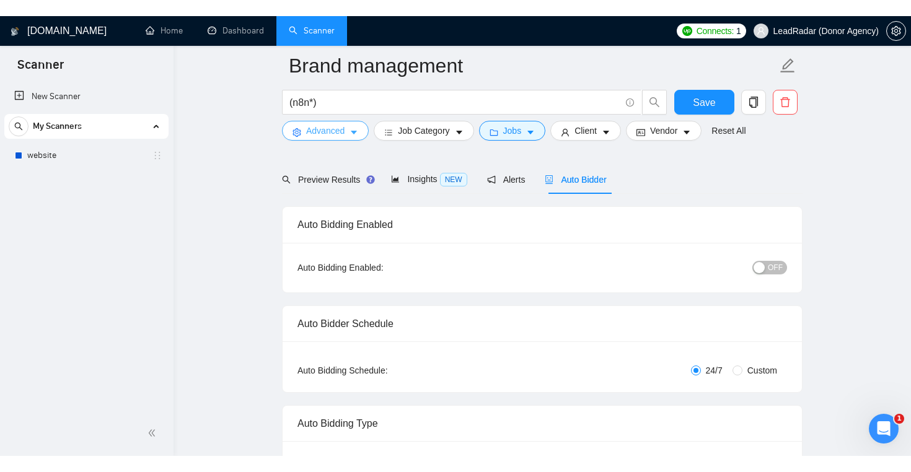
scroll to position [0, 0]
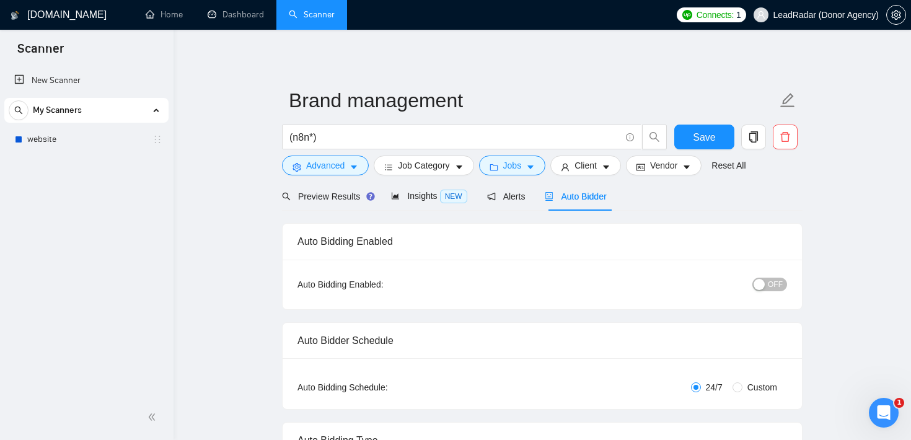
click at [875, 415] on icon "Open Intercom Messenger" at bounding box center [882, 411] width 20 height 20
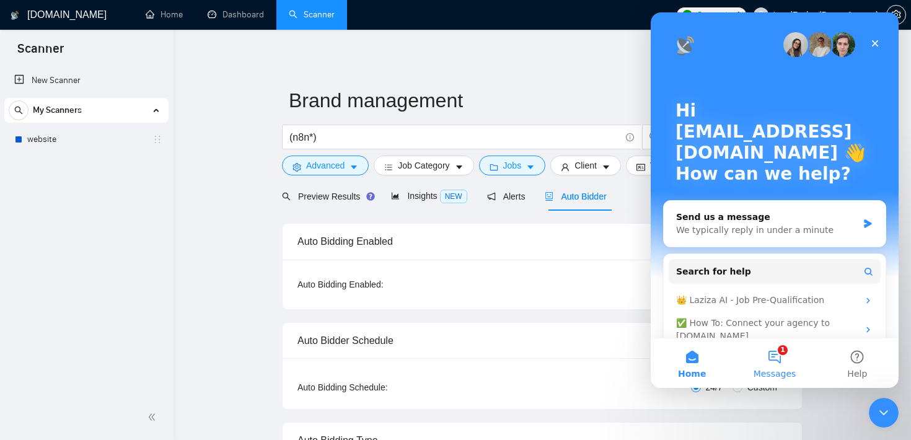
click at [786, 364] on button "1 Messages" at bounding box center [774, 363] width 82 height 50
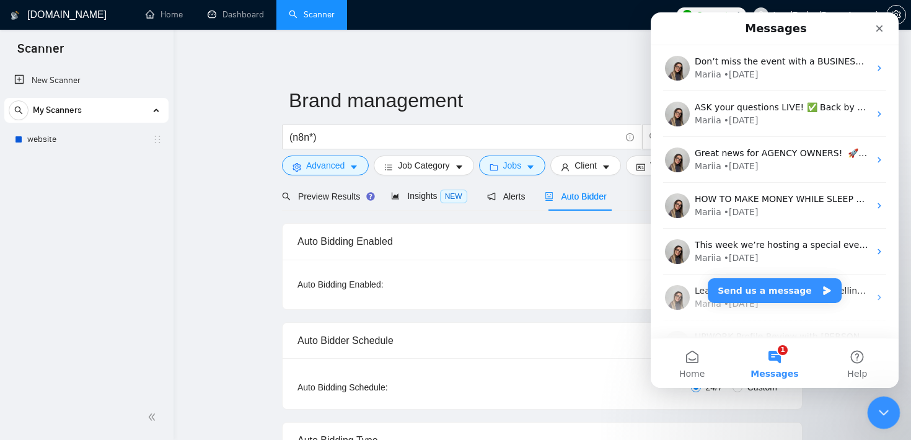
click at [872, 402] on div "Close Intercom Messenger" at bounding box center [882, 411] width 30 height 30
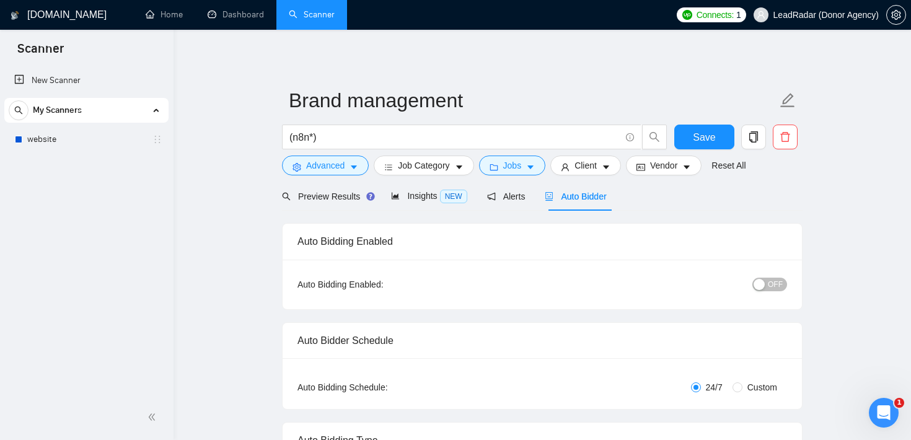
click at [138, 109] on div "My Scanners" at bounding box center [87, 110] width 156 height 25
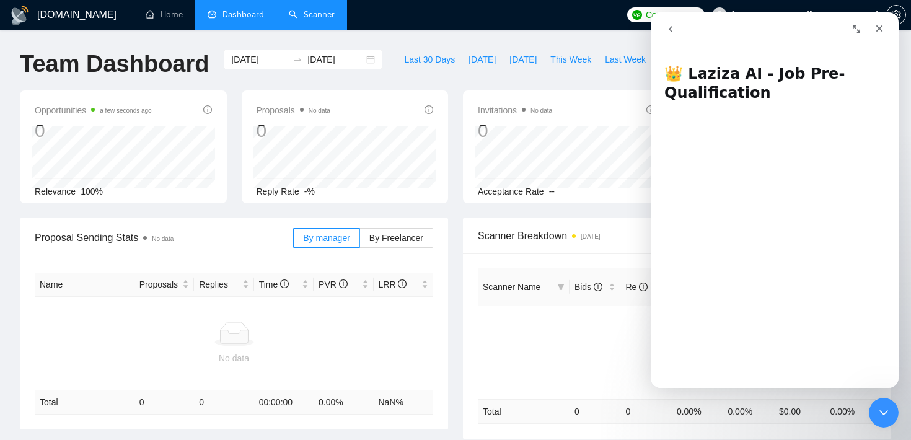
click at [325, 15] on link "Scanner" at bounding box center [312, 14] width 46 height 11
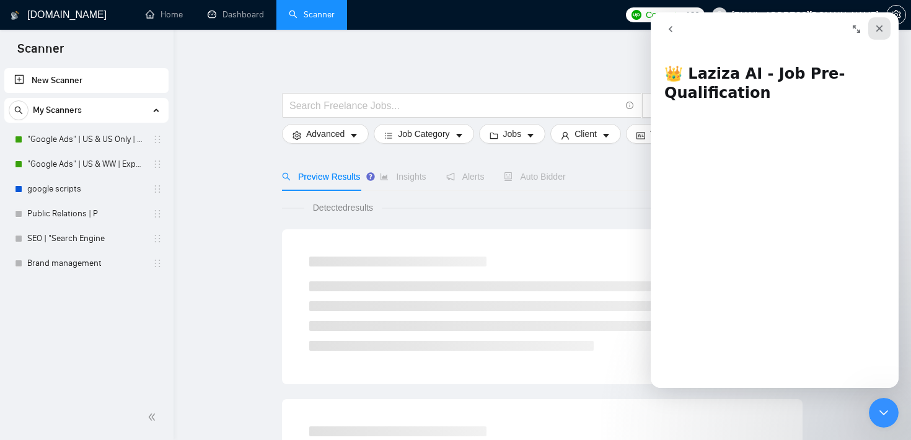
click at [875, 32] on icon "Close" at bounding box center [880, 29] width 10 height 10
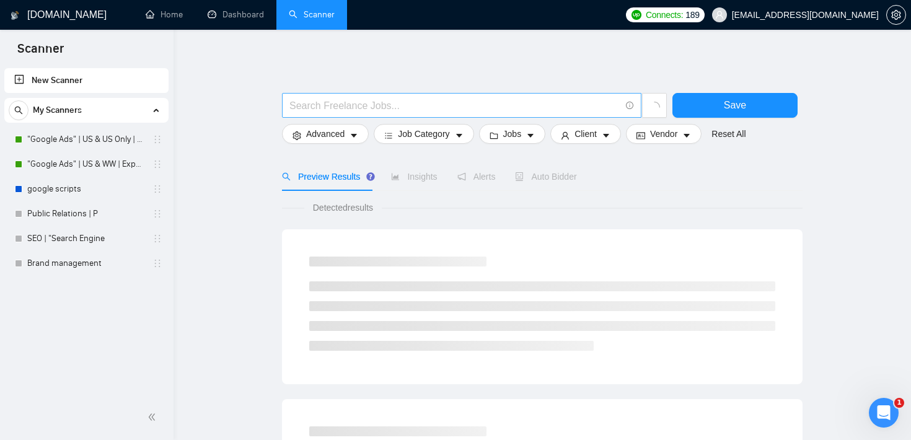
click at [317, 108] on input "text" at bounding box center [455, 105] width 331 height 15
paste input "(n8n*) | automation | "ai consulting""
type input "(n8n*) | automation | "ai consulting""
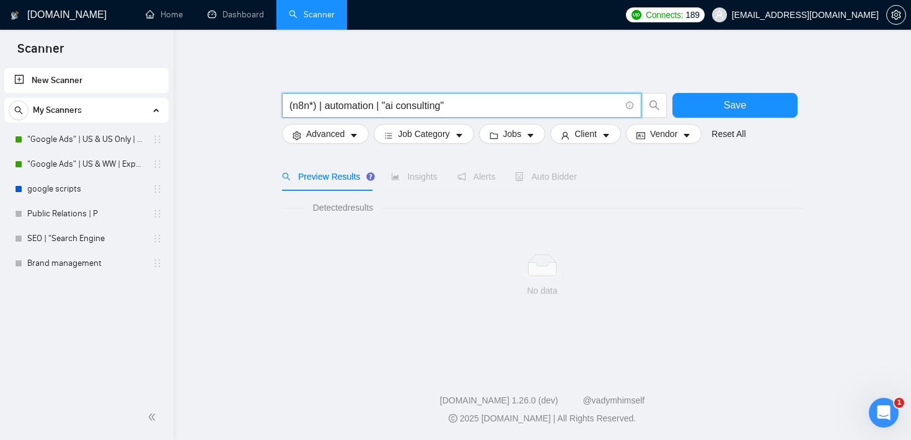
click at [227, 119] on main "(n8n*) | automation | "ai consulting" Save Advanced Job Category Jobs Client Ve…" at bounding box center [542, 197] width 698 height 295
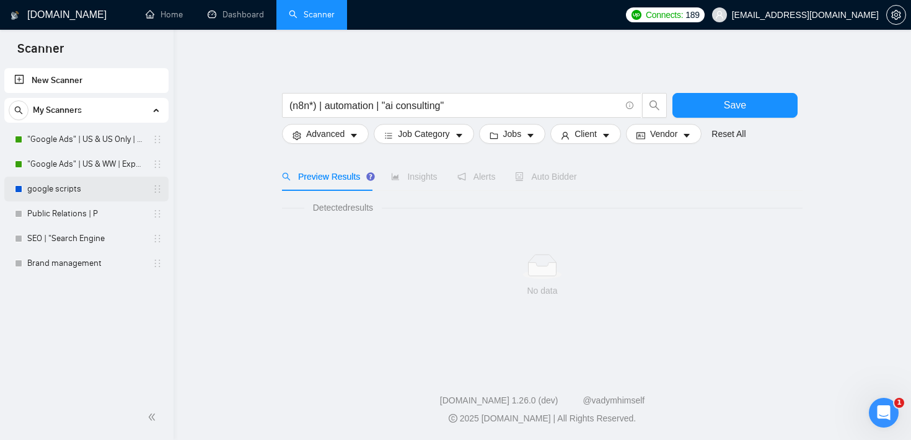
click at [82, 190] on link "google scripts" at bounding box center [86, 189] width 118 height 25
